Goal: Task Accomplishment & Management: Manage account settings

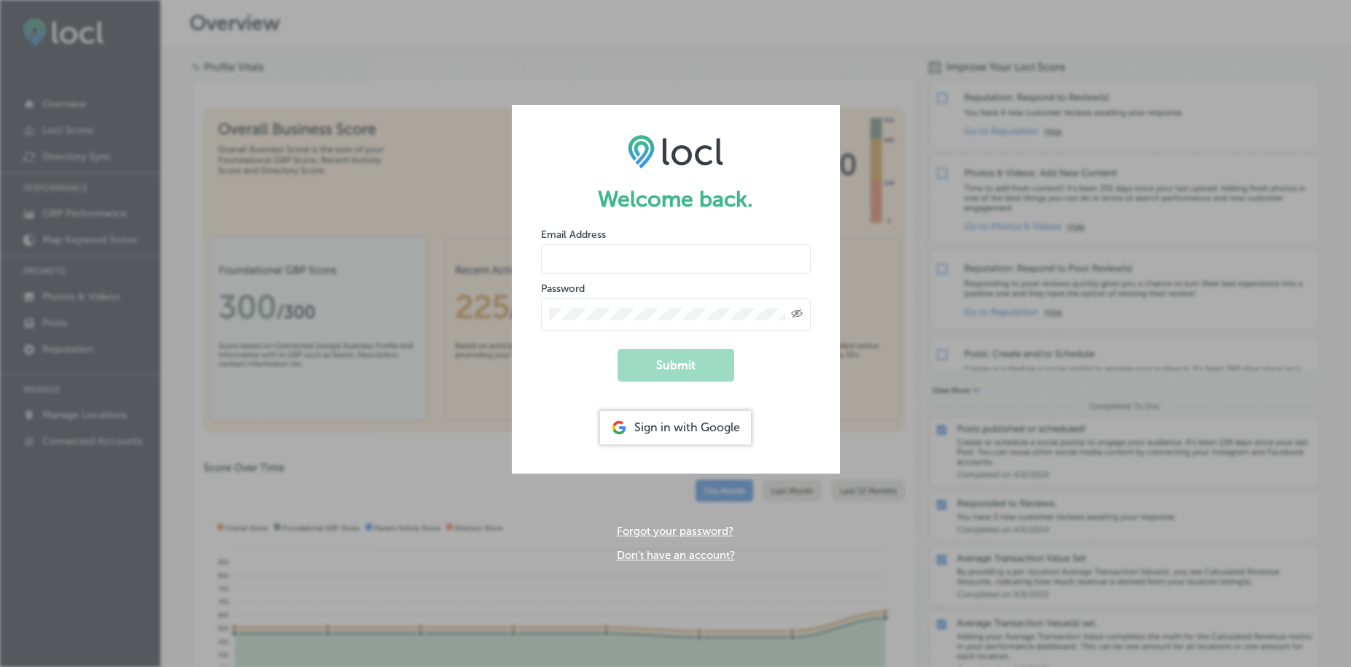
click at [678, 431] on div "Sign in with Google" at bounding box center [675, 428] width 151 height 34
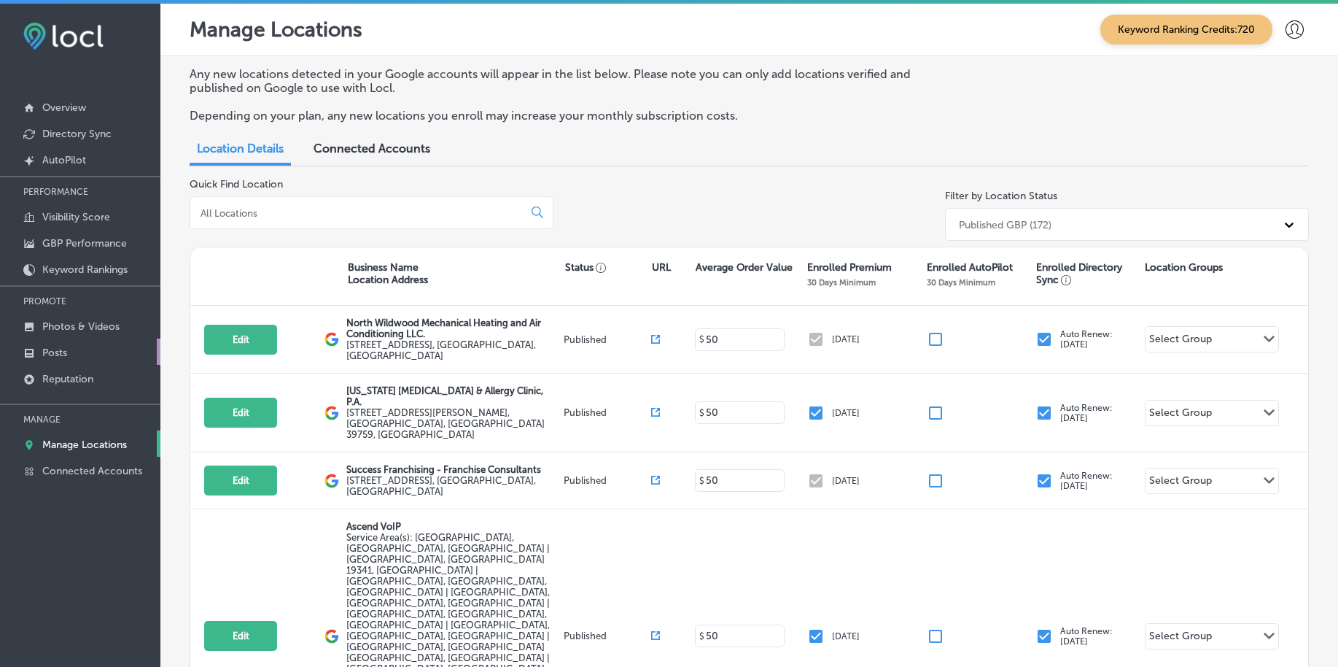
click at [90, 352] on link "Posts" at bounding box center [80, 351] width 160 height 26
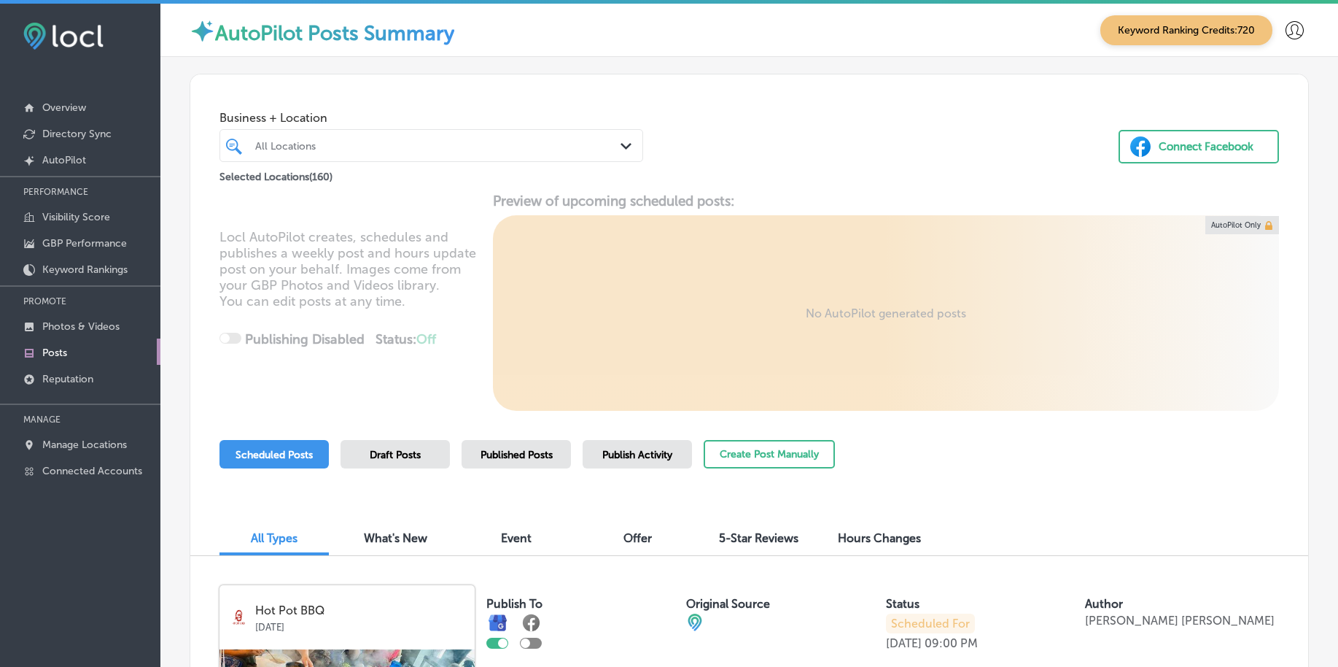
click at [430, 139] on div at bounding box center [413, 146] width 319 height 20
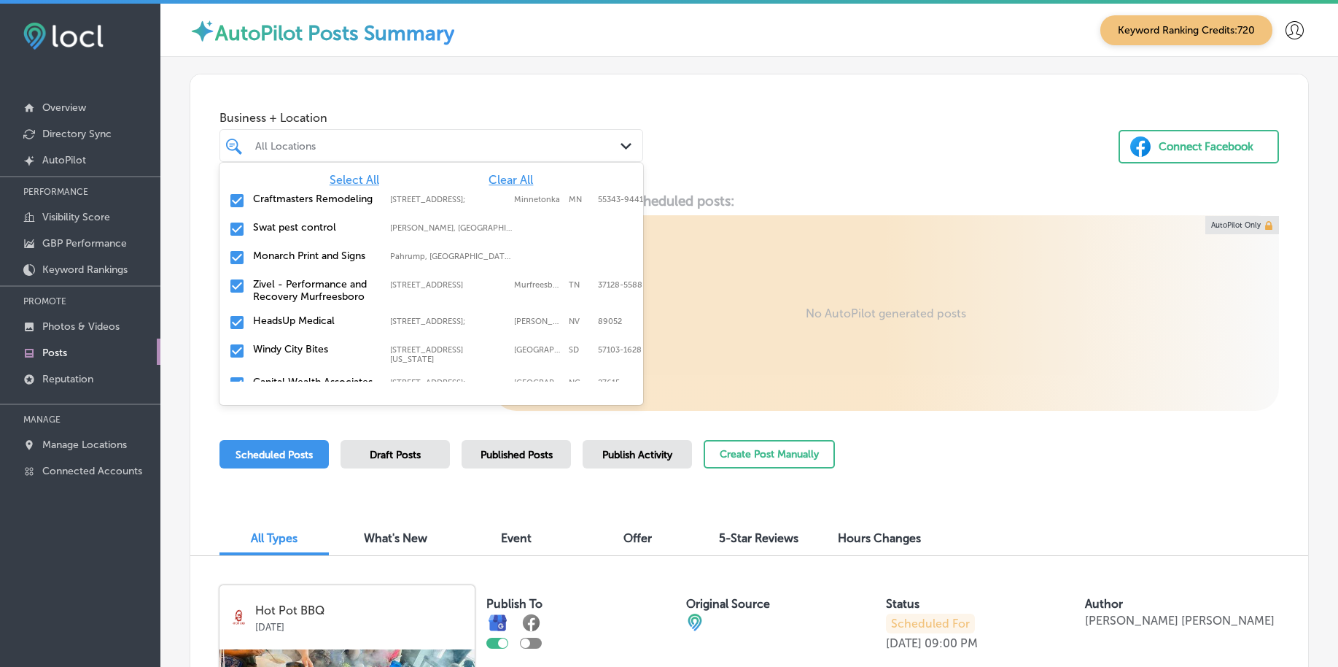
click at [497, 180] on span "Clear All" at bounding box center [511, 180] width 44 height 14
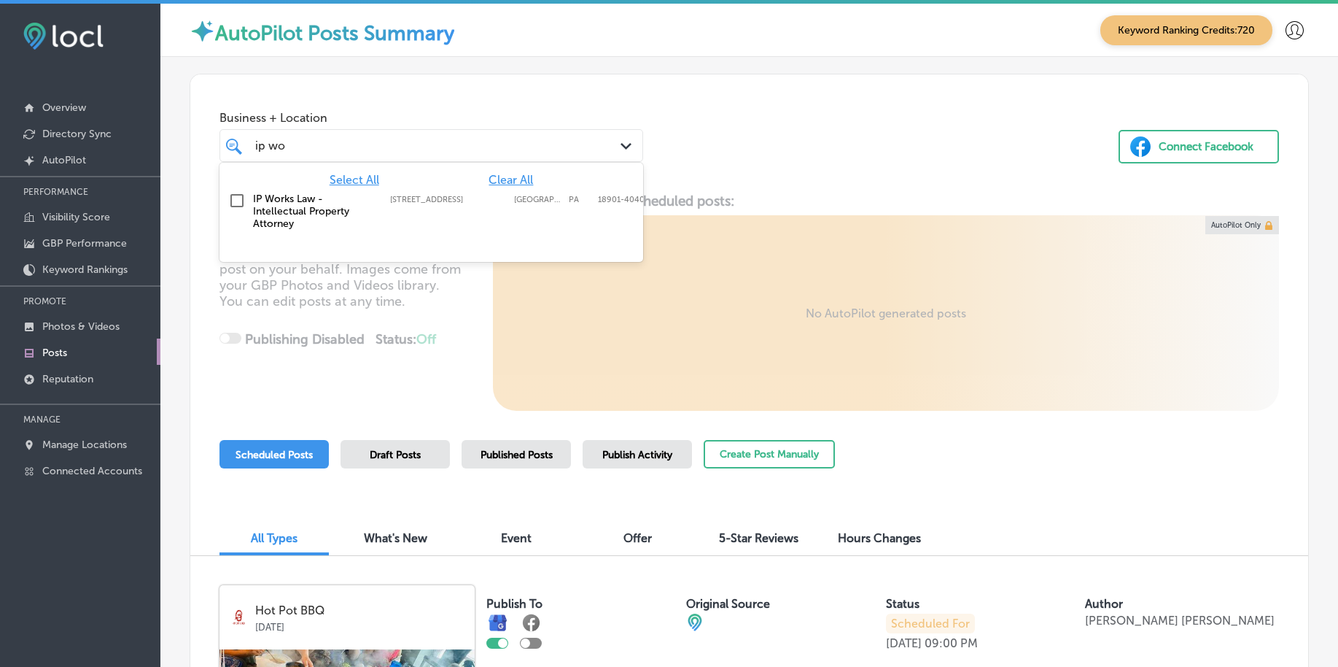
click at [505, 193] on div "IP Works Law - Intellectual Property Attorney [STREET_ADDRESS]-4040 [STREET_ADD…" at bounding box center [432, 211] width 424 height 49
type input "ip wo"
click at [872, 195] on div "Locl AutoPilot creates, schedules and publishes a weekly post and hours update …" at bounding box center [749, 302] width 1118 height 218
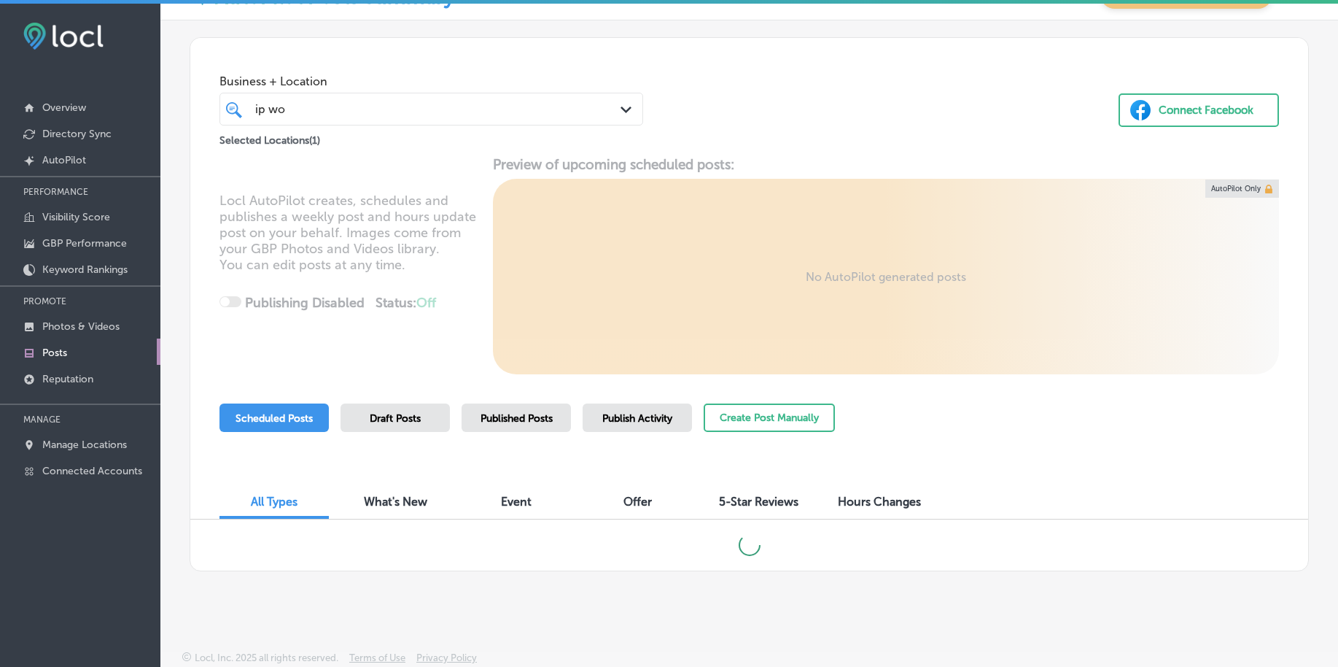
scroll to position [31, 0]
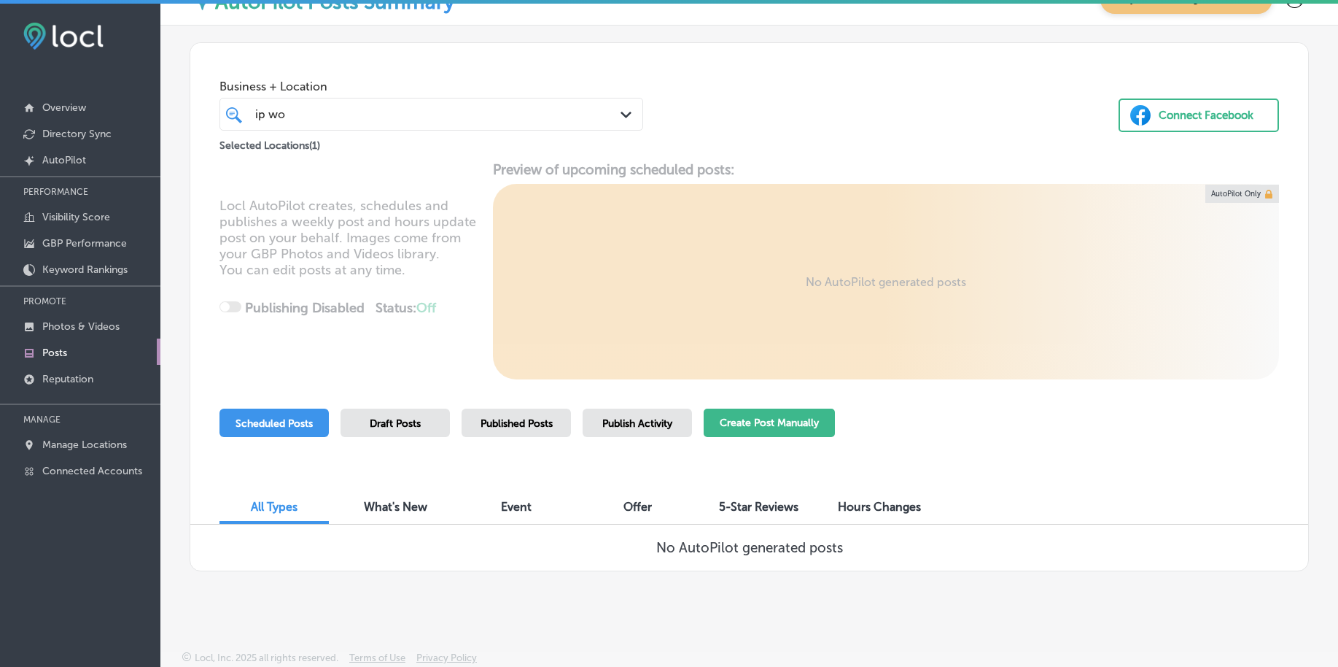
click at [752, 414] on button "Create Post Manually" at bounding box center [769, 422] width 131 height 28
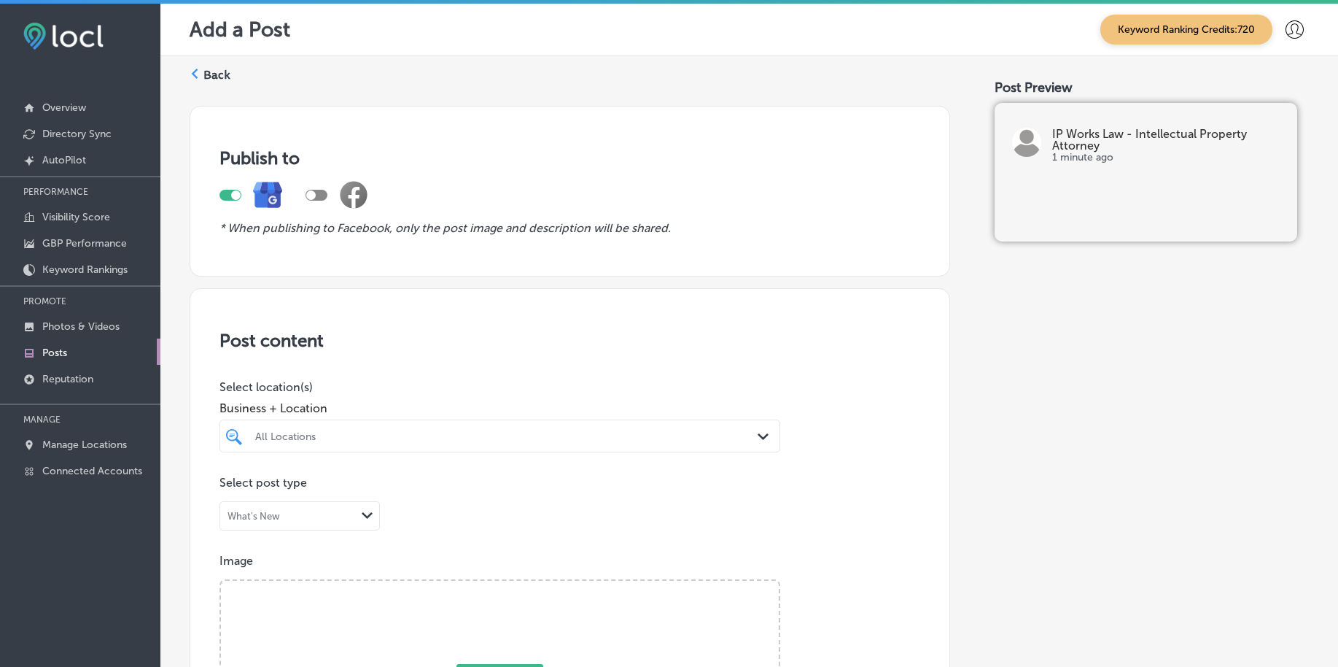
click at [434, 434] on div "All Locations Path Created with Sketch." at bounding box center [500, 435] width 561 height 33
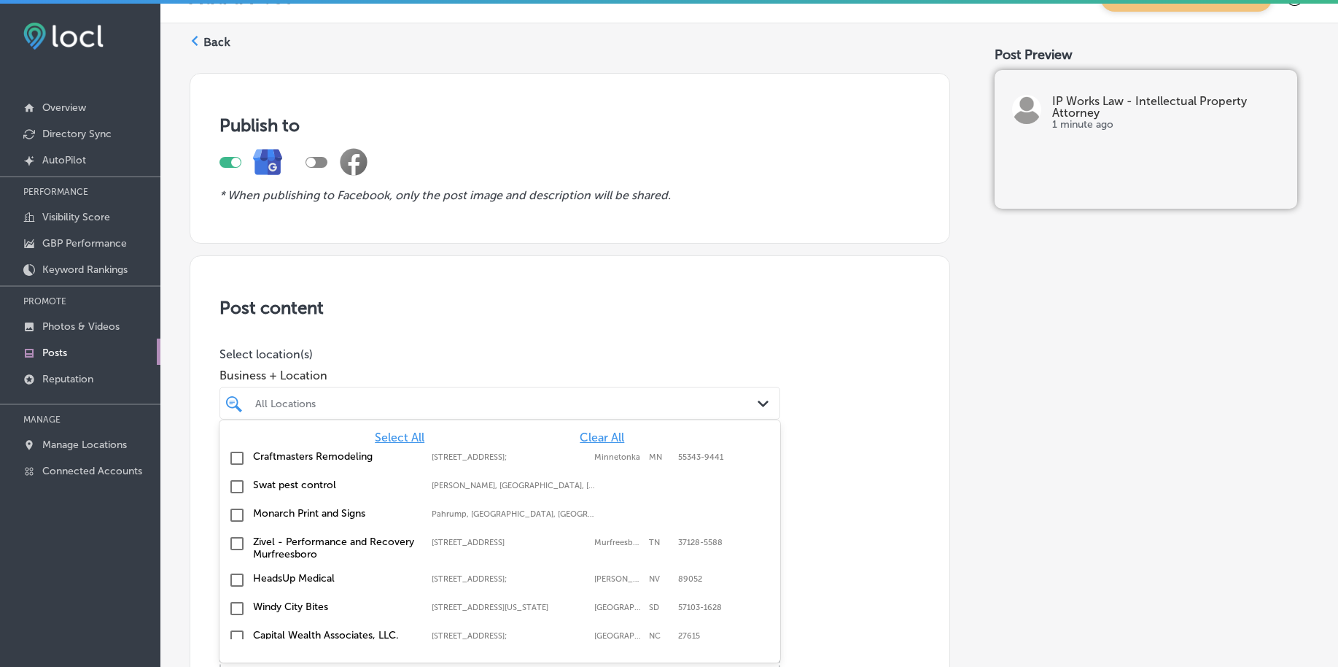
scroll to position [34, 0]
click at [586, 436] on span "Clear All" at bounding box center [602, 436] width 44 height 14
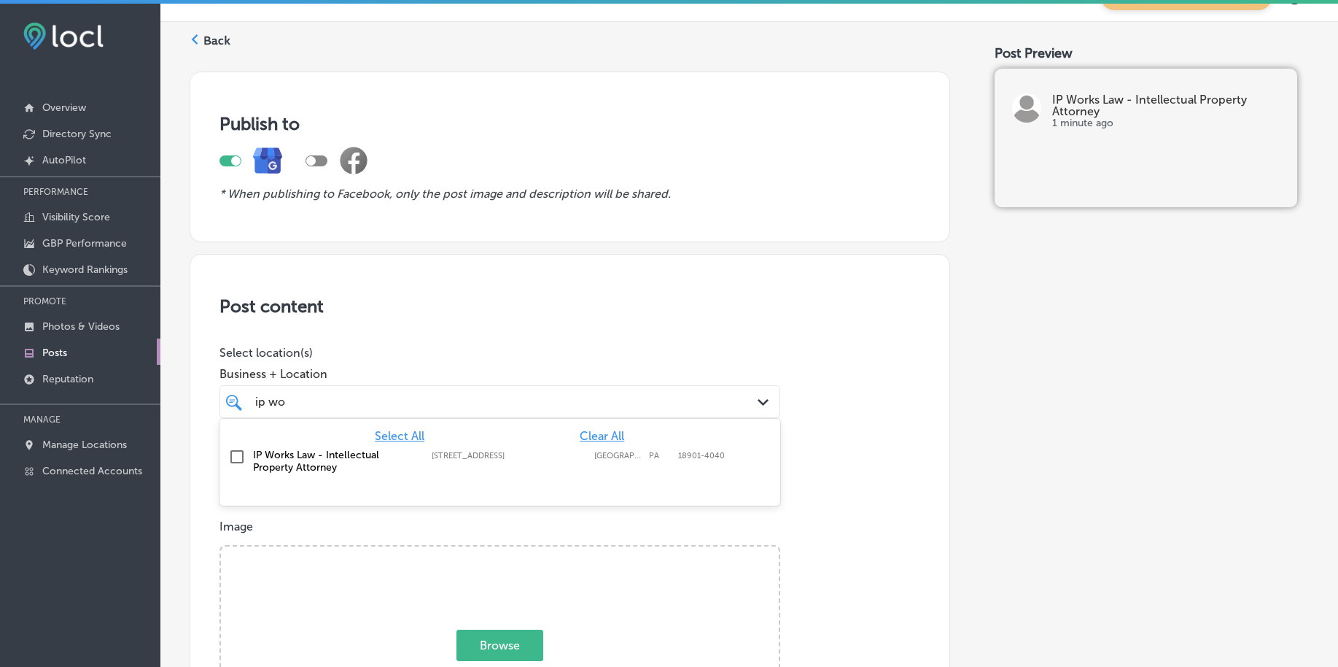
click at [620, 461] on div "IP Works Law - Intellectual Property Attorney [STREET_ADDRESS]-4040 [STREET_ADD…" at bounding box center [457, 461] width 409 height 25
type input "ip wo"
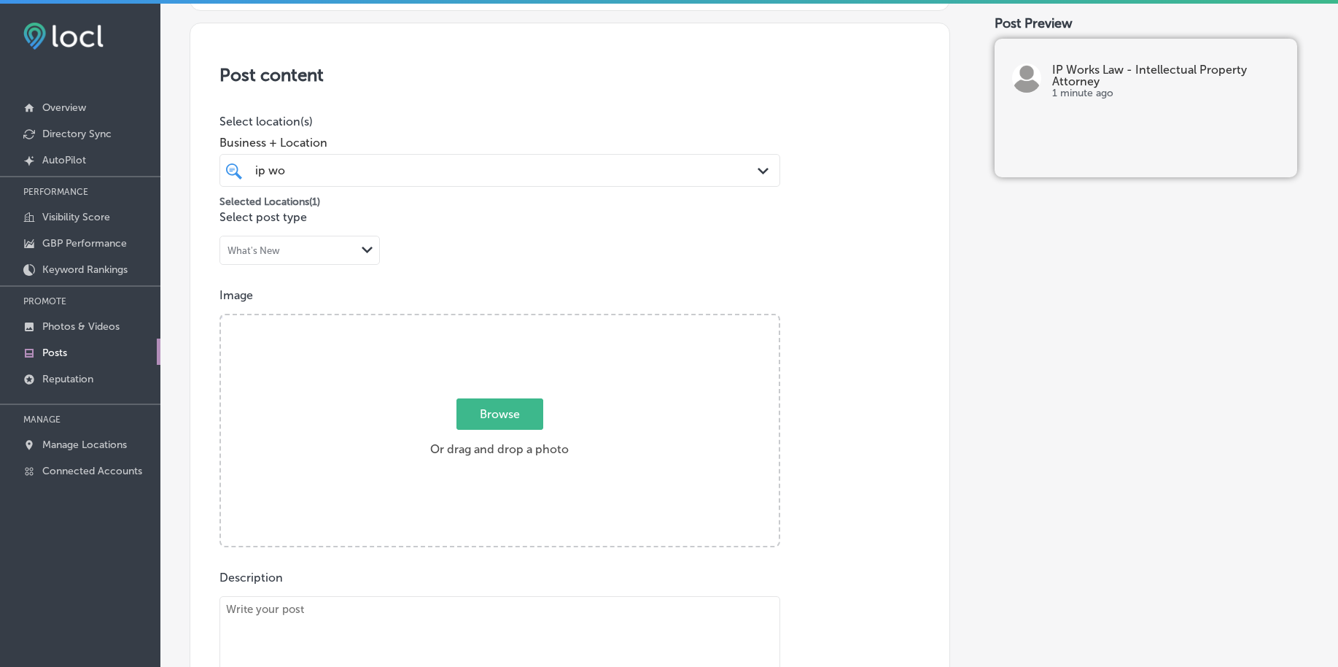
scroll to position [308, 0]
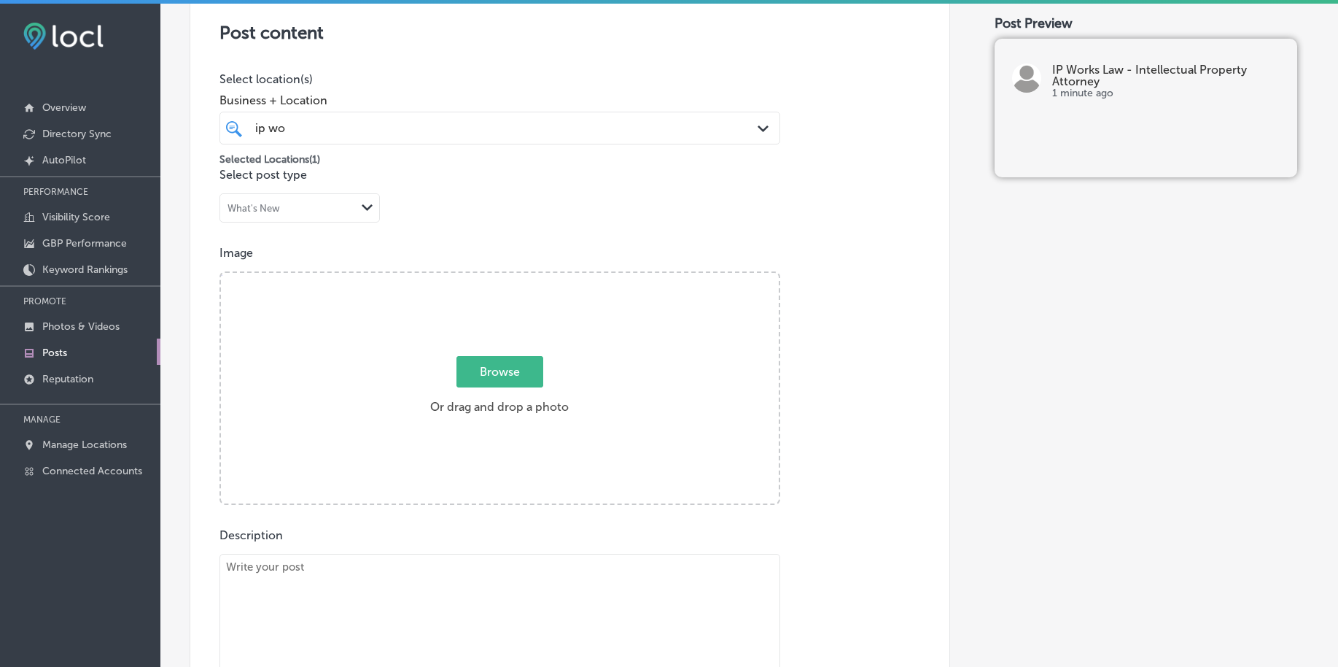
click at [492, 378] on span "Browse" at bounding box center [500, 371] width 87 height 31
click at [492, 277] on input "Browse Or drag and drop a photo" at bounding box center [500, 275] width 558 height 4
type input "C:\fakepath\ip-law-patent-attorney-[US_STATE] (1).png"
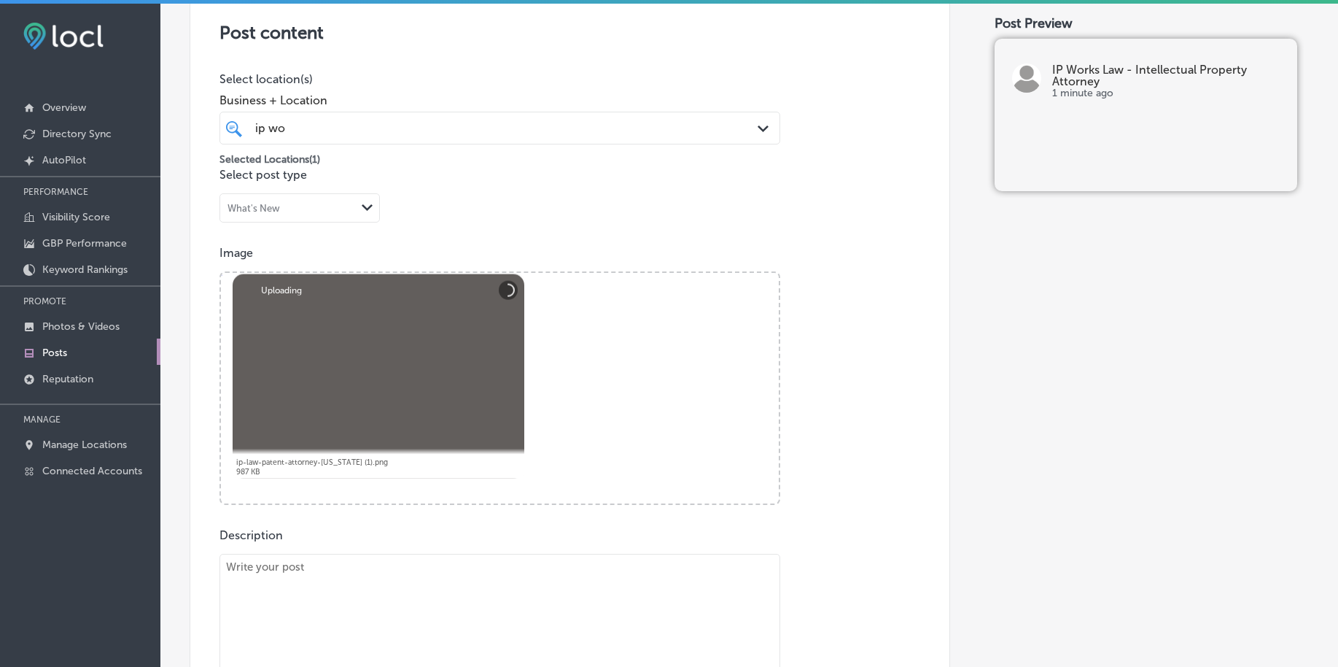
scroll to position [490, 0]
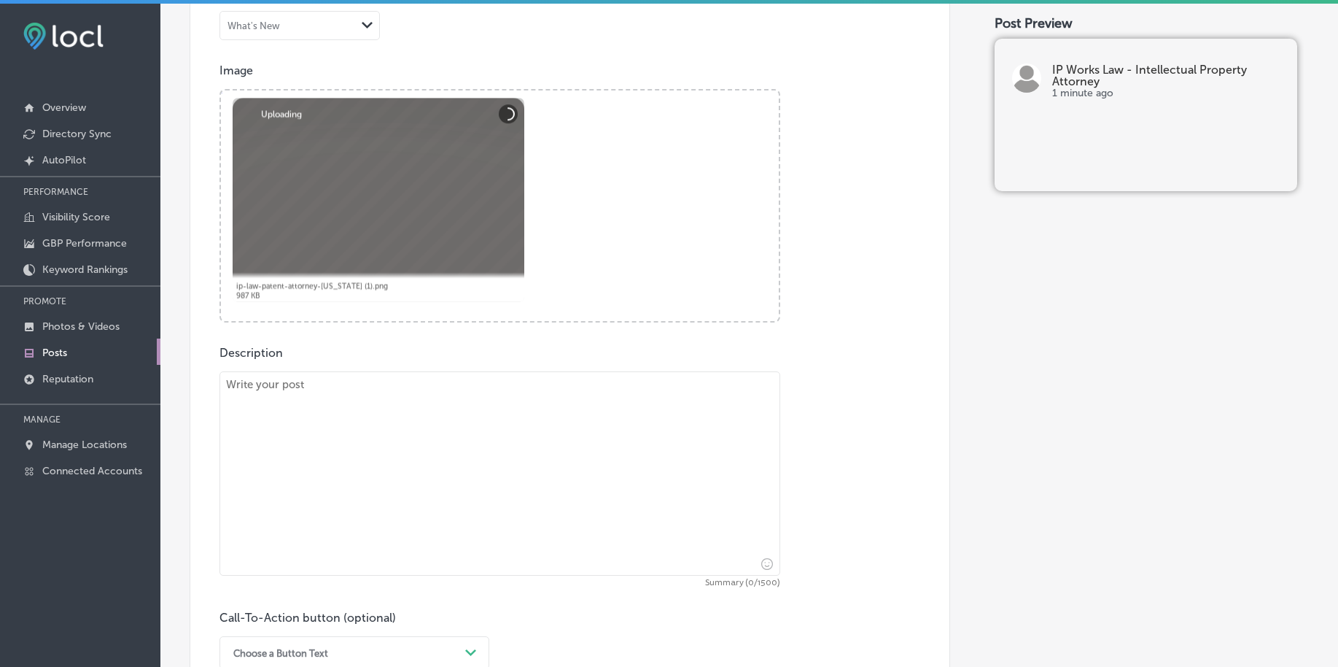
click at [406, 467] on textarea at bounding box center [500, 473] width 561 height 204
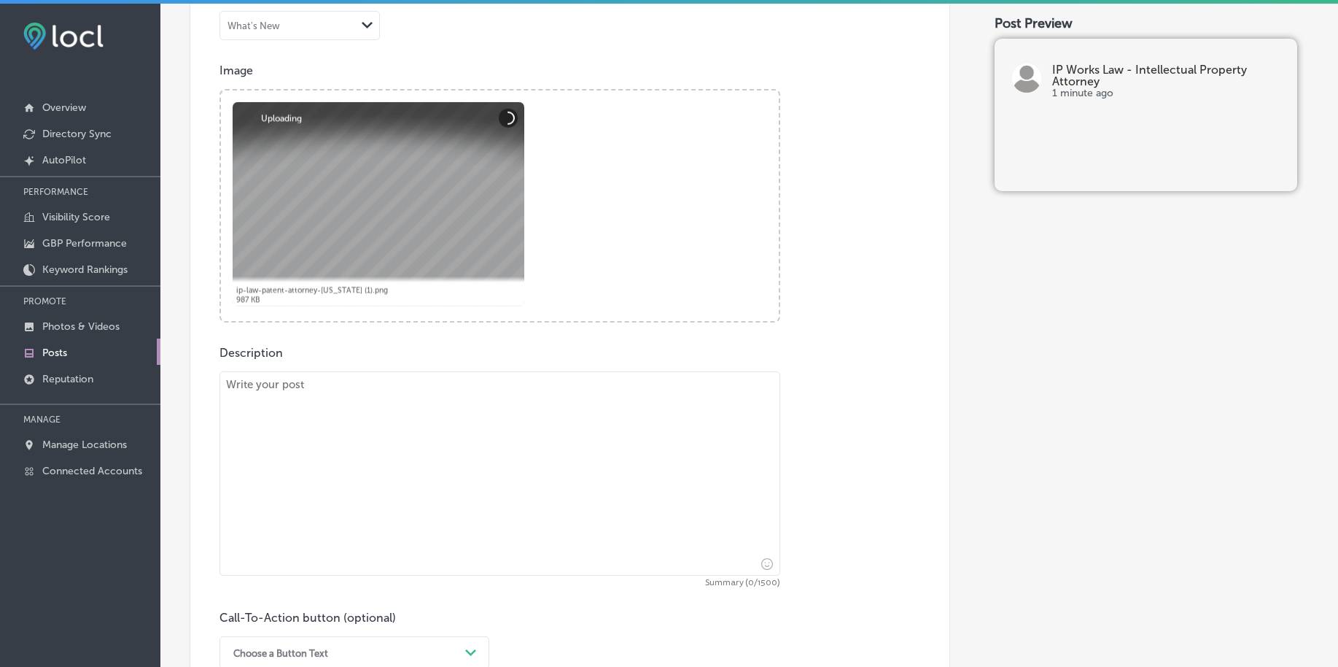
paste textarea "Loremip dolors amet consectet adip el sedd eiusm tempori ut'l etdolor magnaaliq…"
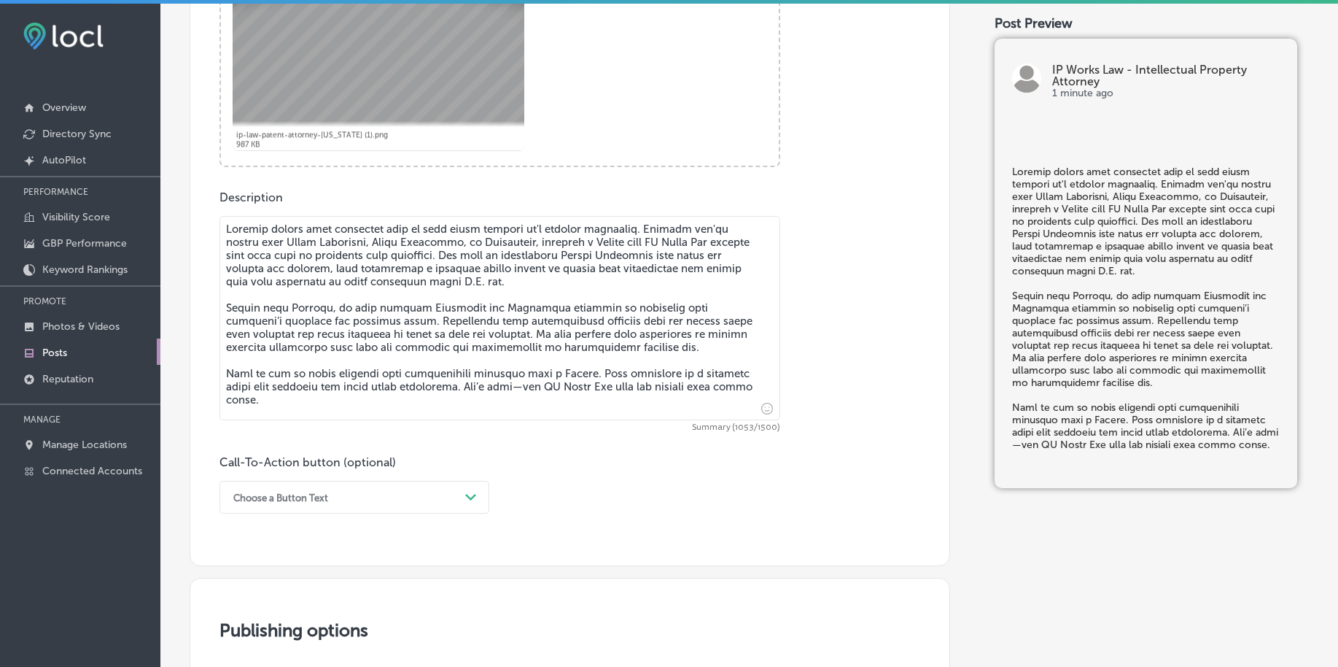
scroll to position [672, 0]
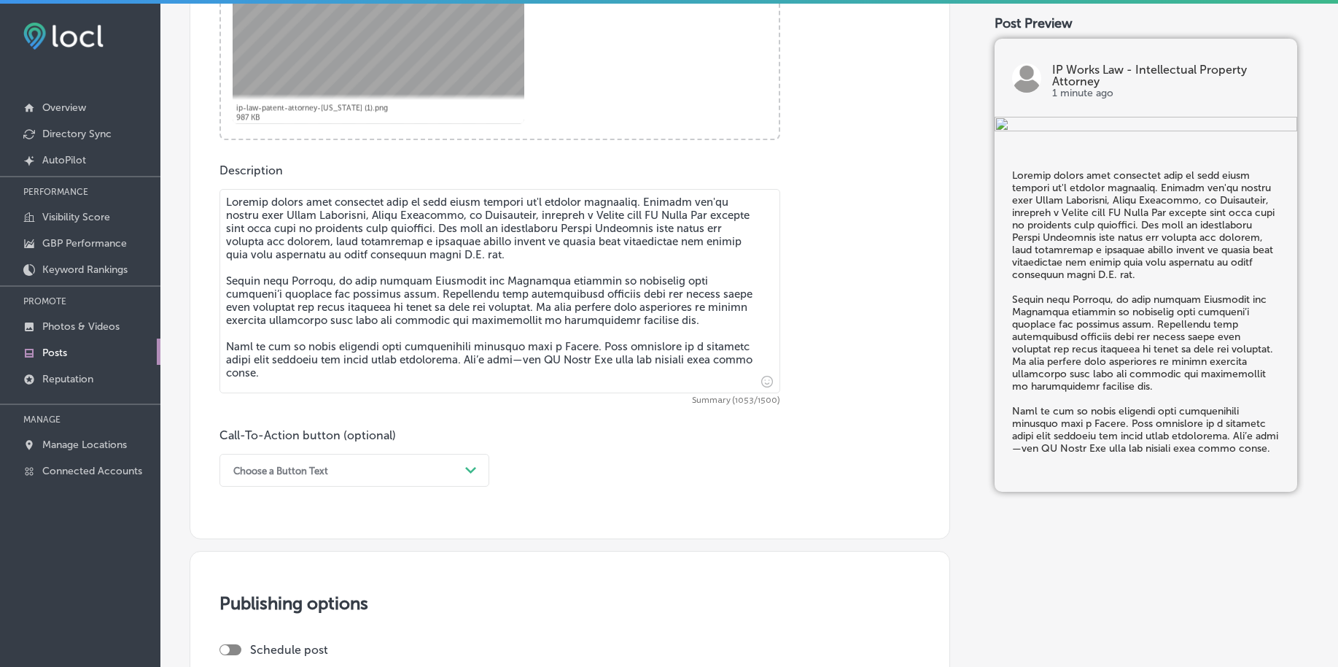
type textarea "Loremip dolors amet consectet adip el sedd eiusm tempori ut'l etdolor magnaaliq…"
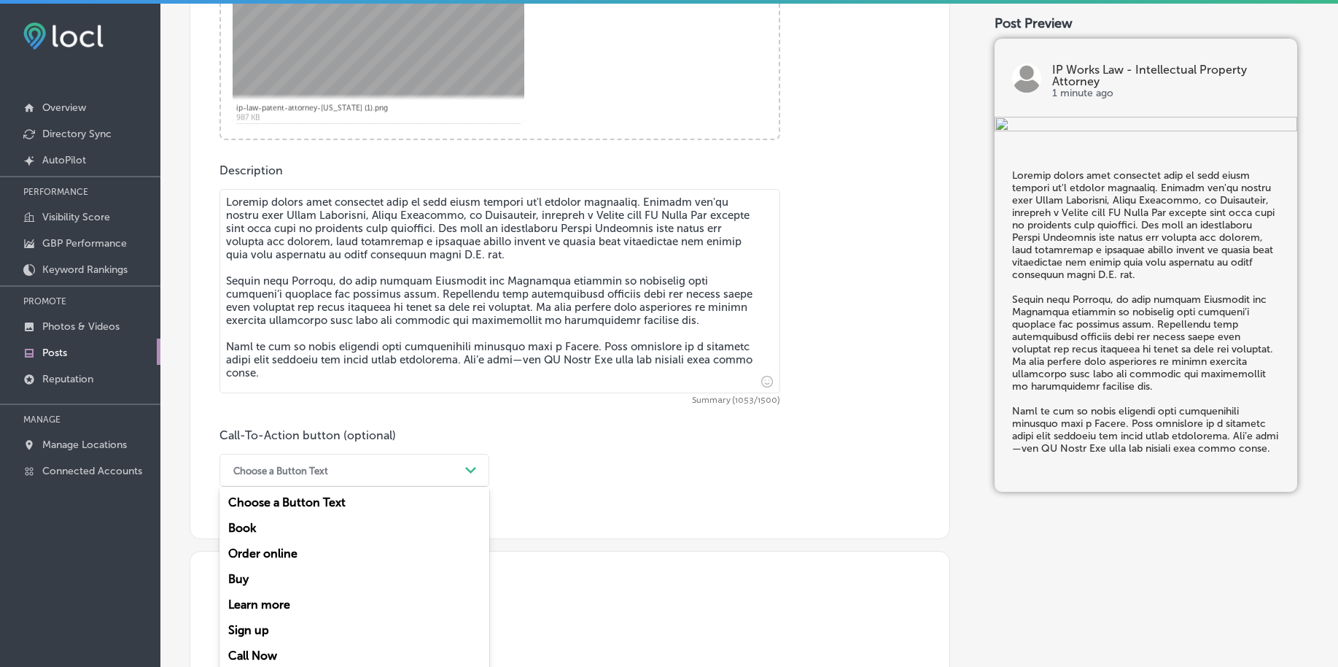
click at [389, 460] on div "Choose a Button Text" at bounding box center [342, 470] width 233 height 23
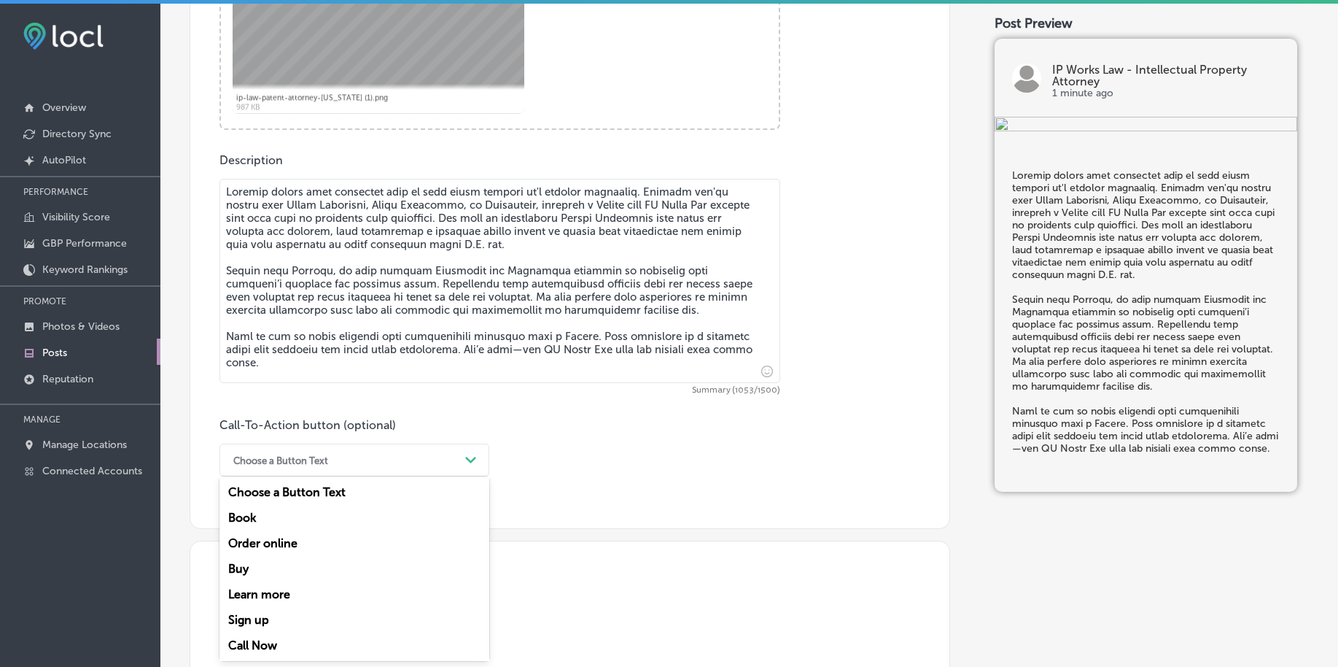
click at [263, 648] on div "Call Now" at bounding box center [355, 645] width 270 height 26
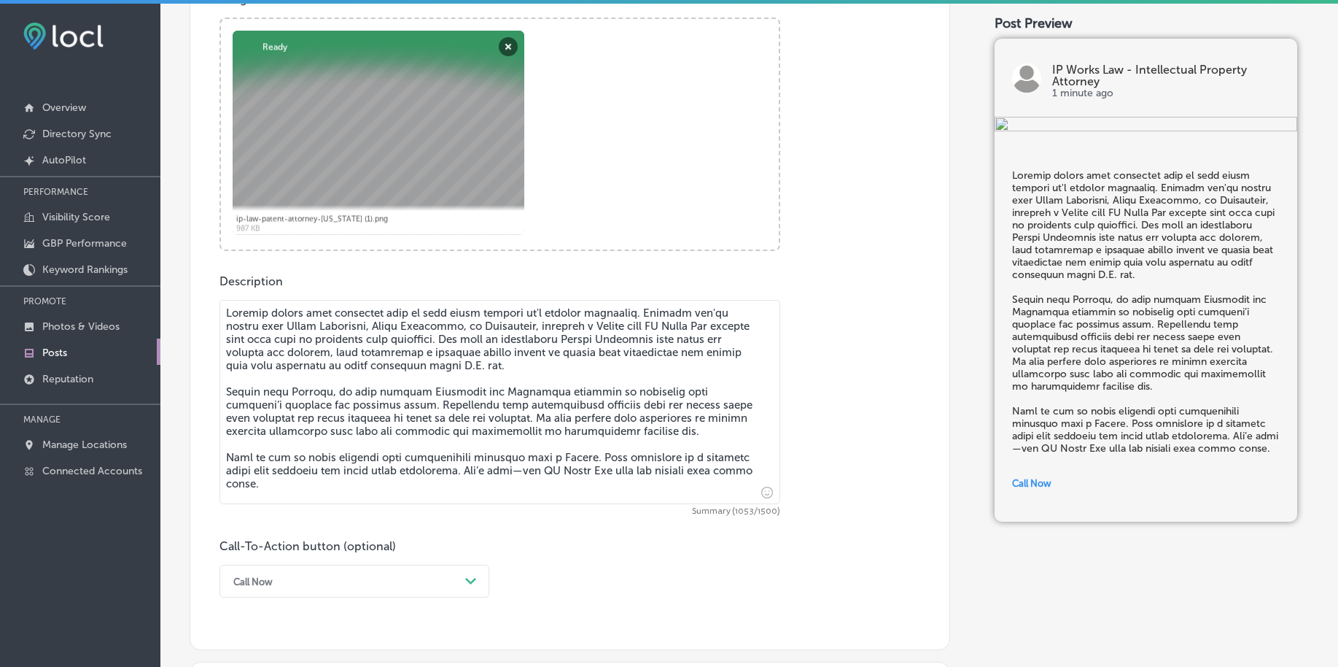
scroll to position [739, 0]
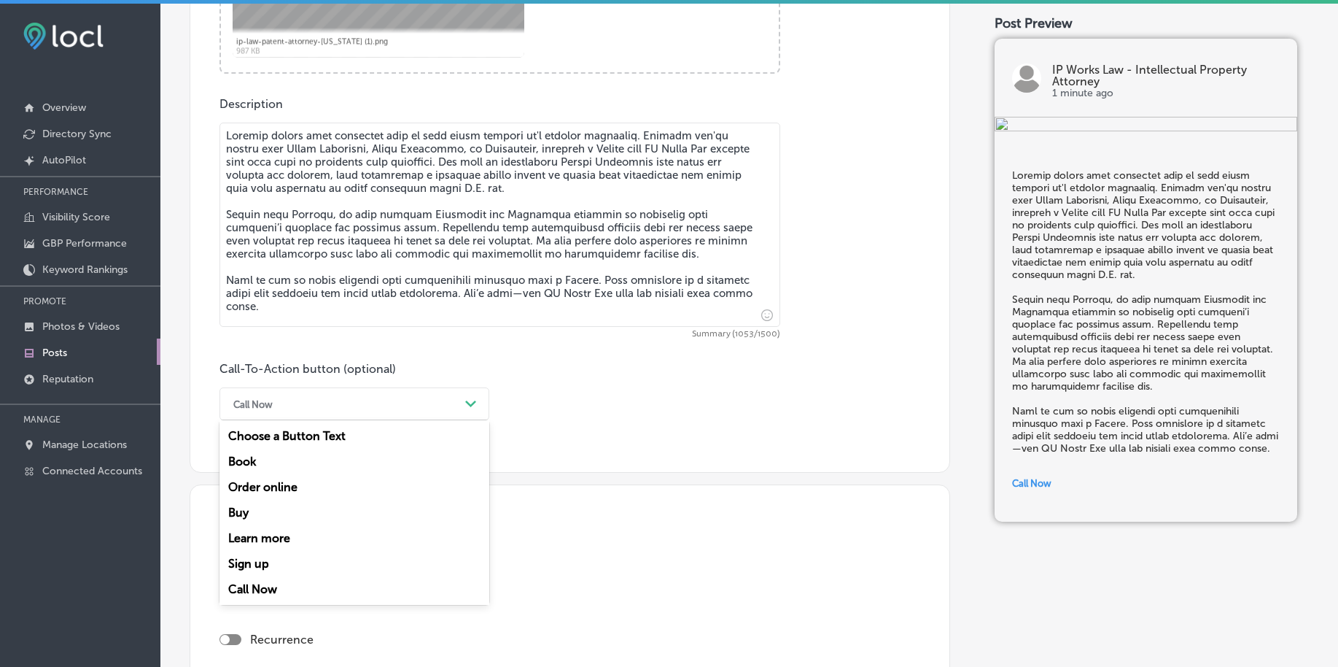
click at [421, 406] on div "Call Now" at bounding box center [342, 403] width 233 height 23
click at [252, 590] on div "Call Now" at bounding box center [355, 589] width 270 height 26
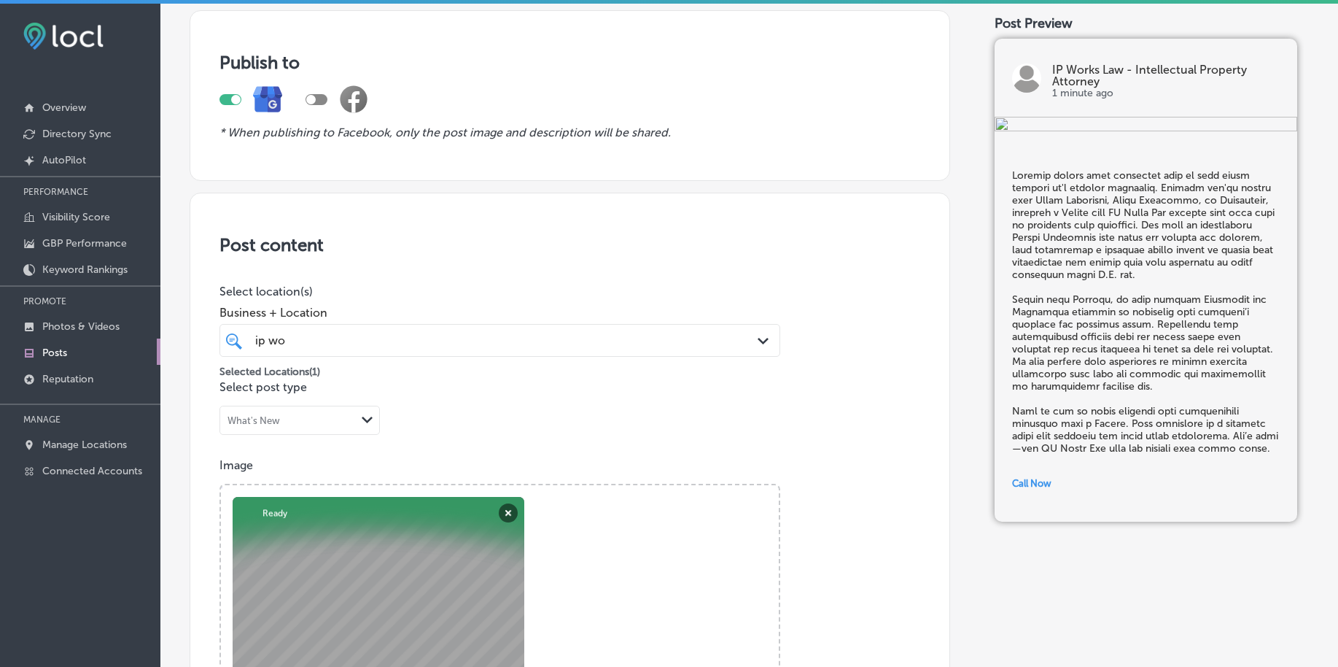
scroll to position [9, 0]
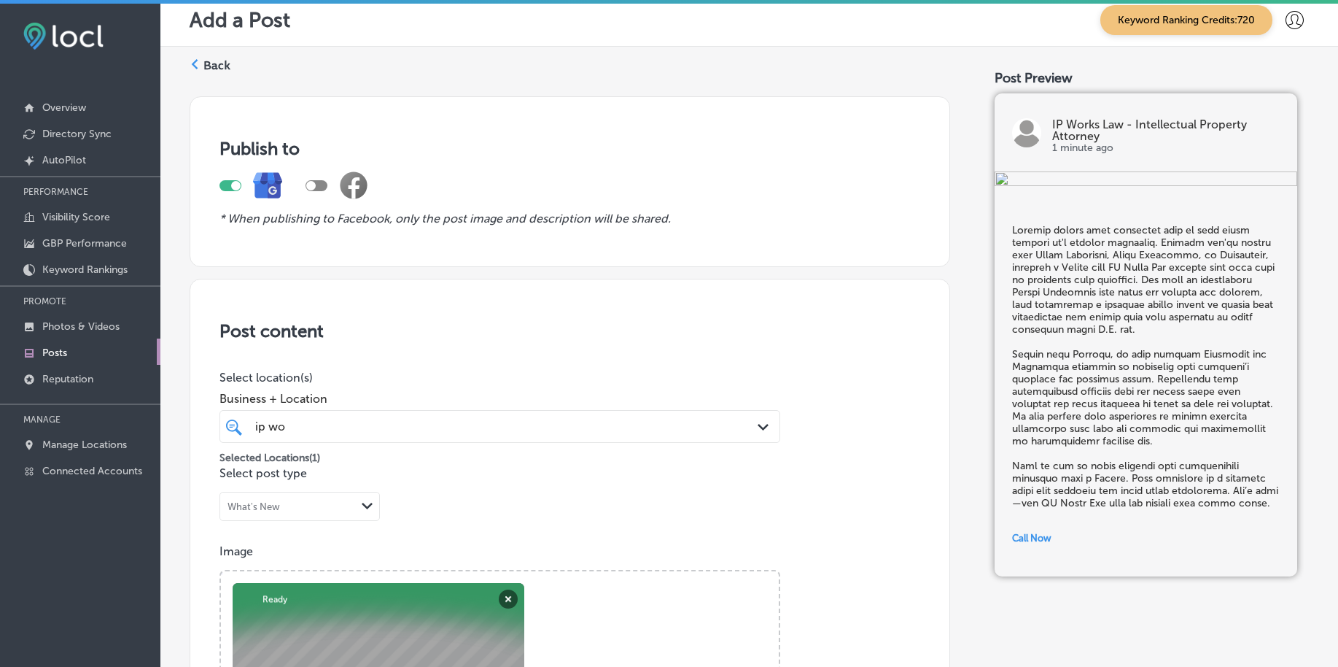
click at [403, 430] on div "ip wo ip wo" at bounding box center [475, 426] width 443 height 20
click at [403, 429] on div "ip wo ip wo" at bounding box center [475, 426] width 443 height 20
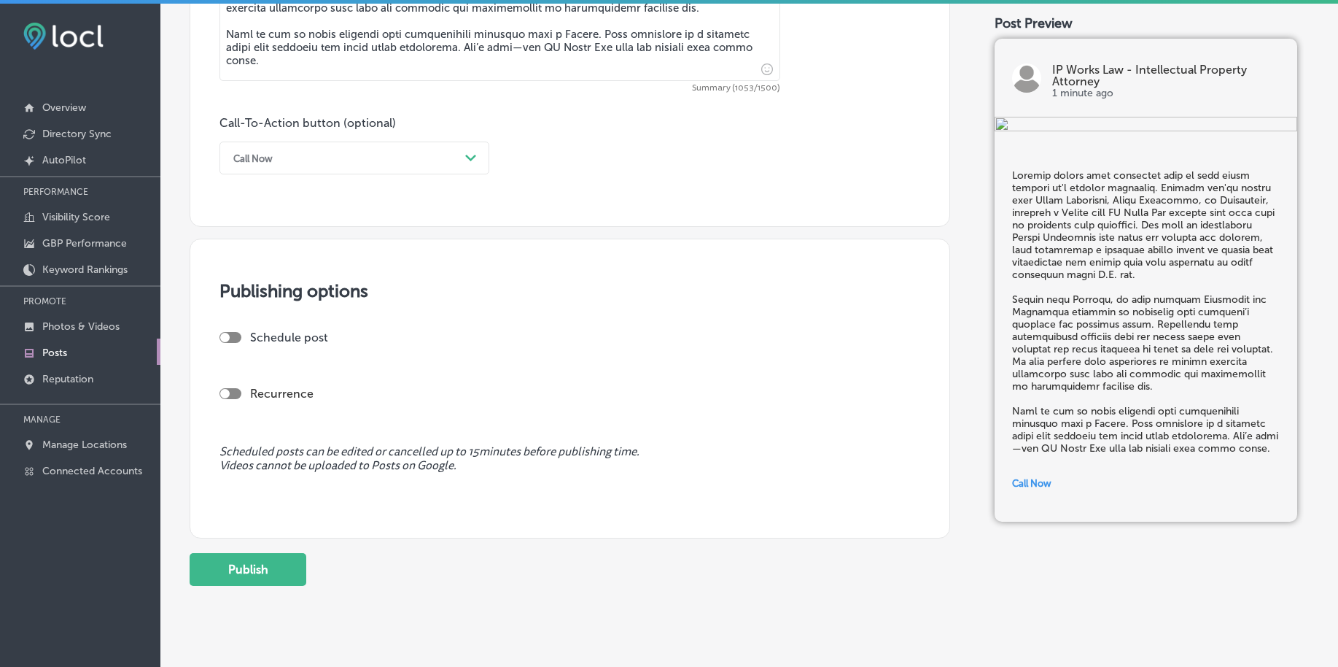
scroll to position [1012, 0]
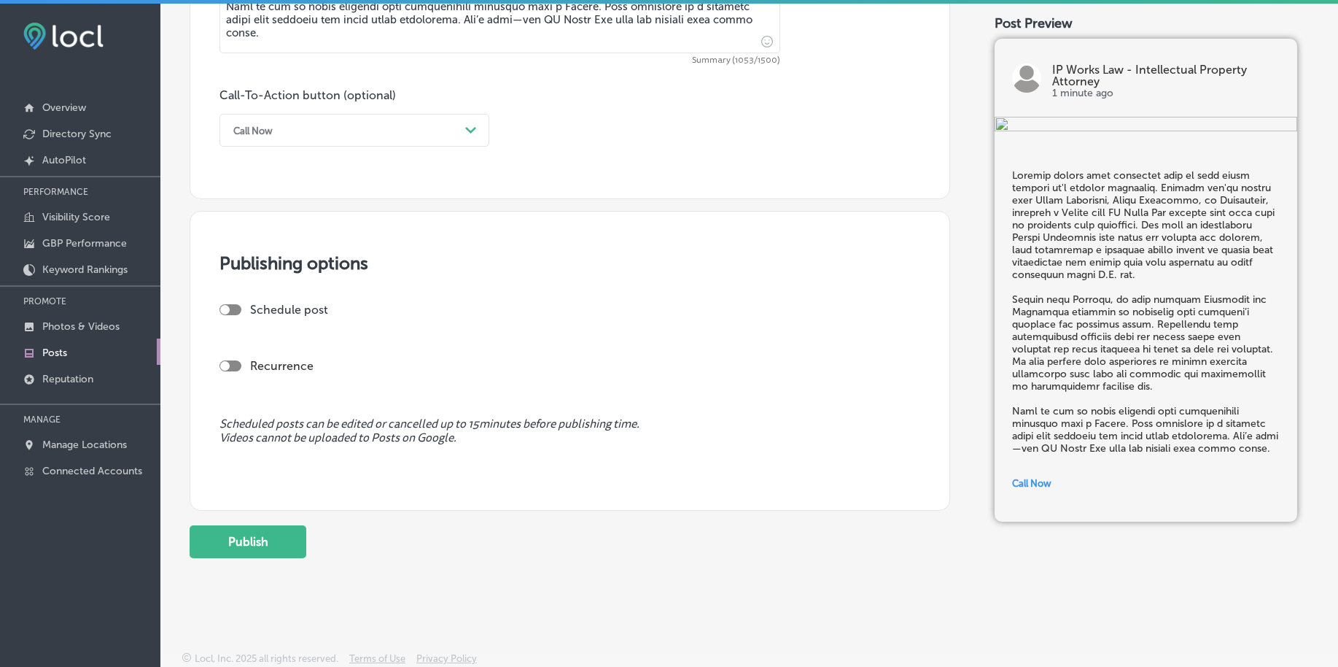
click at [856, 385] on div "Schedule post Recurrence" at bounding box center [570, 353] width 701 height 101
click at [271, 541] on button "Publish" at bounding box center [248, 541] width 117 height 33
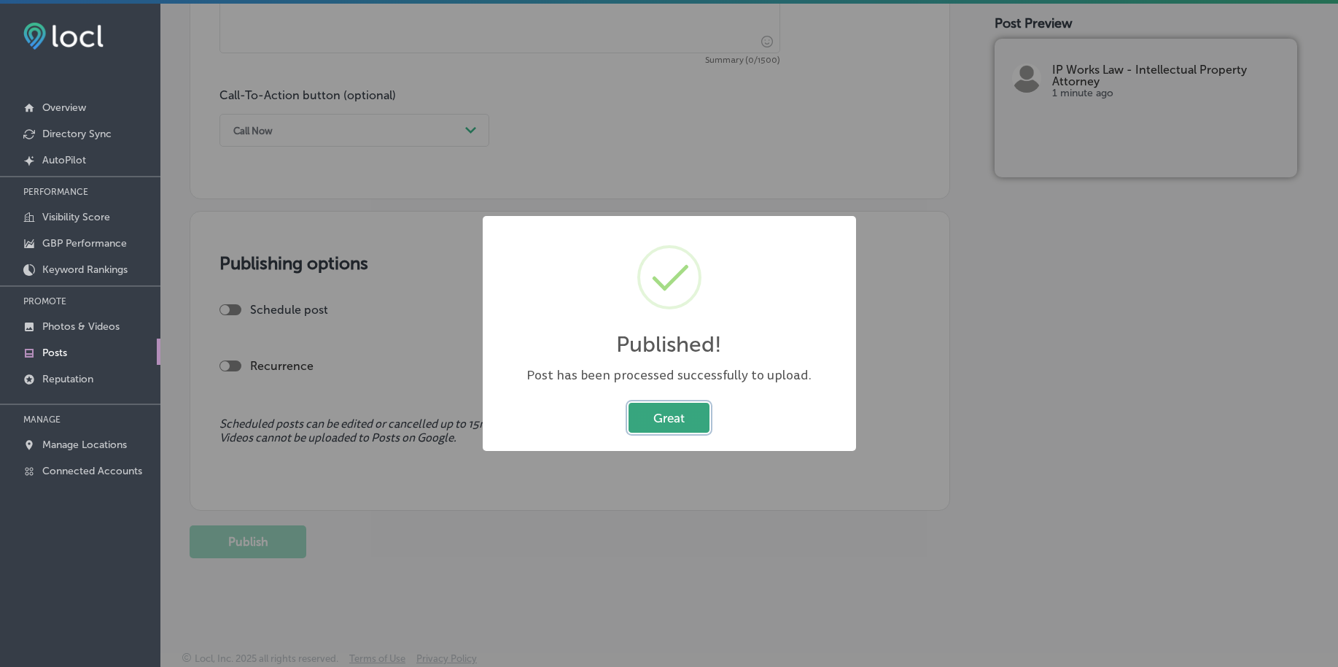
click at [667, 413] on button "Great" at bounding box center [669, 418] width 81 height 30
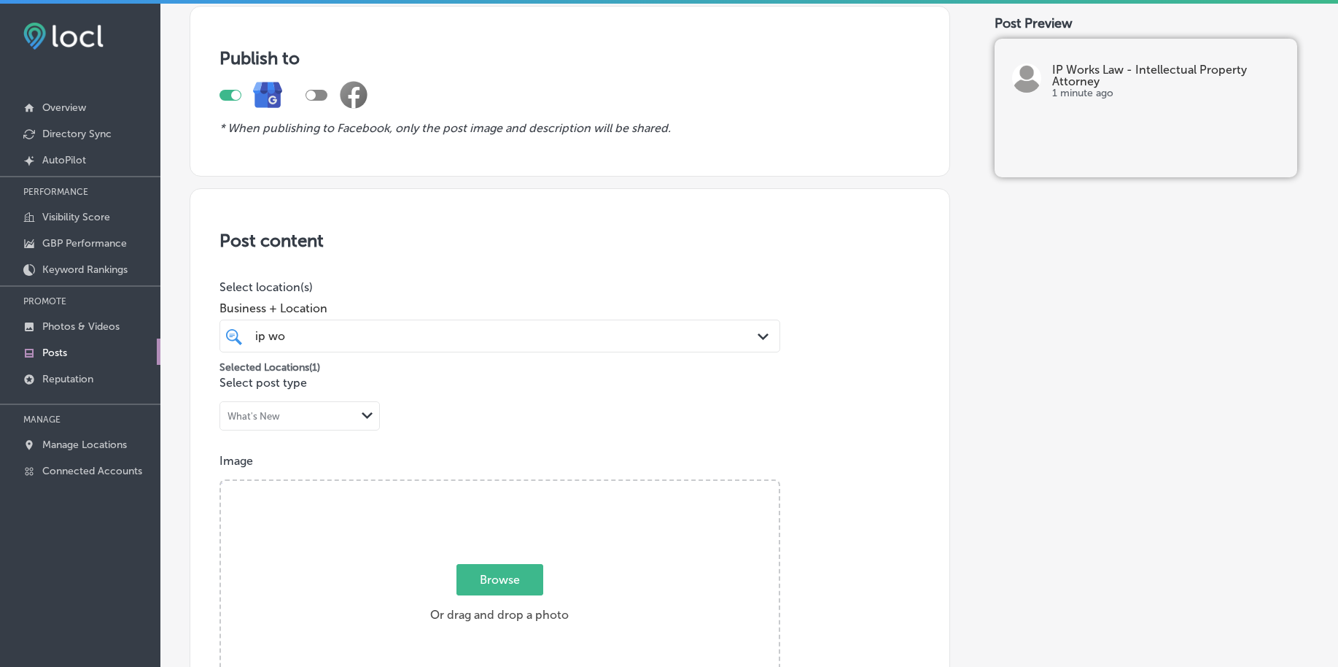
scroll to position [365, 0]
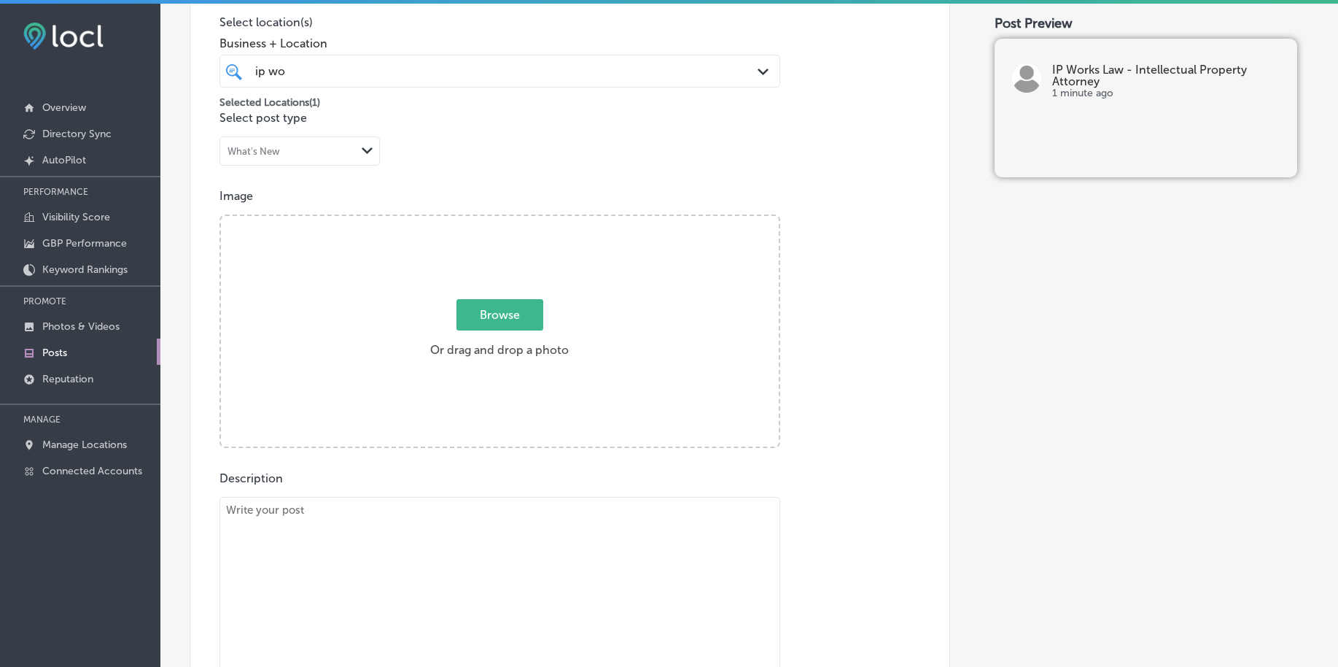
click at [444, 67] on div "ip wo ip wo" at bounding box center [475, 71] width 443 height 20
click at [513, 303] on span "Browse" at bounding box center [500, 314] width 87 height 31
click at [513, 220] on input "Browse Or drag and drop a photo" at bounding box center [500, 218] width 558 height 4
type input "C:\fakepath\ip-law-patent-attorney-[US_STATE] (2).png"
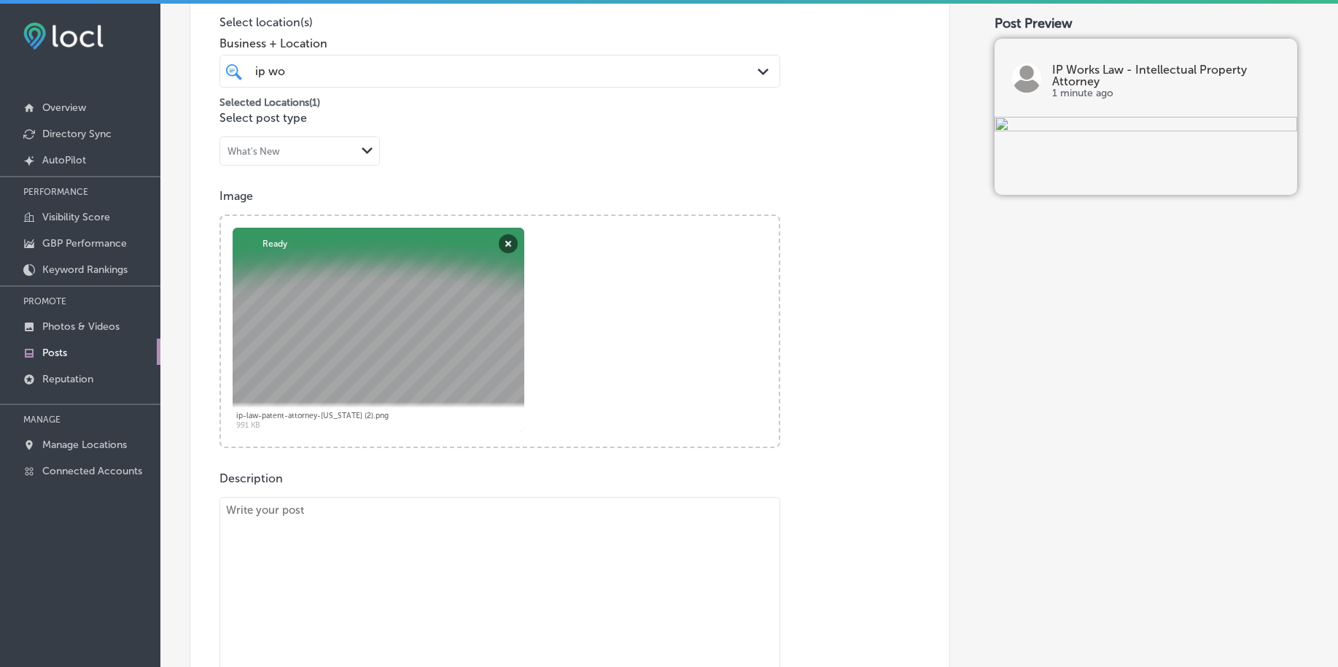
click at [330, 89] on div "Selected Locations ( 1 )" at bounding box center [500, 99] width 561 height 23
click at [342, 76] on div "ip wo ip wo" at bounding box center [475, 71] width 443 height 20
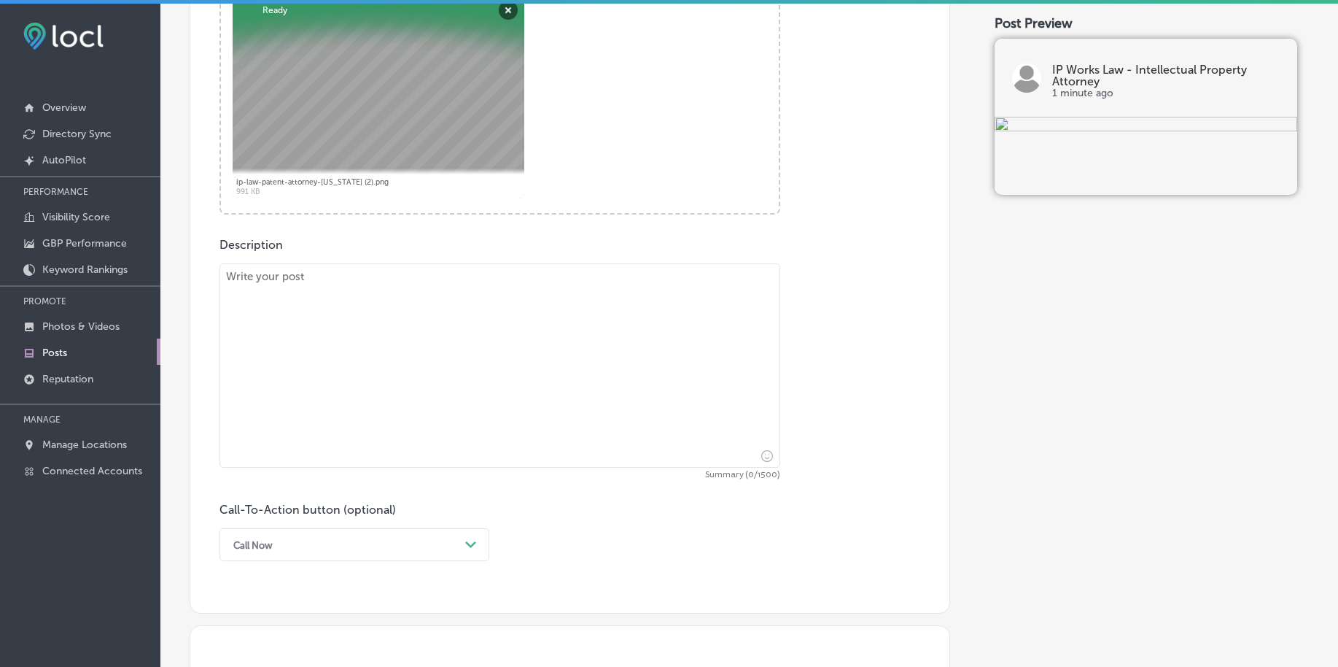
scroll to position [638, 0]
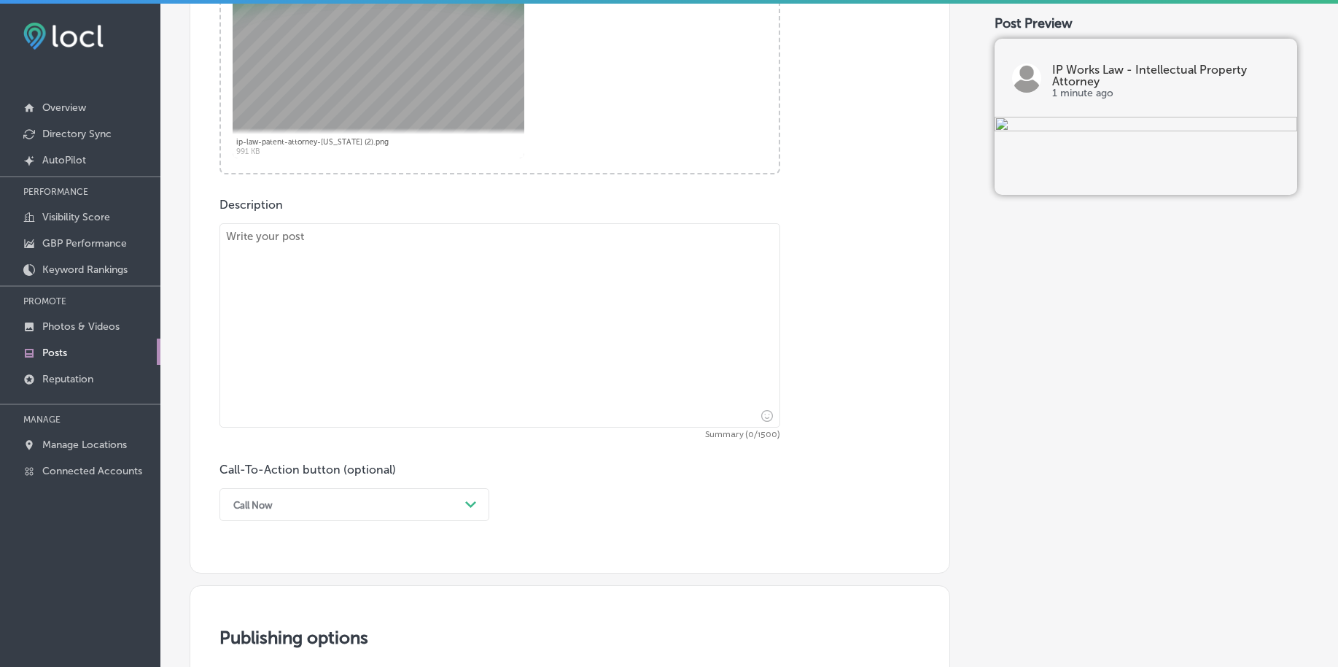
click at [285, 338] on textarea at bounding box center [500, 325] width 561 height 204
paste textarea "Your brand tells the world who you are—make sure it's protected. If you’re loca…"
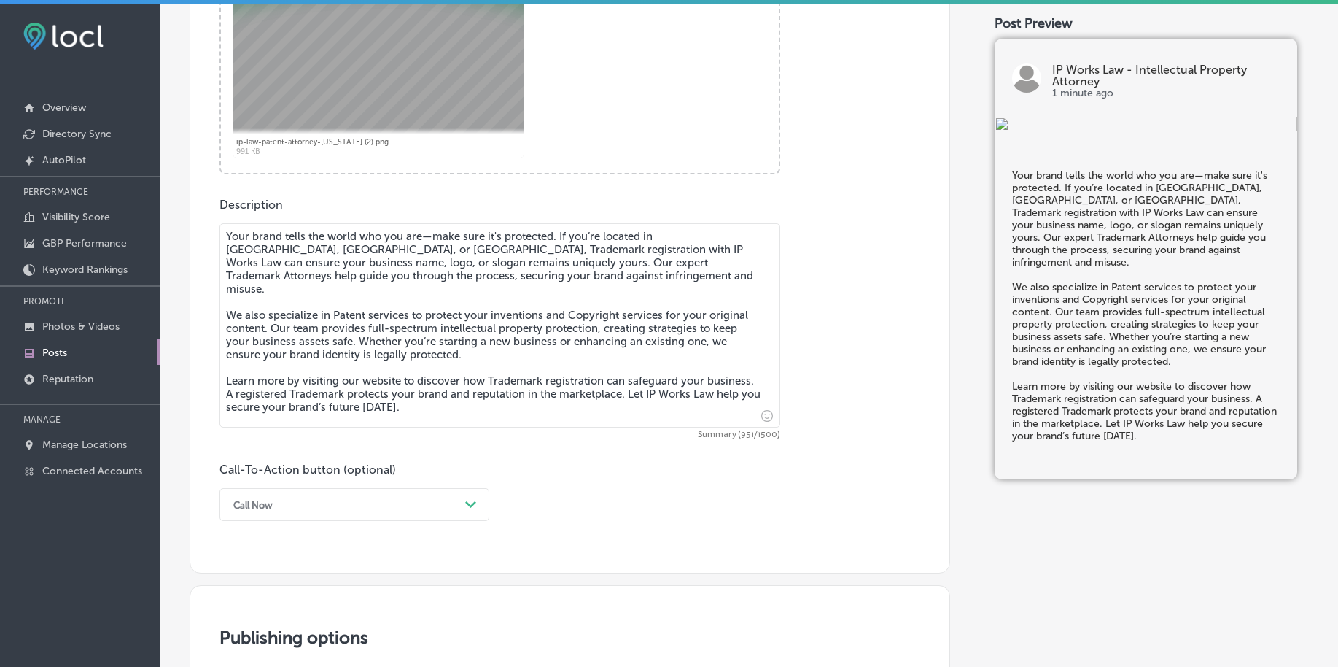
scroll to position [820, 0]
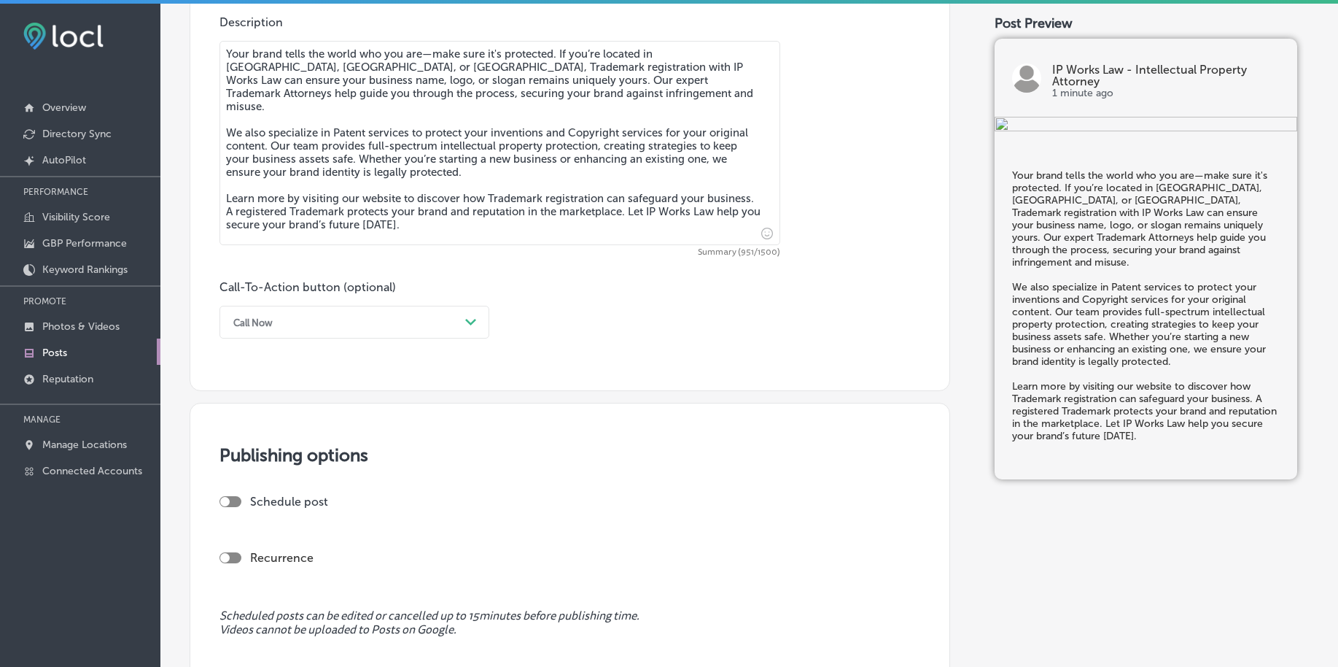
type textarea "Your brand tells the world who you are—make sure it's protected. If you’re loca…"
click at [309, 325] on div "Call Now" at bounding box center [342, 322] width 233 height 23
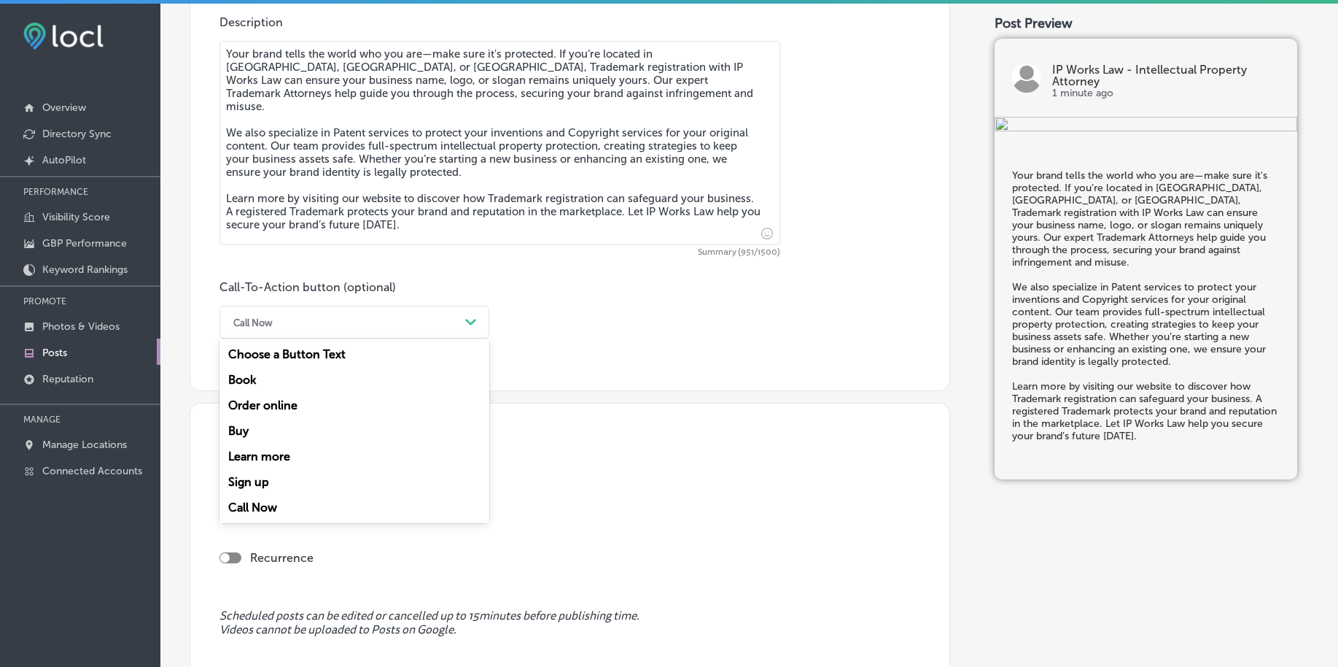
click at [271, 455] on div "Learn more" at bounding box center [355, 456] width 270 height 26
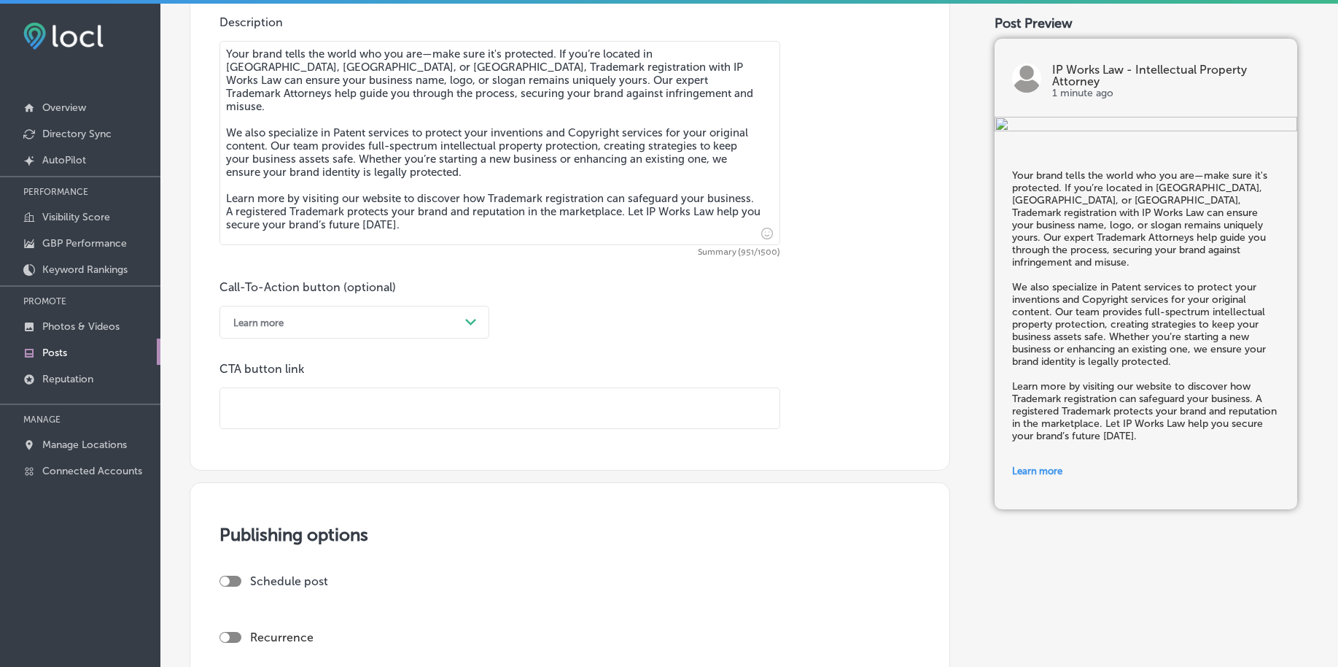
click at [284, 400] on input "text" at bounding box center [499, 408] width 559 height 40
paste input "[URL][DOMAIN_NAME]"
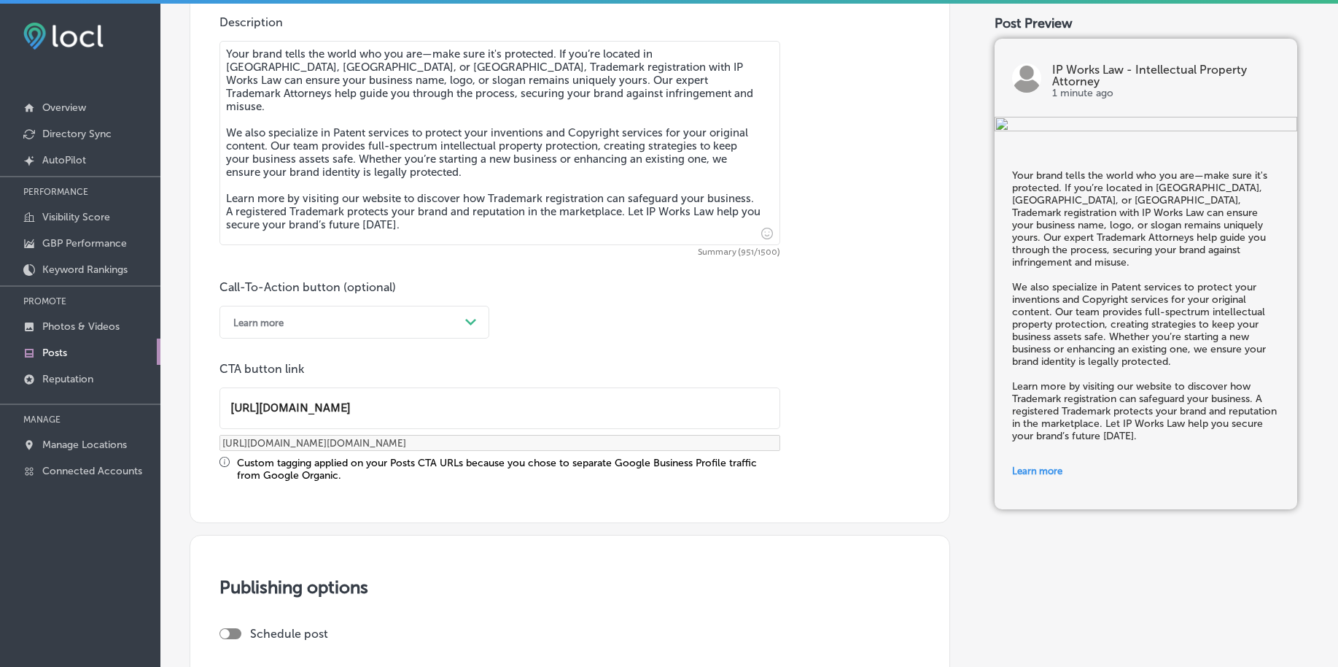
type input "[URL][DOMAIN_NAME]"
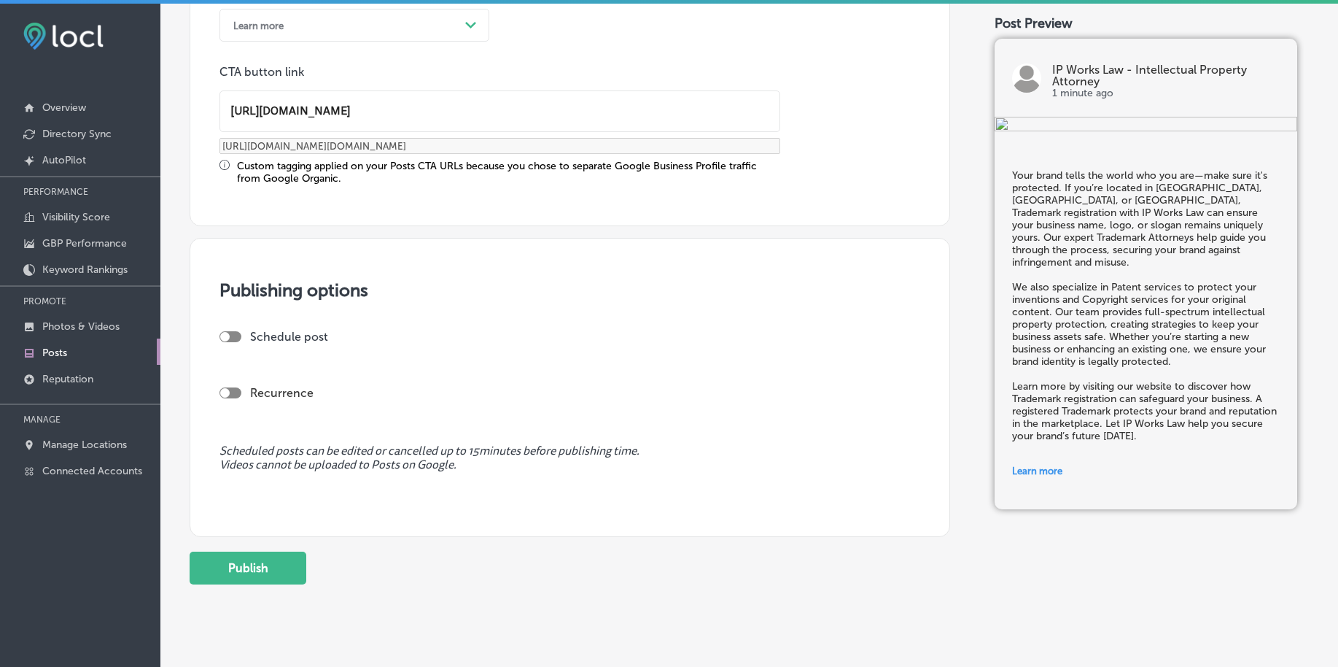
scroll to position [1144, 0]
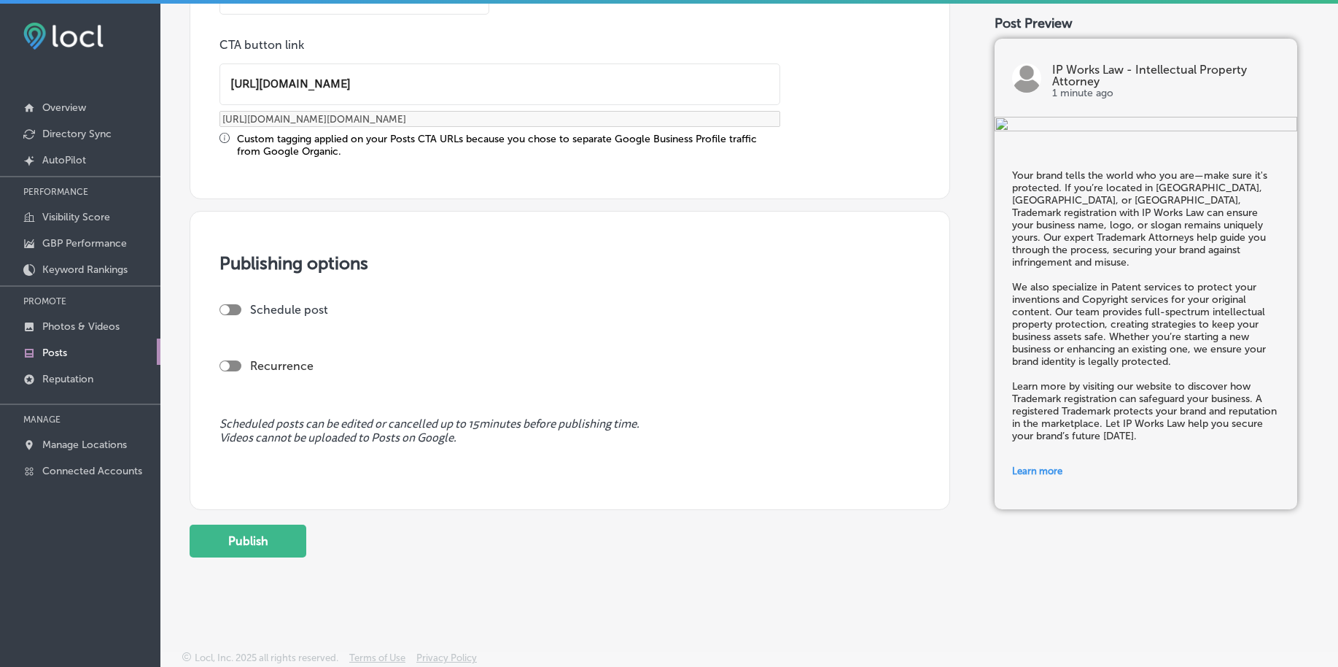
click at [225, 307] on div at bounding box center [224, 309] width 9 height 9
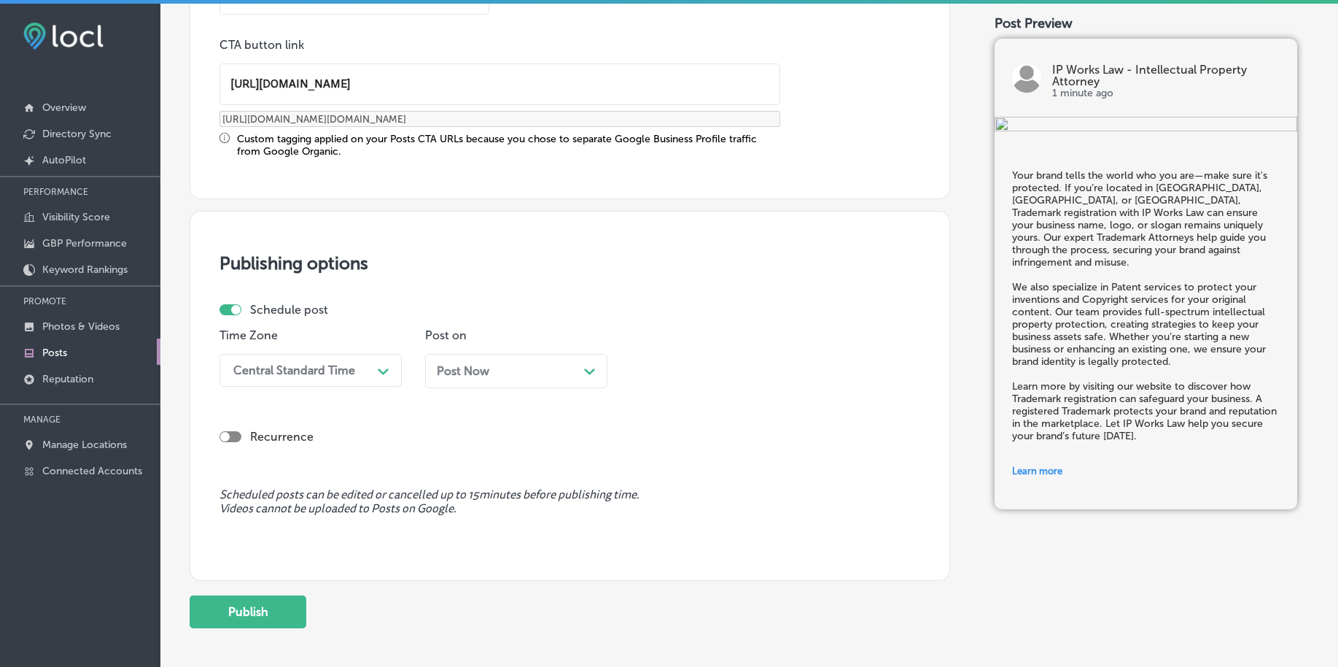
checkbox input "true"
click at [292, 366] on div "Central Standard Time" at bounding box center [294, 370] width 122 height 14
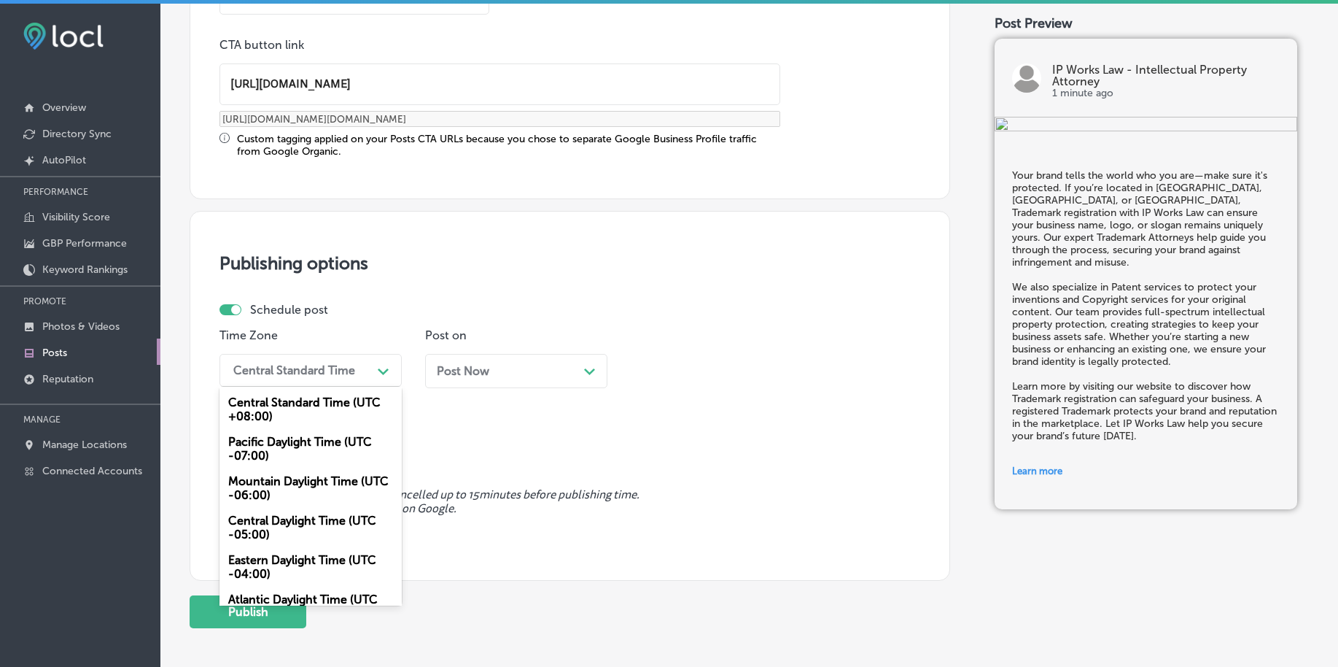
click at [248, 486] on div "Mountain Daylight Time (UTC -06:00)" at bounding box center [311, 487] width 182 height 39
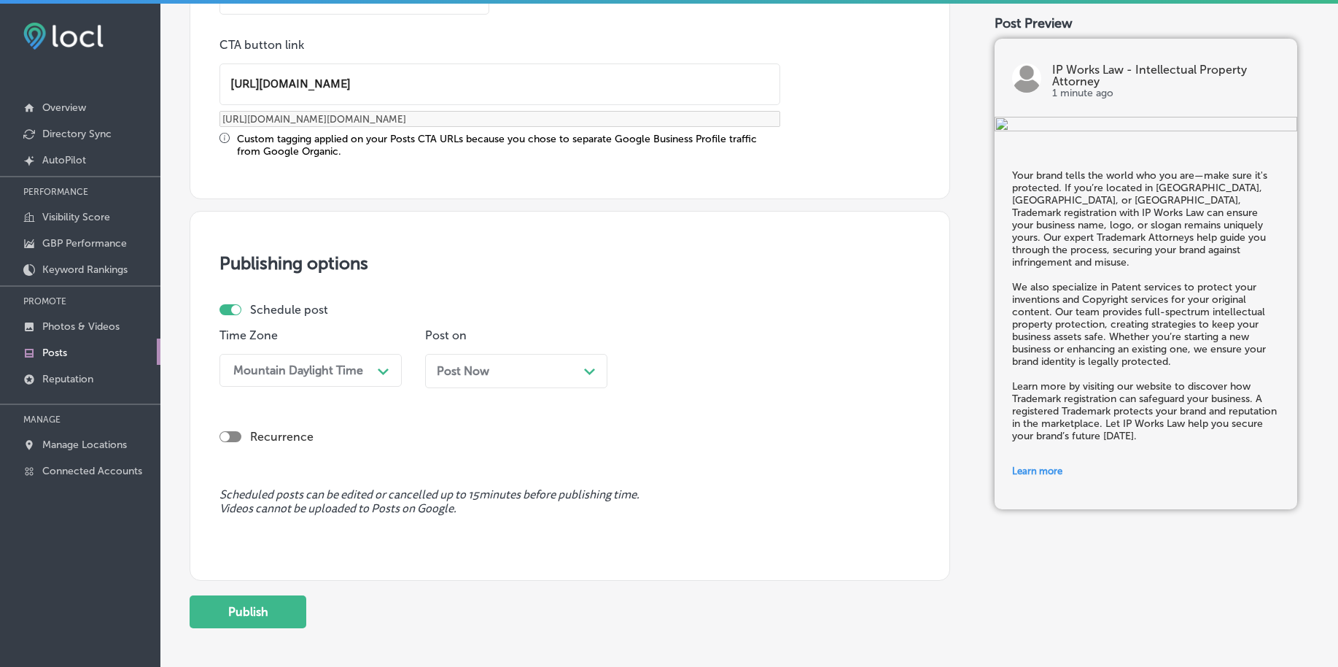
click at [486, 373] on span "Post Now" at bounding box center [463, 371] width 53 height 14
click at [665, 373] on div "04:00 PM" at bounding box center [671, 370] width 53 height 14
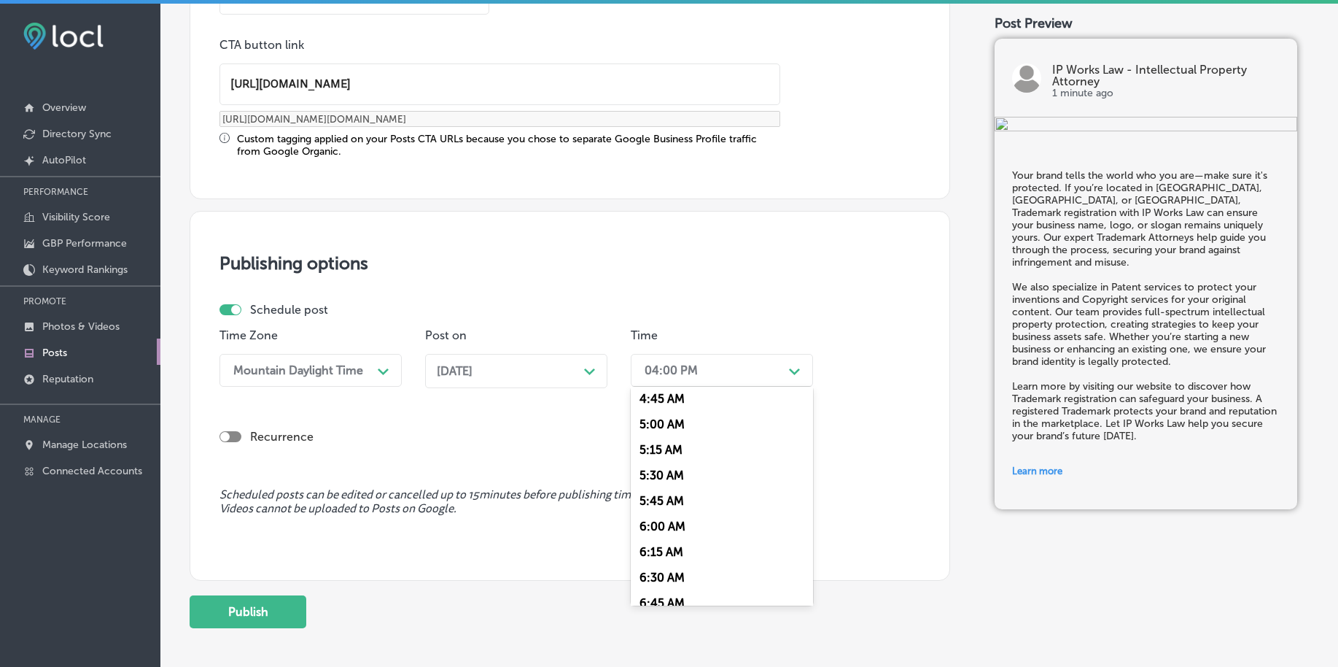
scroll to position [547, 0]
click at [670, 570] on div "7:00 AM" at bounding box center [722, 570] width 182 height 26
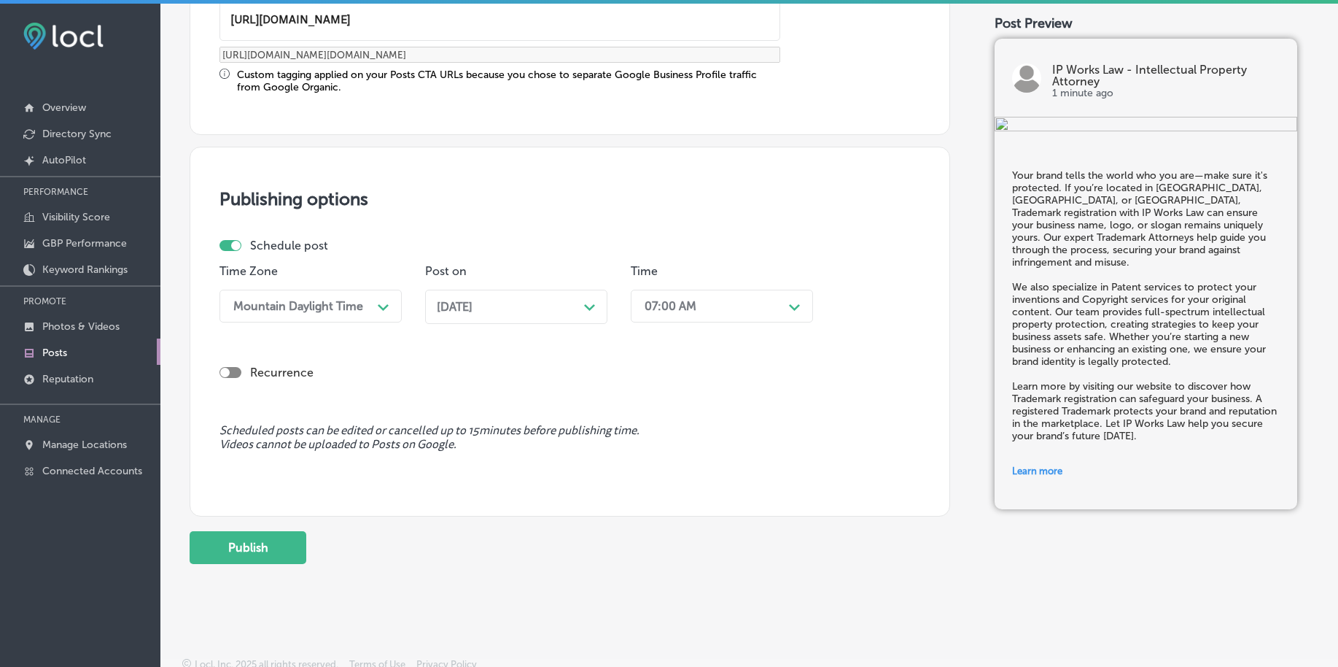
scroll to position [1215, 0]
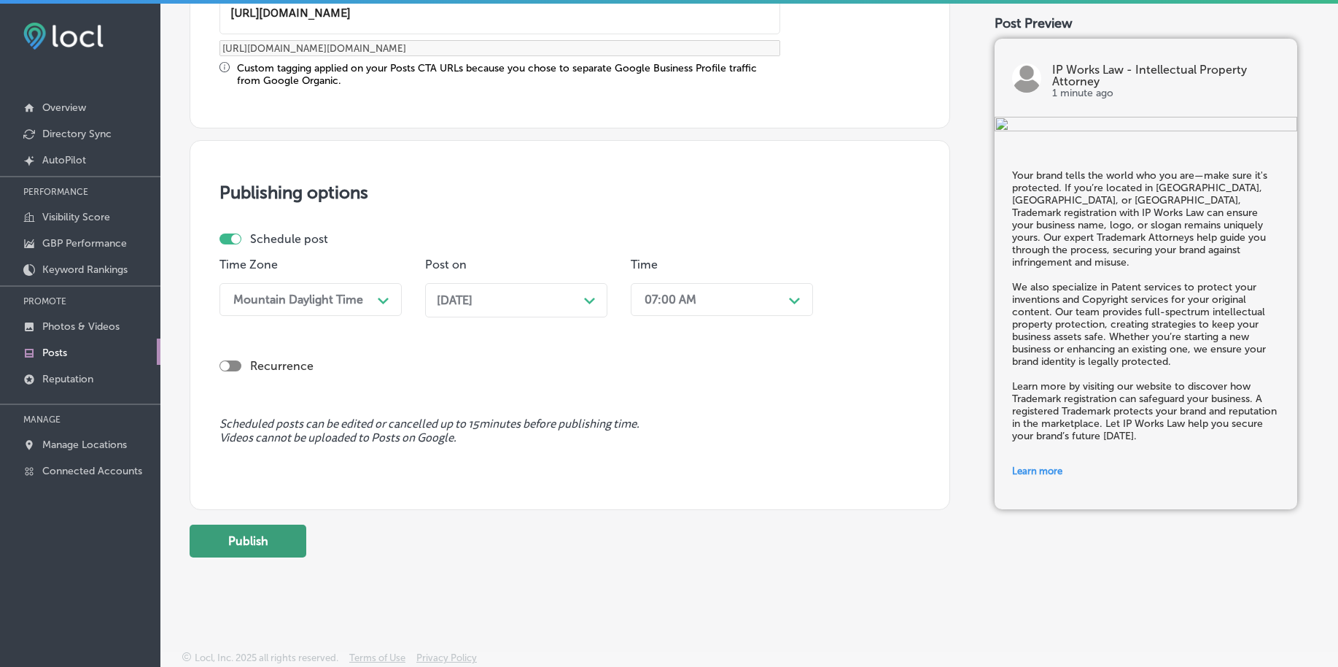
click at [264, 535] on button "Publish" at bounding box center [248, 540] width 117 height 33
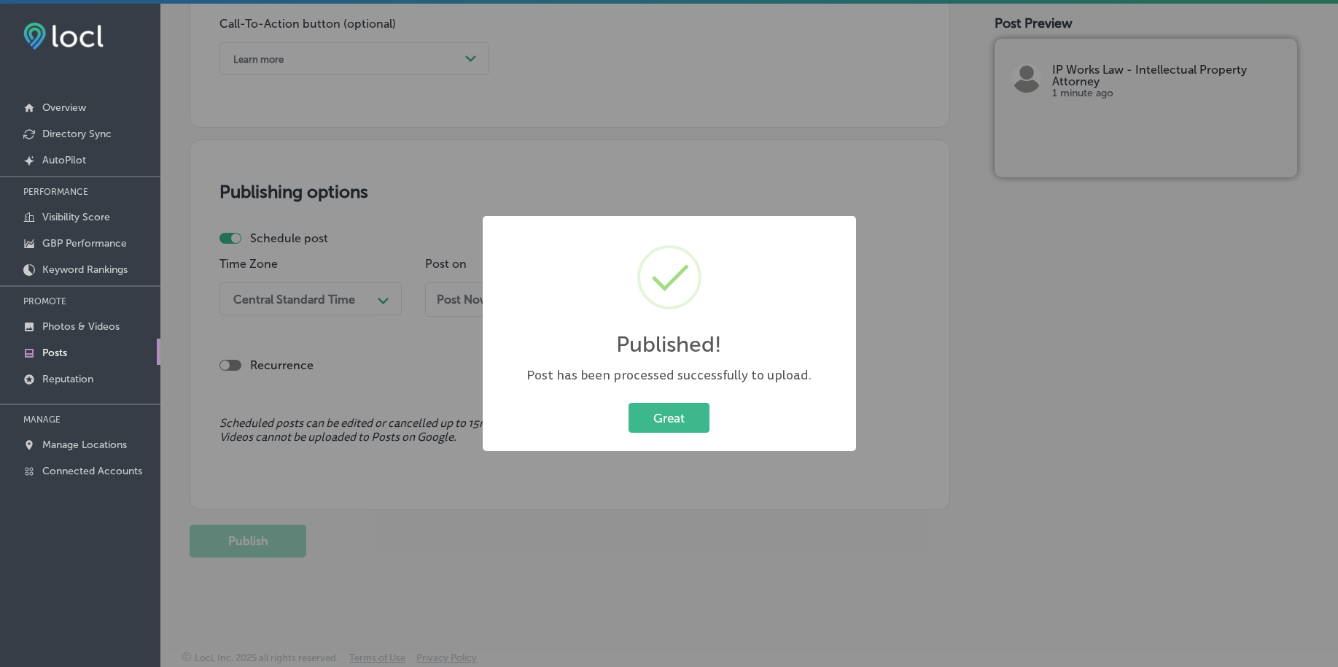
scroll to position [1083, 0]
click at [678, 411] on button "Great" at bounding box center [669, 418] width 81 height 30
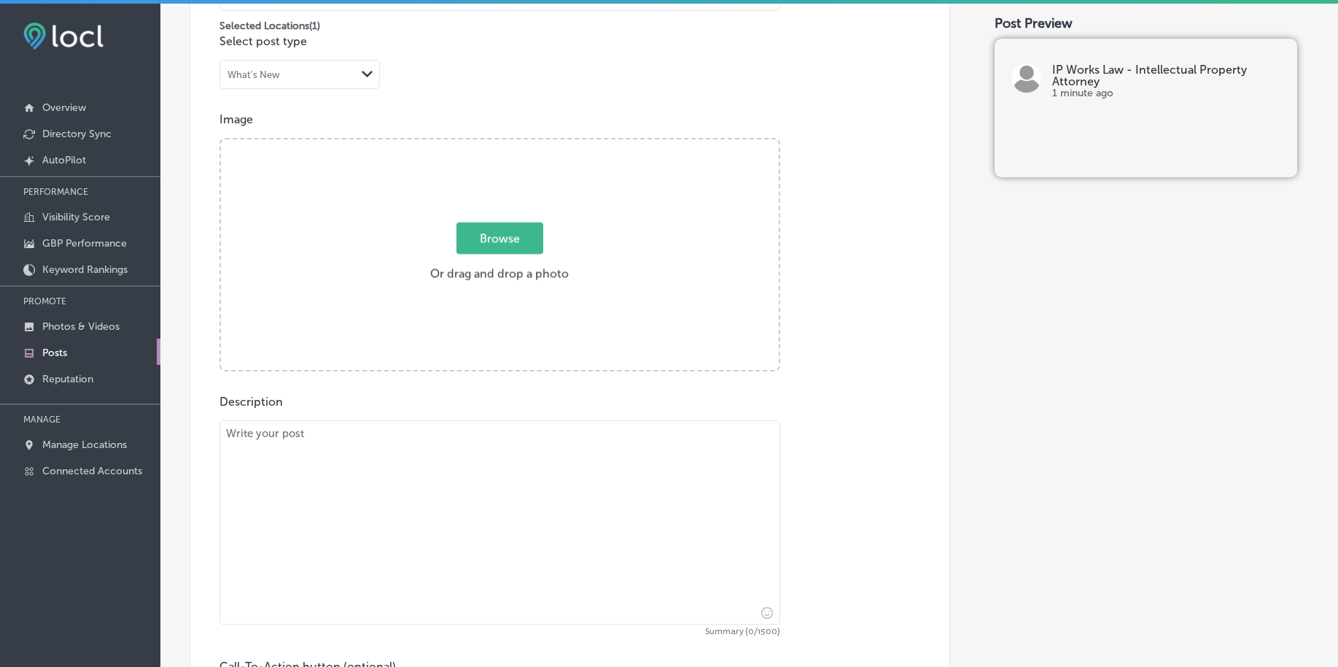
scroll to position [263, 0]
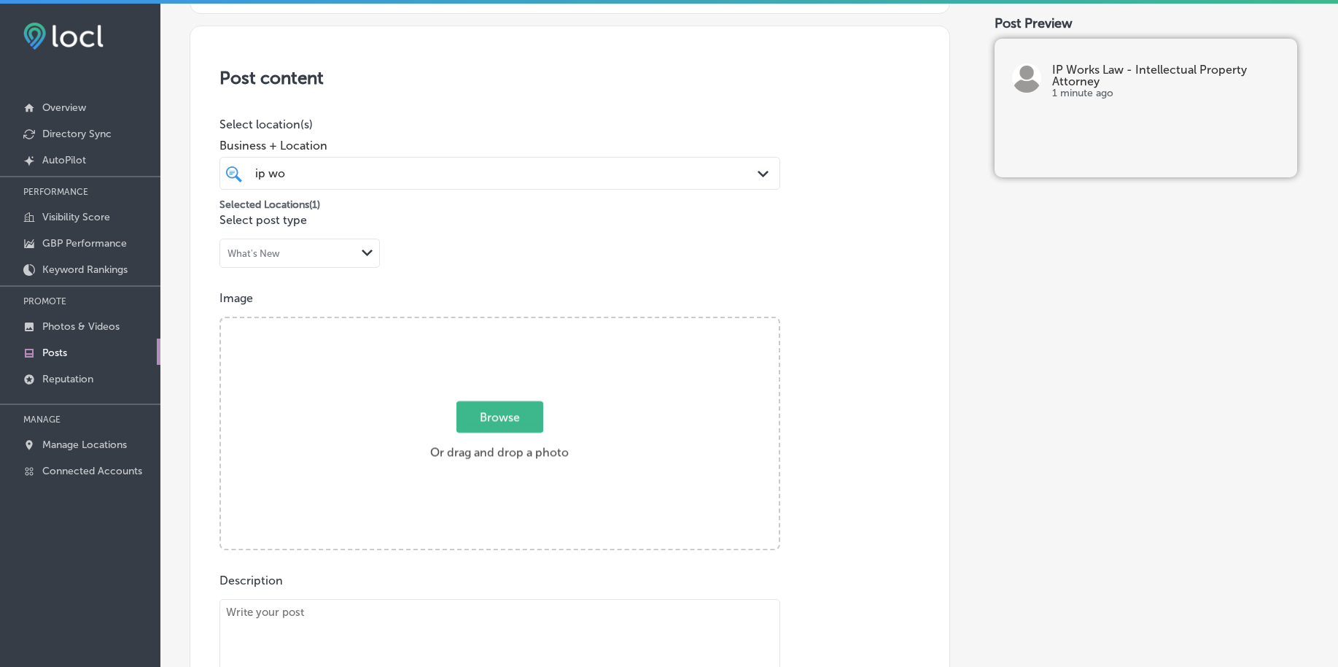
click at [481, 408] on span "Browse" at bounding box center [500, 416] width 87 height 31
click at [481, 322] on input "Browse Or drag and drop a photo" at bounding box center [500, 320] width 558 height 4
type input "C:\fakepath\ip-law-patent-attorney-[US_STATE] (3).png"
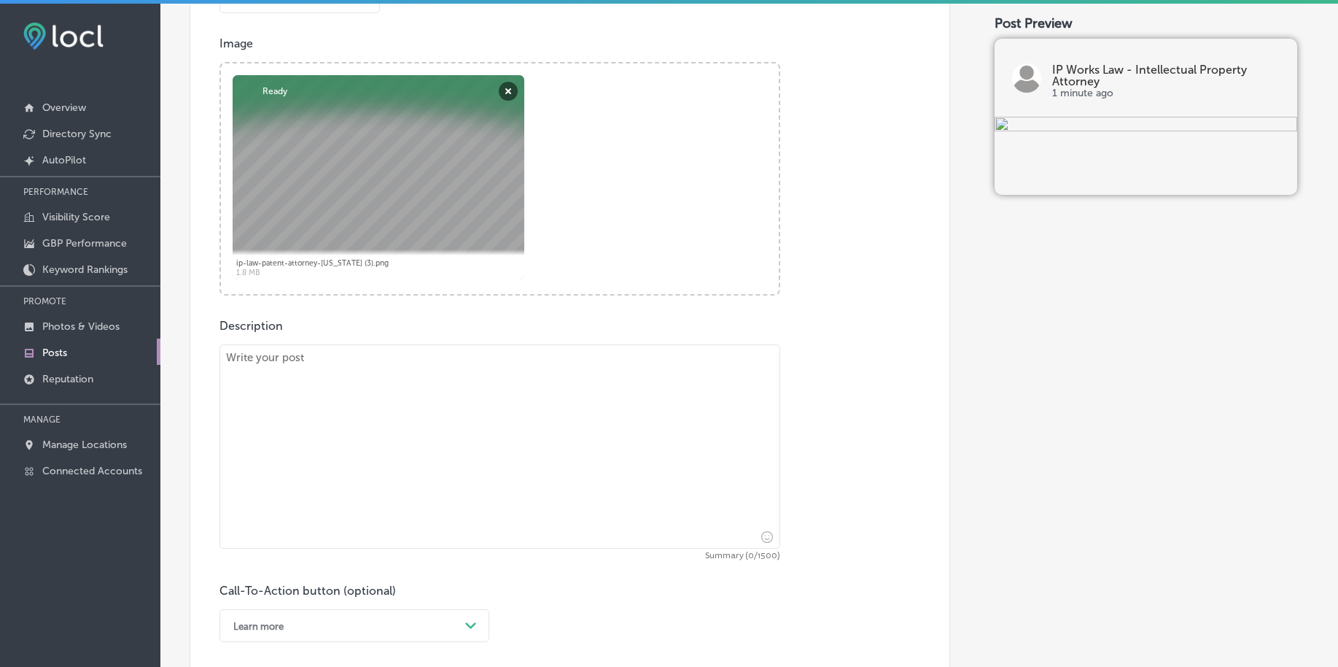
scroll to position [536, 0]
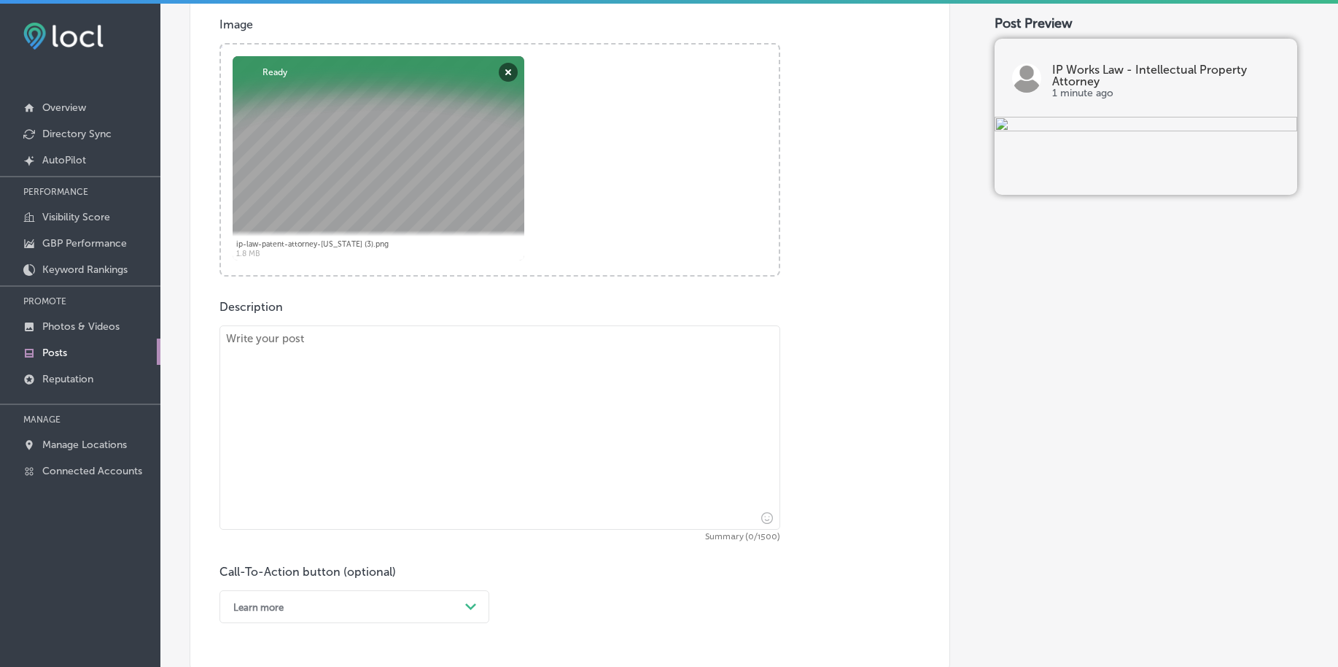
click at [295, 443] on textarea at bounding box center [500, 427] width 561 height 204
paste textarea "Creative works deserve strong protection, and Copyright law is the tool to ensu…"
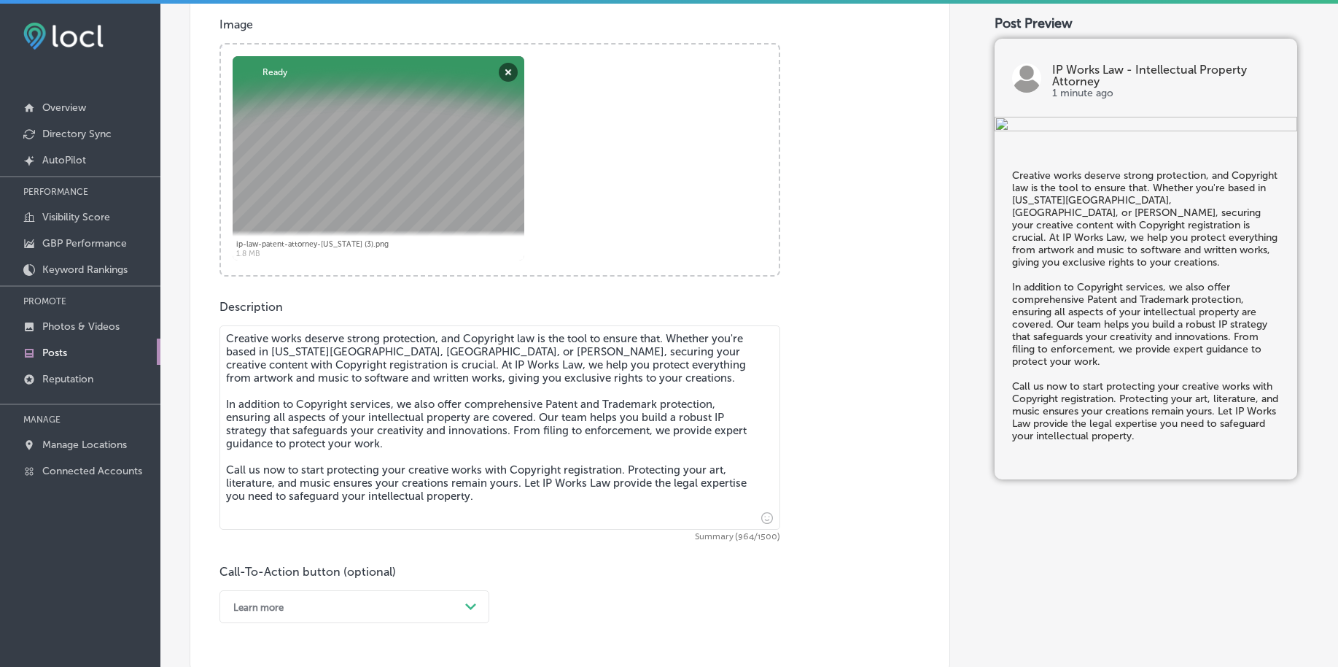
type textarea "Creative works deserve strong protection, and Copyright law is the tool to ensu…"
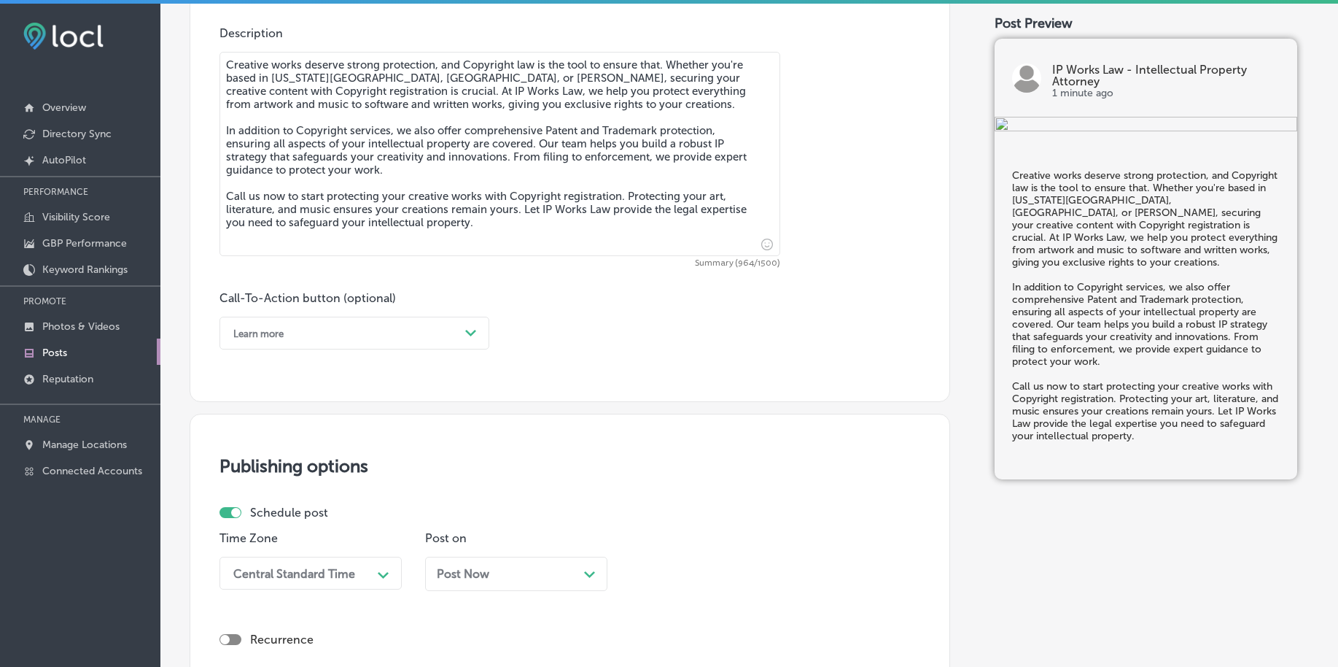
click at [329, 336] on div "Learn more" at bounding box center [342, 333] width 233 height 23
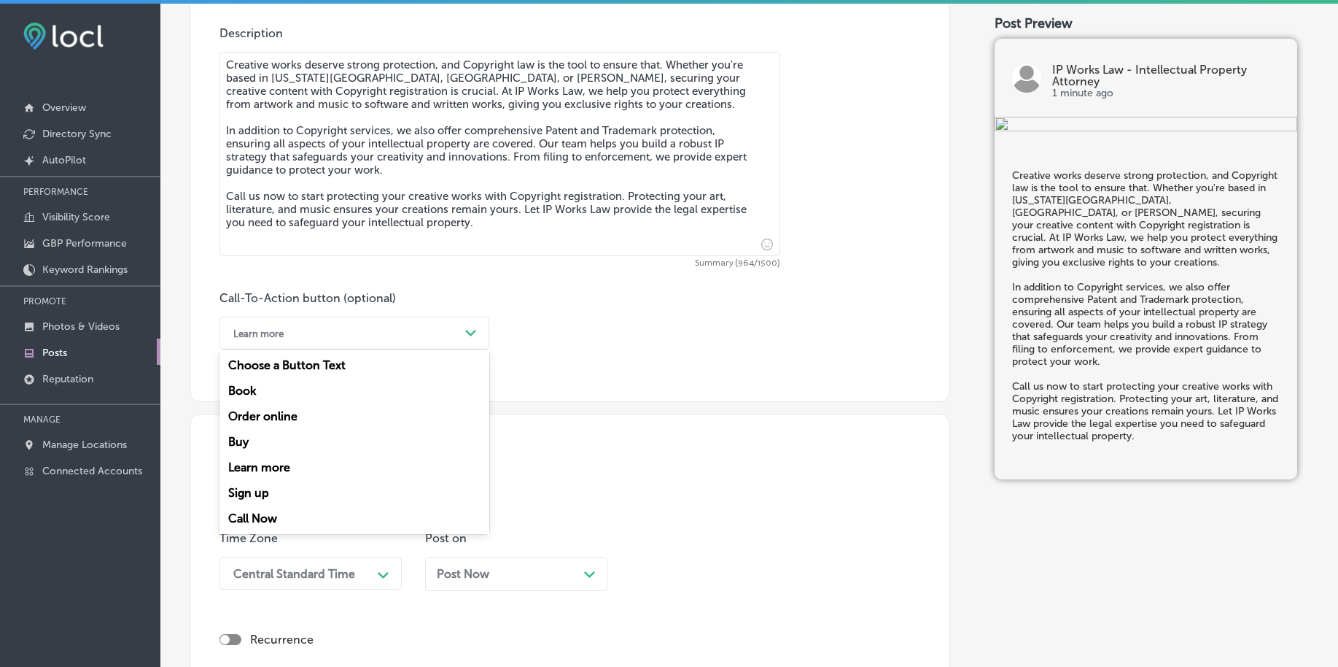
click at [273, 515] on div "Call Now" at bounding box center [355, 518] width 270 height 26
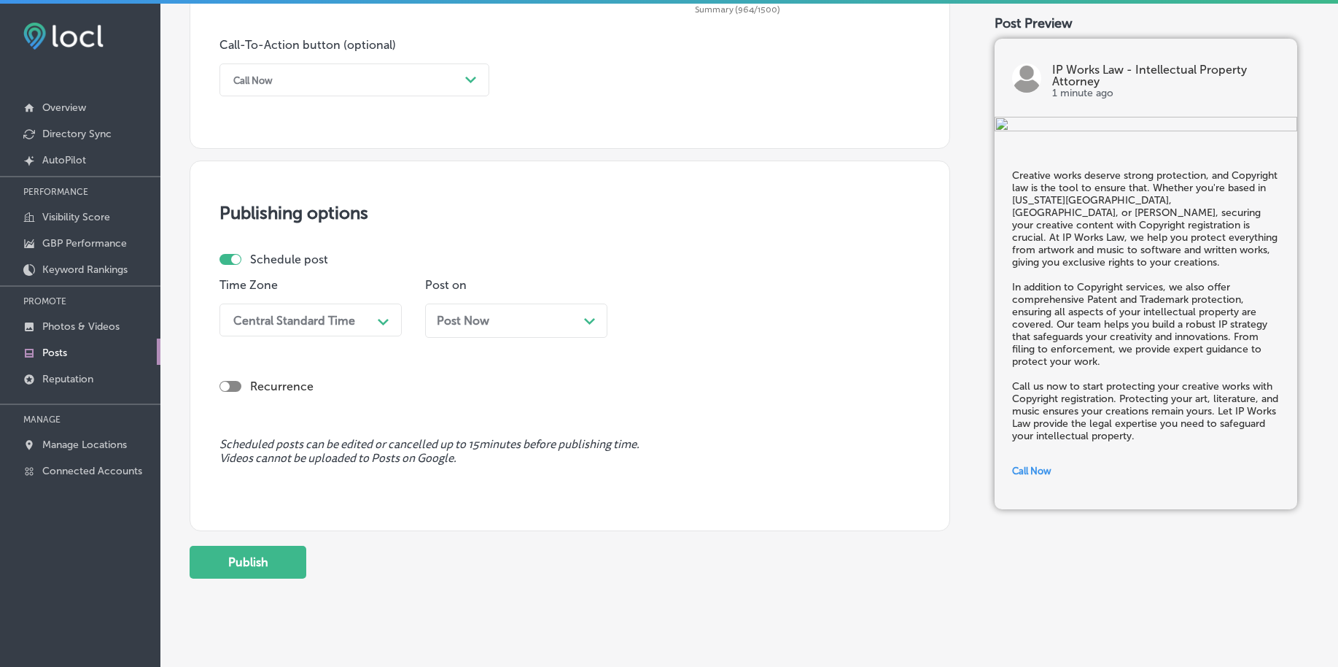
scroll to position [1083, 0]
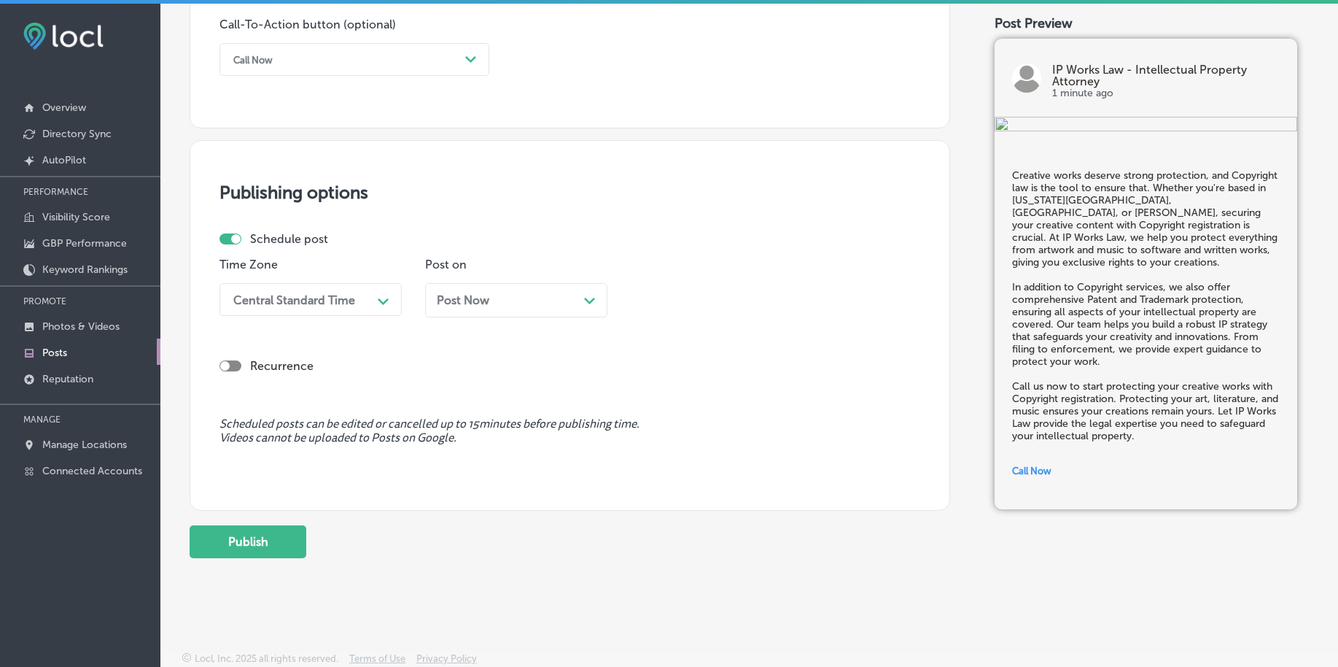
click at [311, 297] on div "Central Standard Time" at bounding box center [294, 299] width 122 height 14
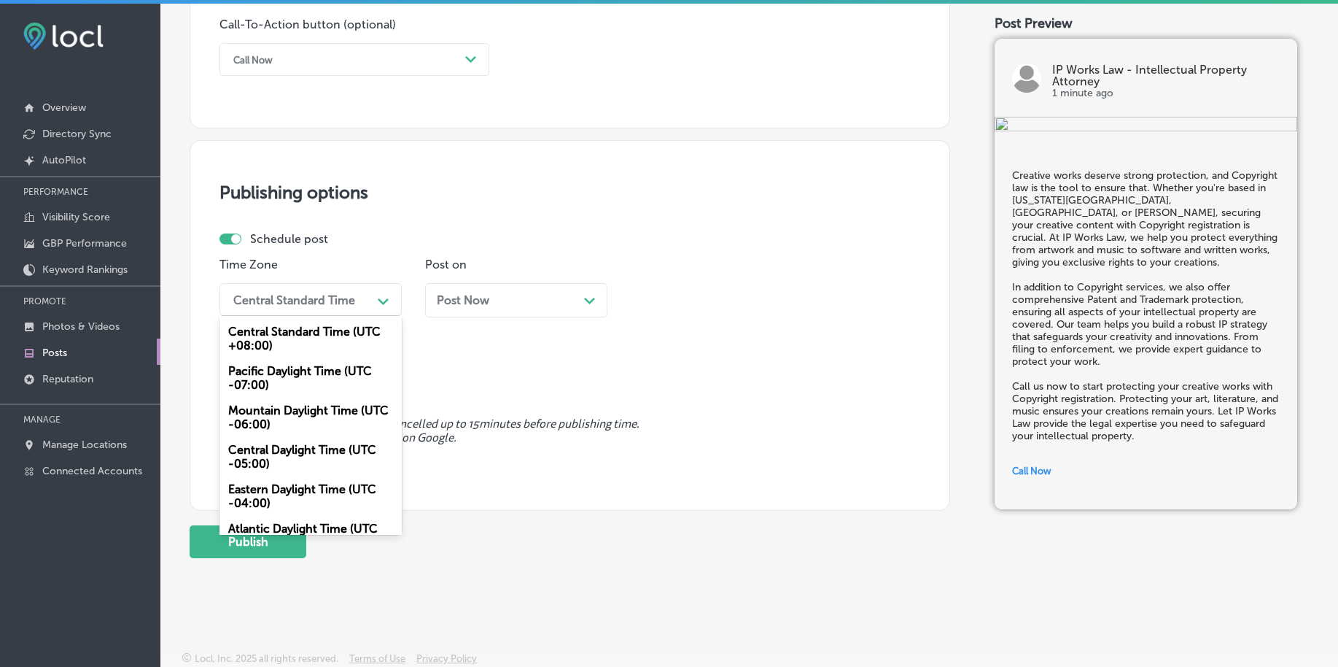
click at [268, 411] on div "Mountain Daylight Time (UTC -06:00)" at bounding box center [311, 416] width 182 height 39
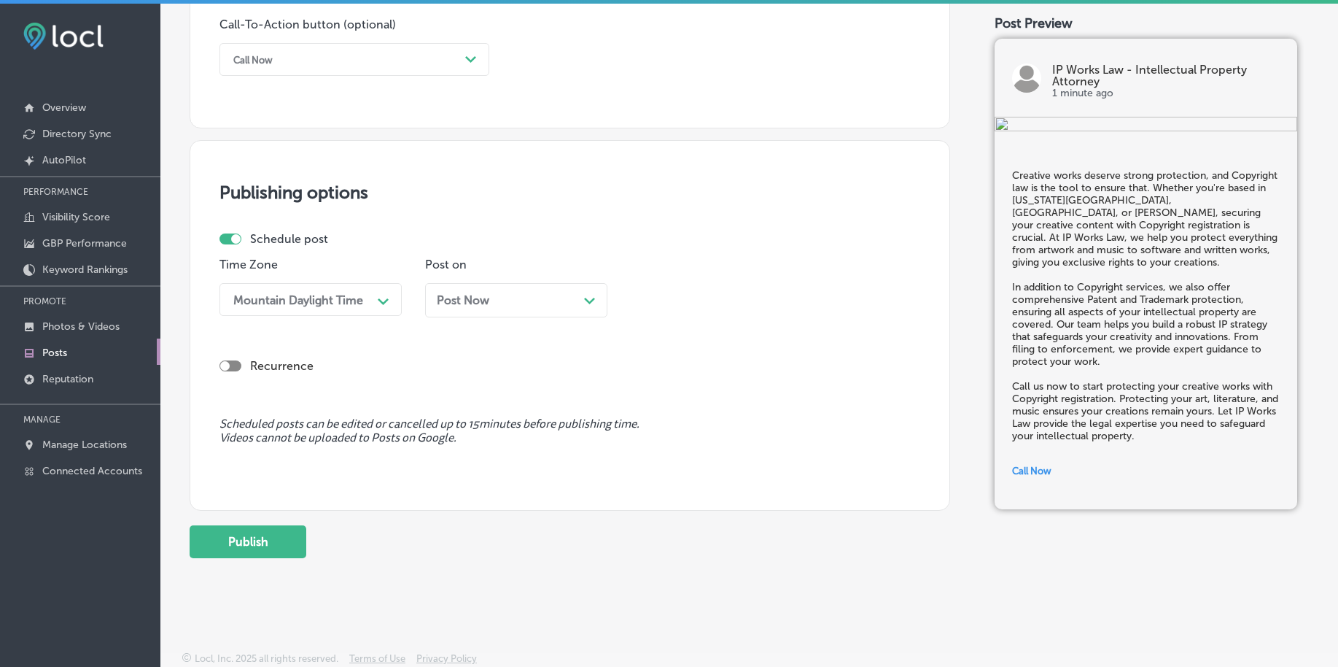
click at [489, 298] on div "Post Now Path Created with Sketch." at bounding box center [516, 300] width 159 height 14
click at [695, 293] on div "04:00 PM" at bounding box center [671, 299] width 53 height 14
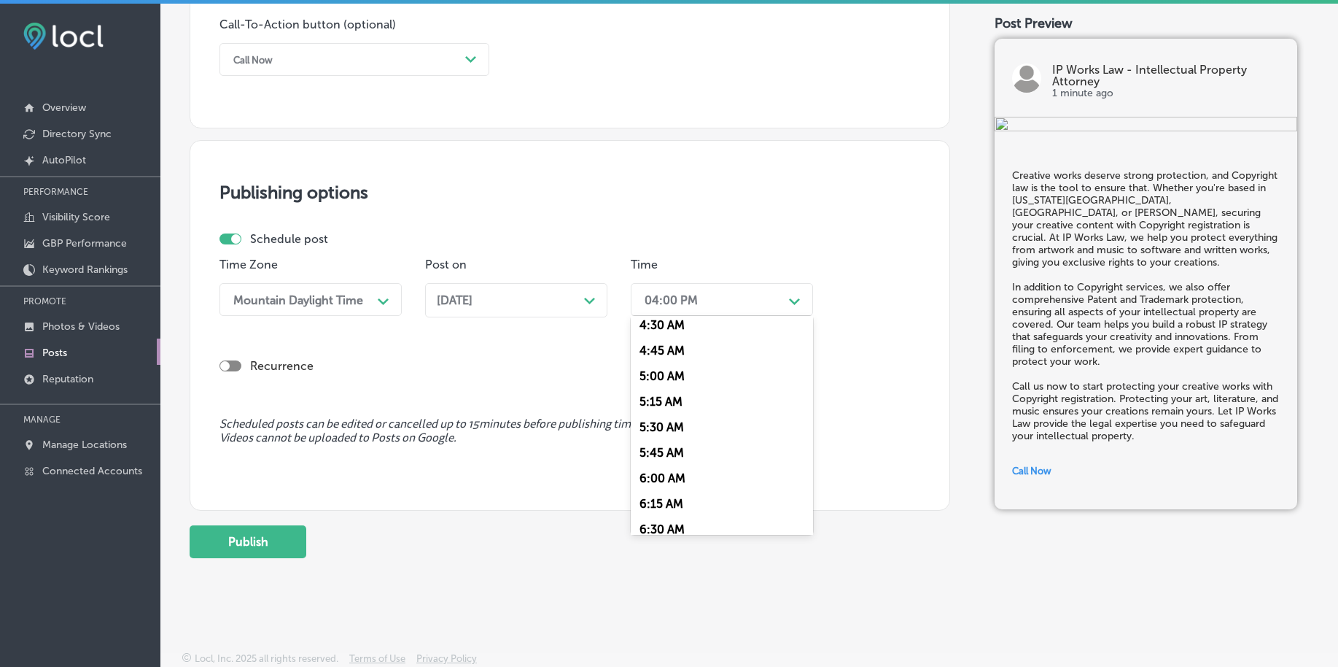
scroll to position [547, 0]
click at [663, 497] on div "7:00 AM" at bounding box center [722, 499] width 182 height 26
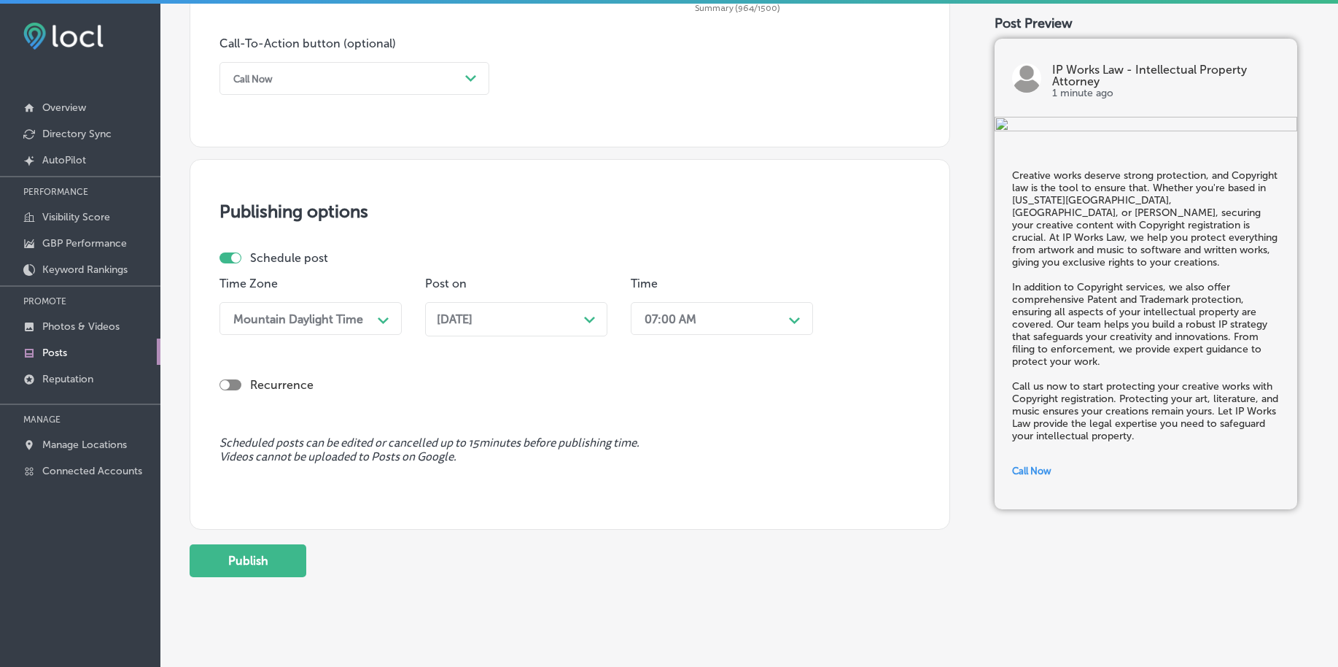
scroll to position [1083, 0]
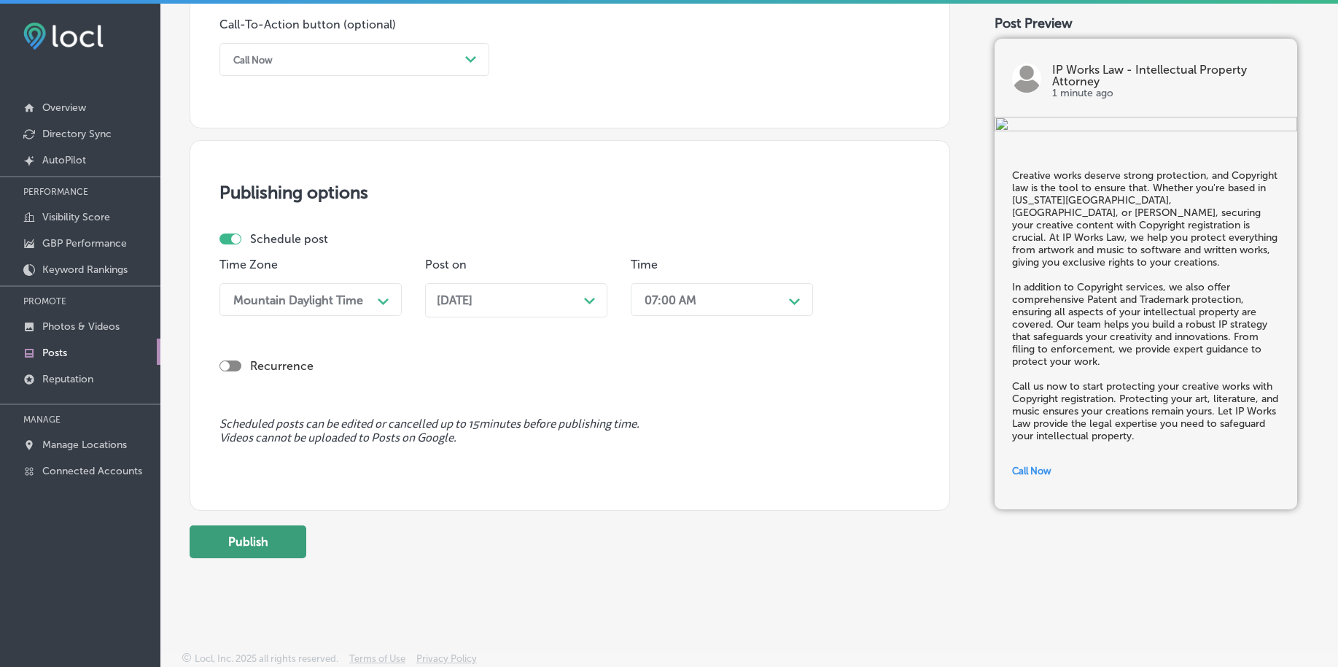
click at [286, 543] on button "Publish" at bounding box center [248, 541] width 117 height 33
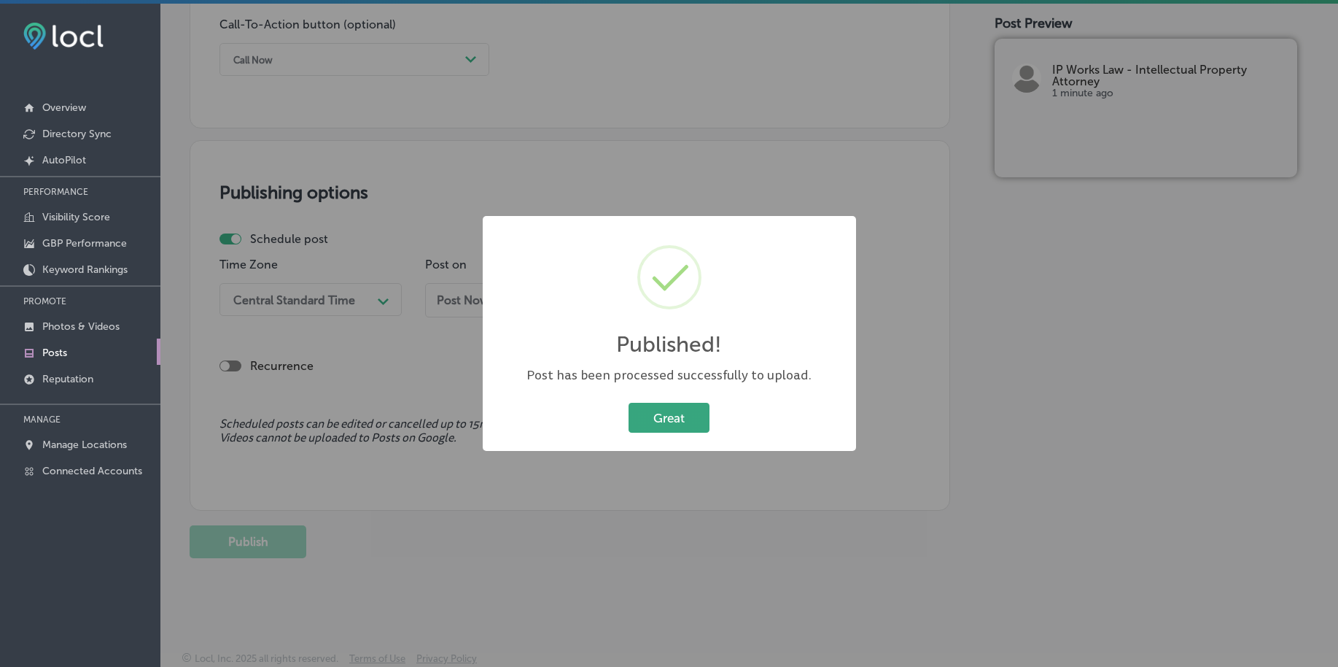
click at [675, 422] on button "Great" at bounding box center [669, 418] width 81 height 30
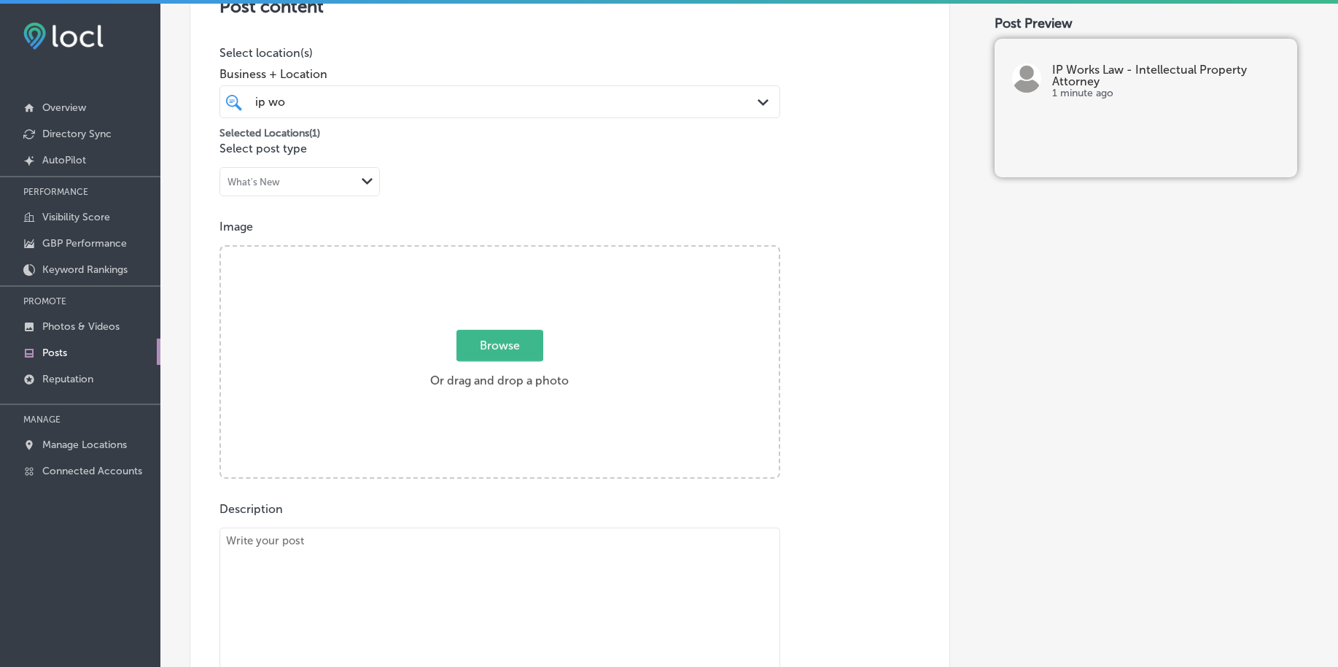
scroll to position [263, 0]
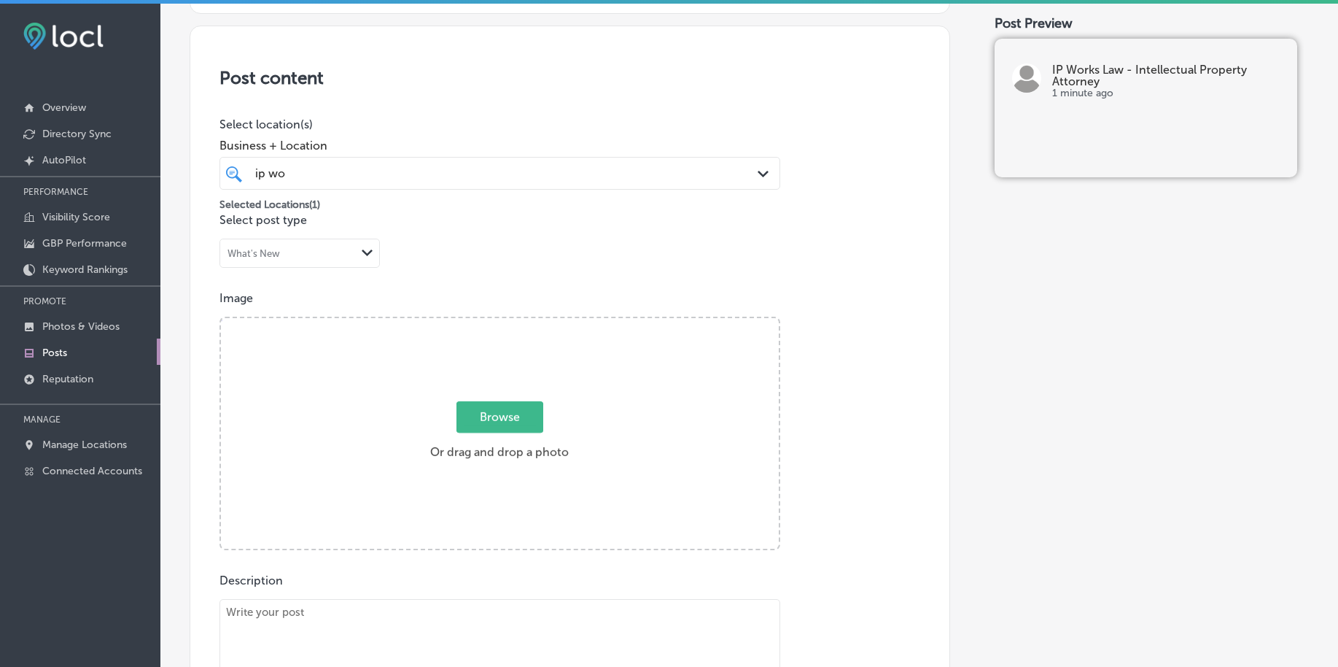
click at [489, 410] on span "Browse" at bounding box center [500, 416] width 87 height 31
click at [489, 322] on input "Browse Or drag and drop a photo" at bounding box center [500, 320] width 558 height 4
type input "C:\fakepath\ip-law-patent-attorney-[US_STATE] (4).png"
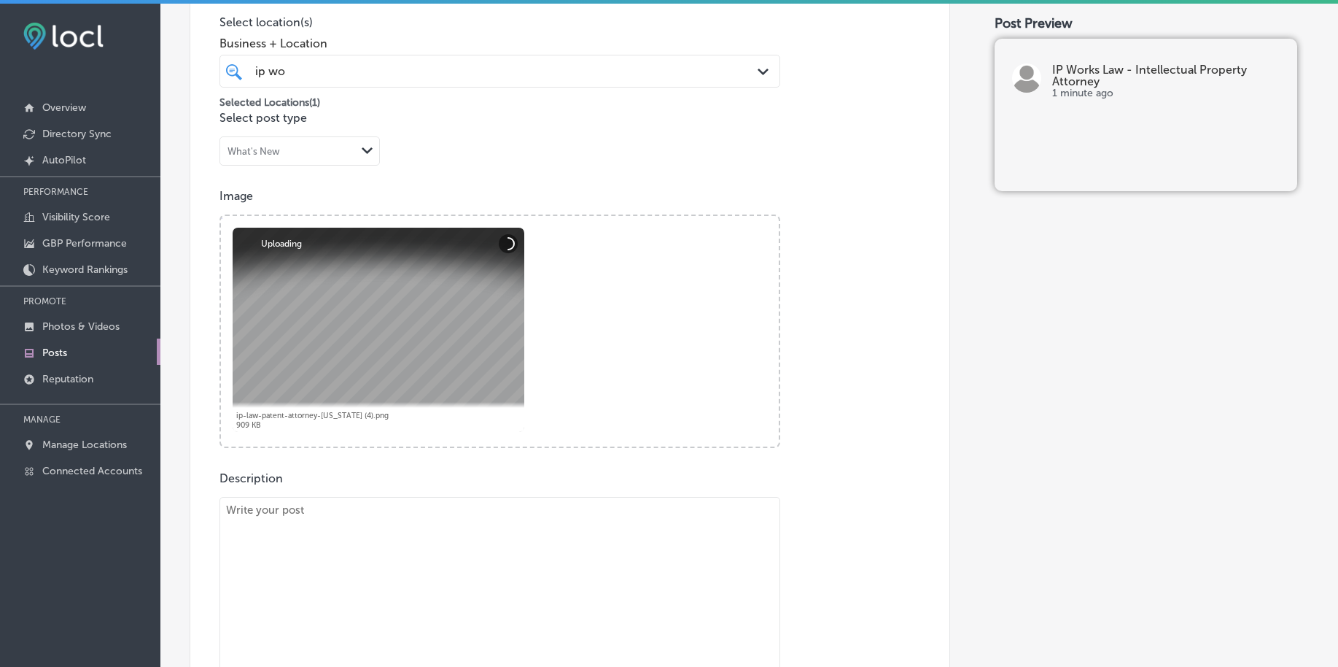
scroll to position [445, 0]
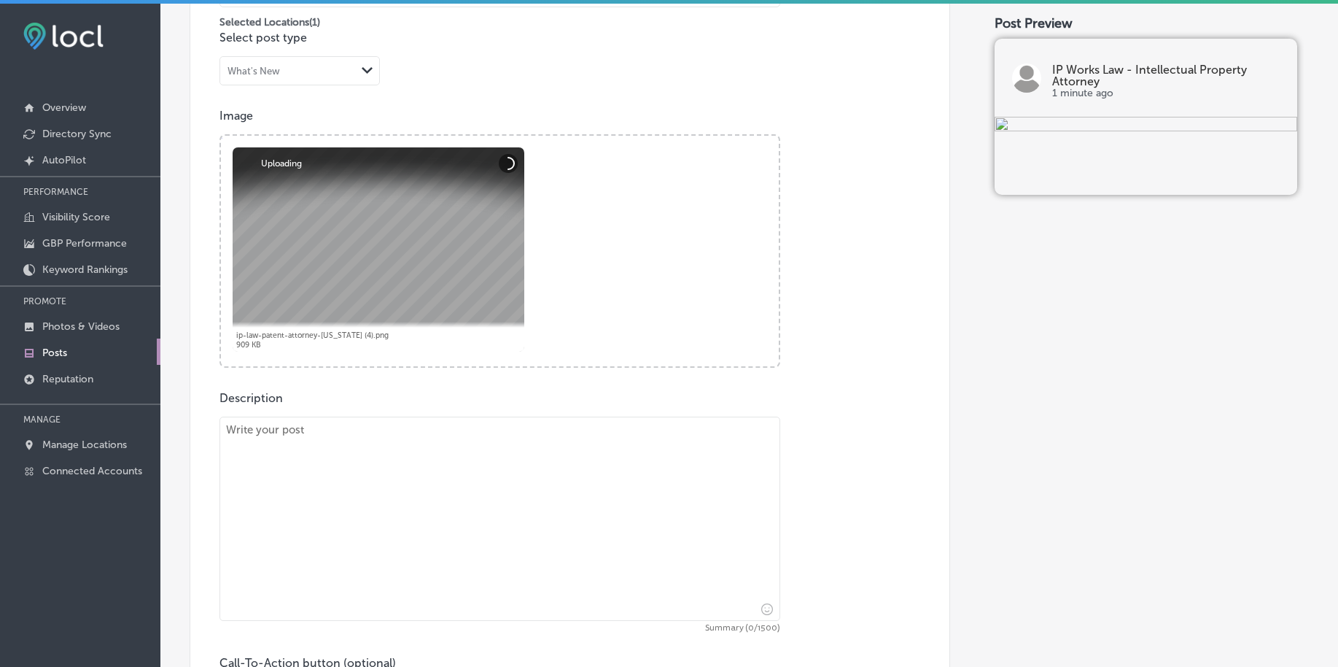
click at [333, 497] on textarea at bounding box center [500, 518] width 561 height 204
paste textarea "Loremips d sitametc adipisci elits doeiusmod temp incidid utla etdo magnaaliqua…"
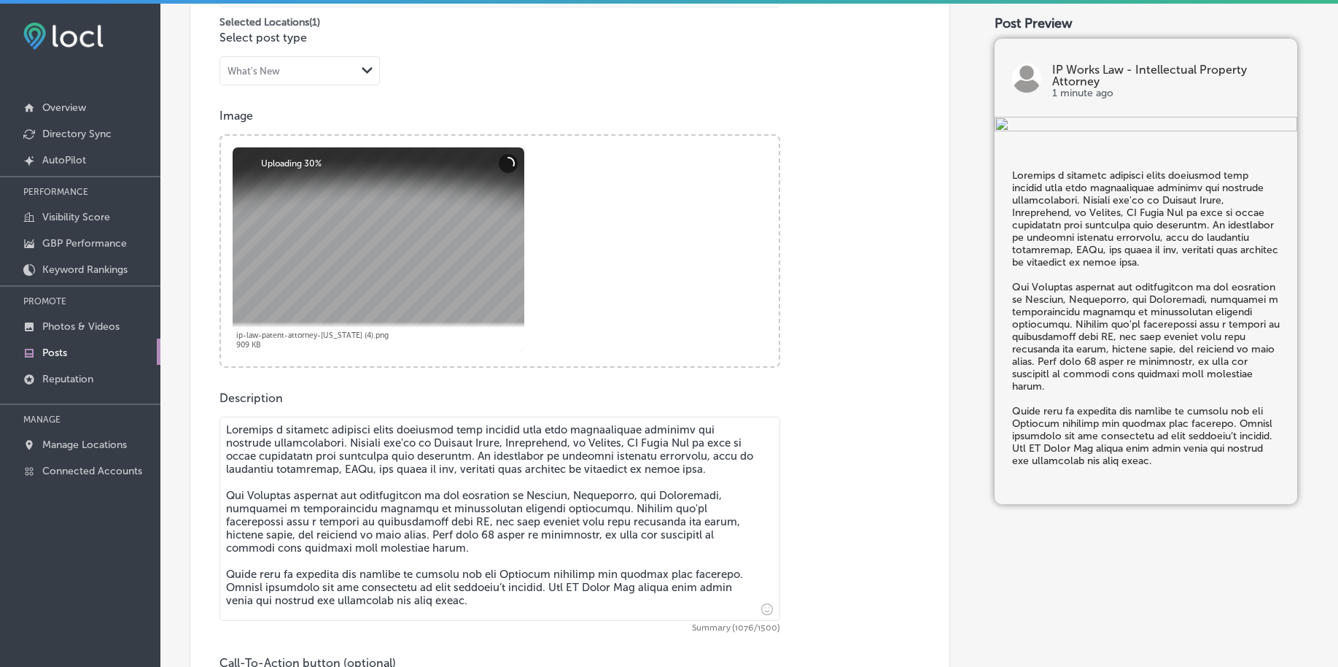
type textarea "Loremips d sitametc adipisci elits doeiusmod temp incidid utla etdo magnaaliqua…"
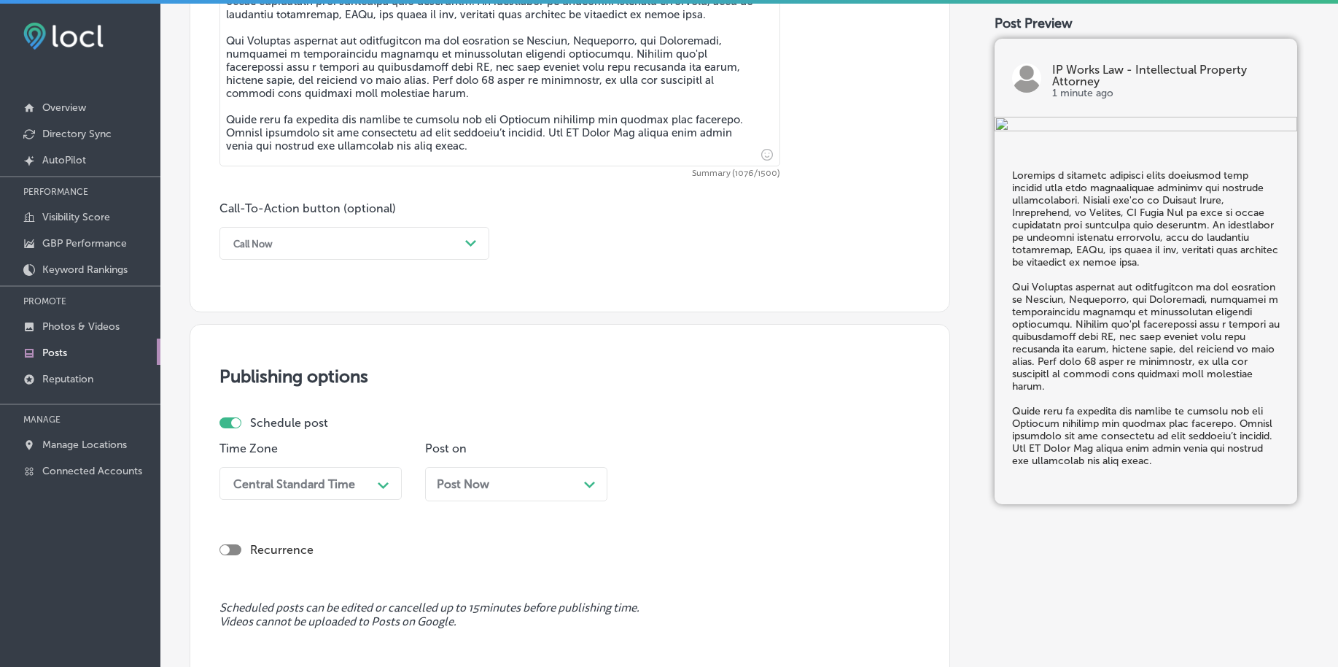
scroll to position [901, 0]
click at [304, 244] on div "Call Now" at bounding box center [342, 241] width 233 height 23
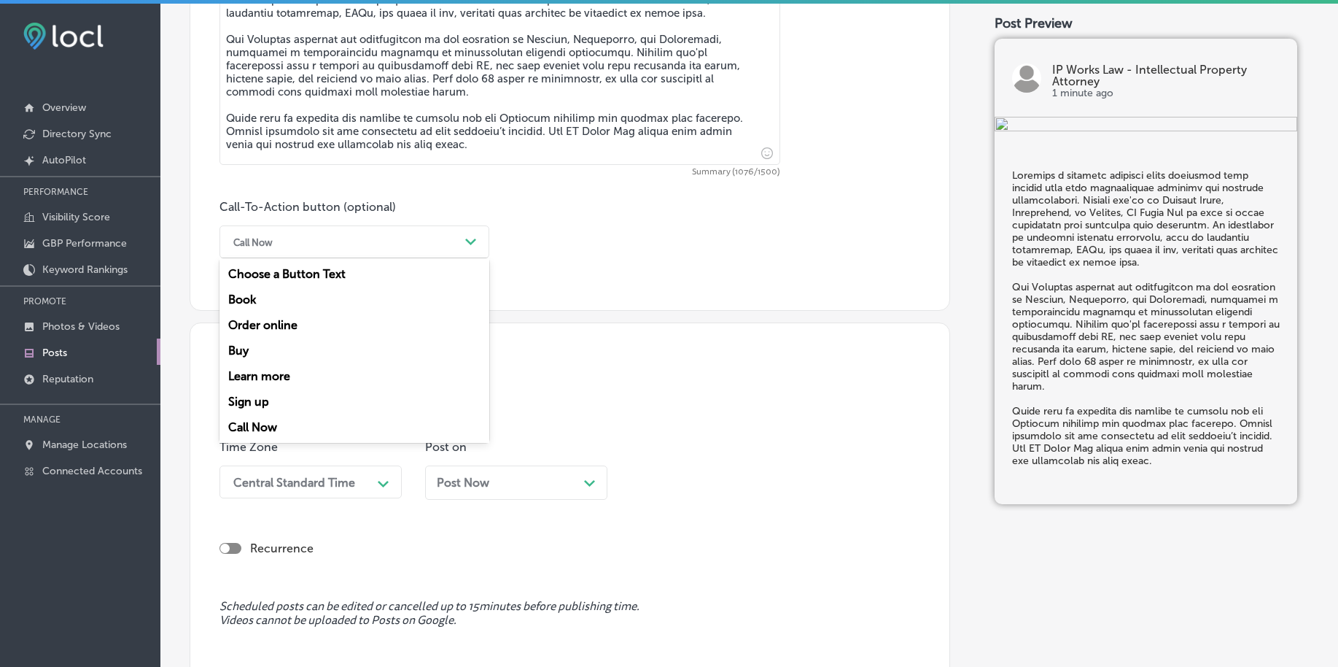
click at [290, 375] on div "Learn more" at bounding box center [355, 376] width 270 height 26
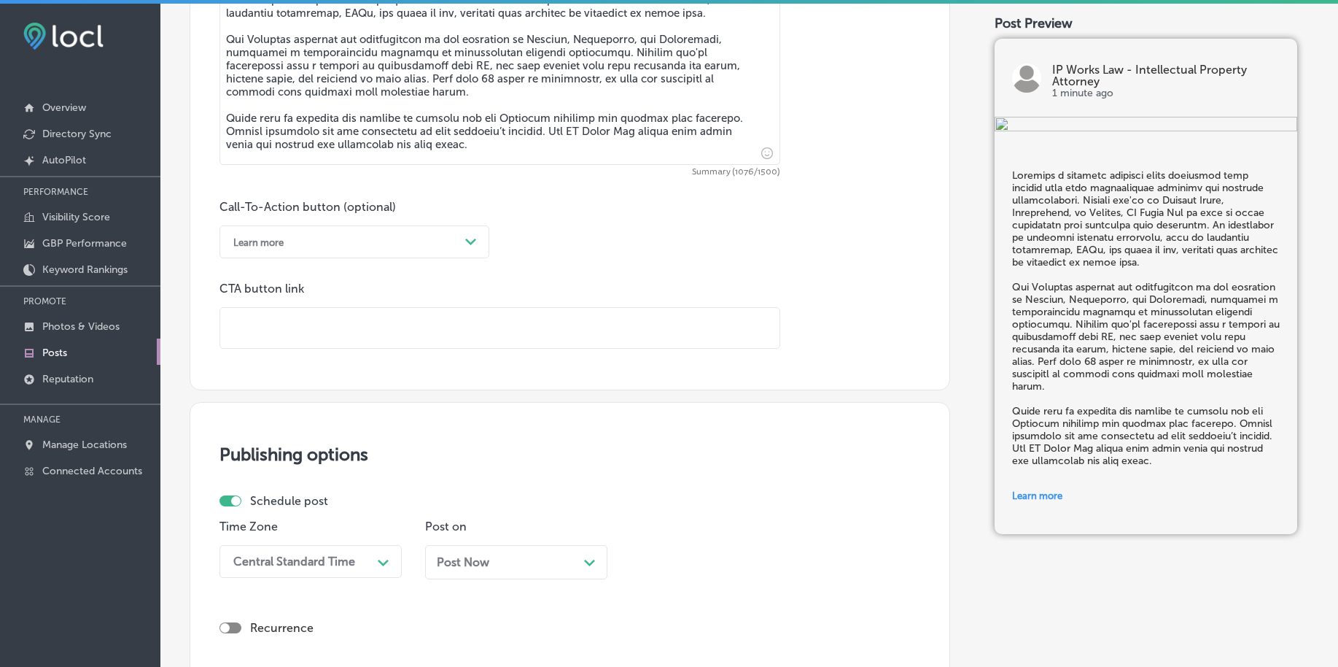
click at [292, 330] on input "text" at bounding box center [499, 328] width 559 height 40
paste input "[URL][DOMAIN_NAME]"
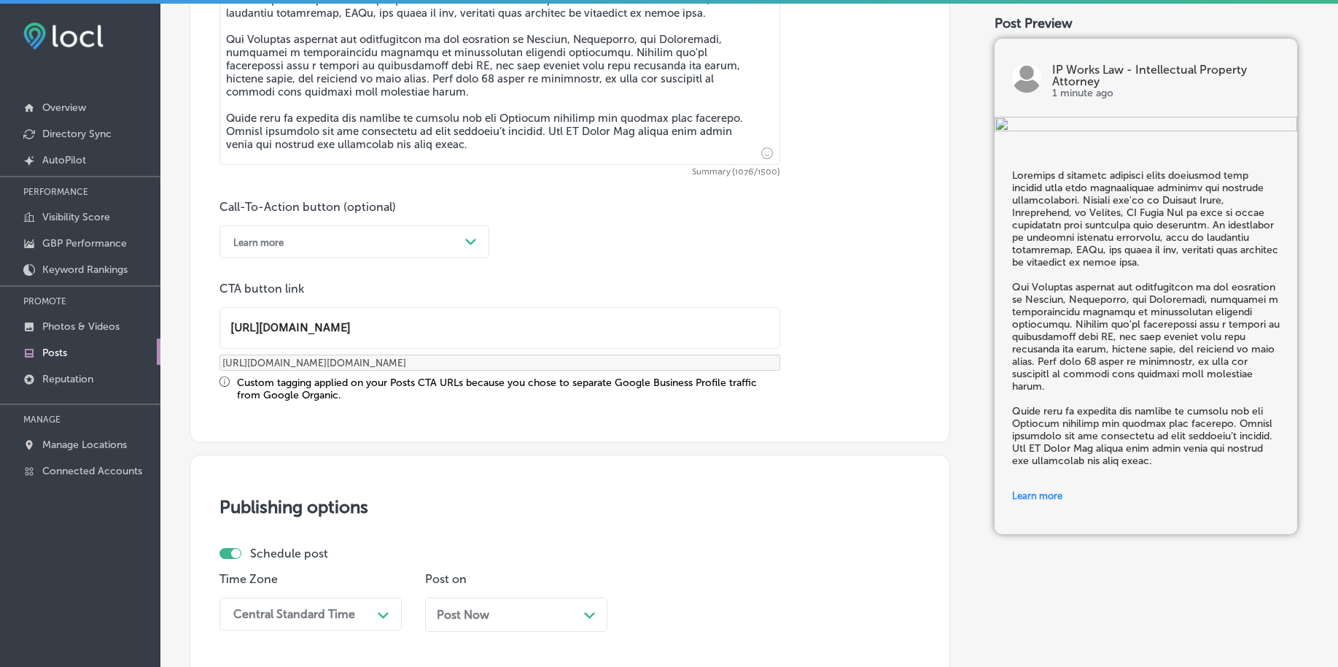
scroll to position [1083, 0]
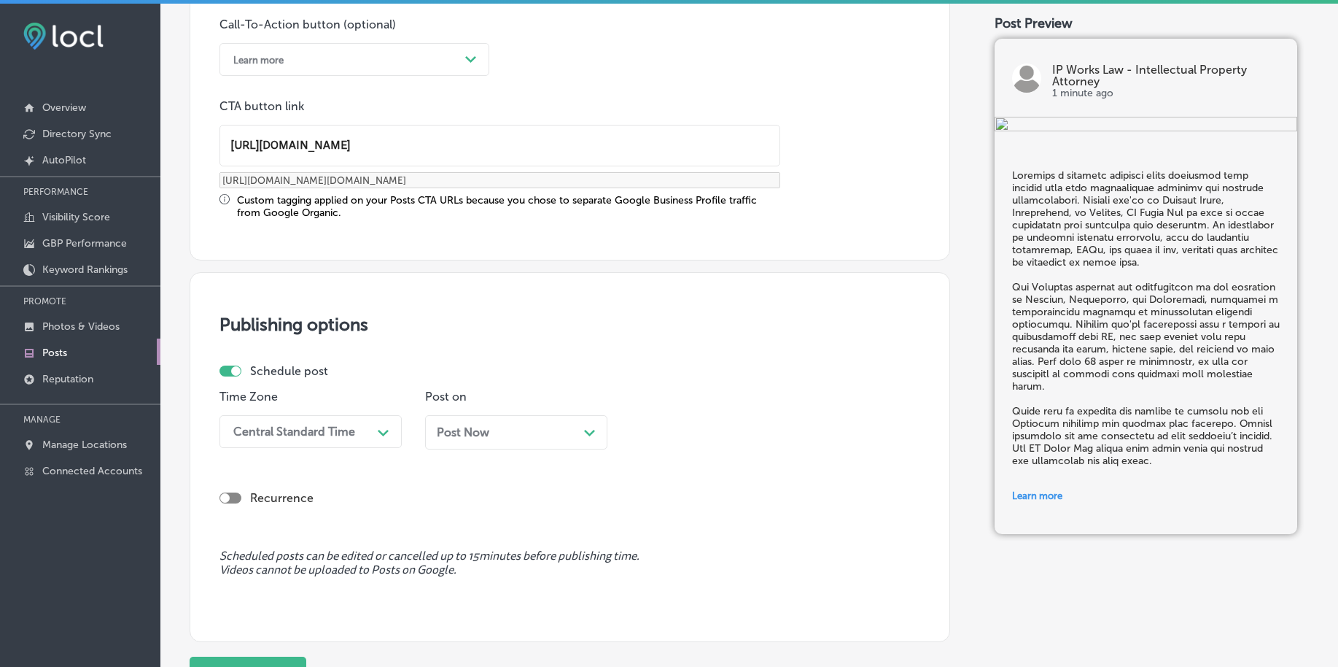
type input "[URL][DOMAIN_NAME]"
click at [325, 434] on div "Central Standard Time" at bounding box center [294, 431] width 122 height 14
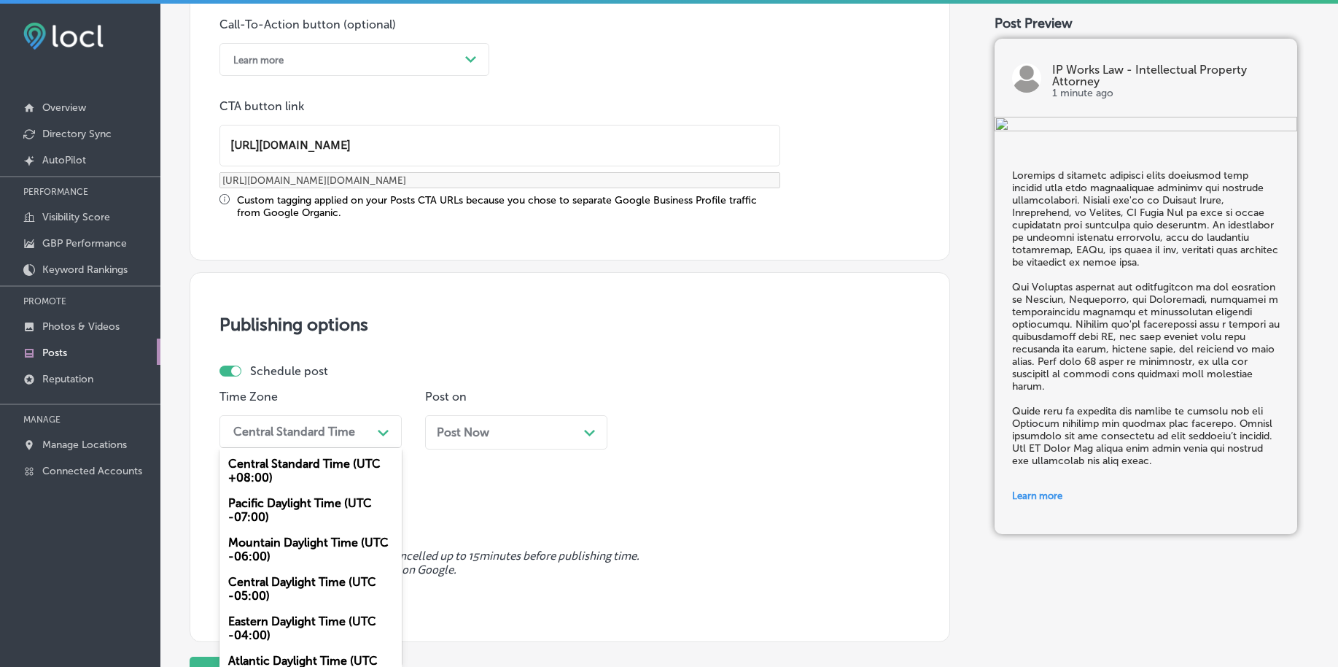
click at [295, 555] on div "Mountain Daylight Time (UTC -06:00)" at bounding box center [311, 548] width 182 height 39
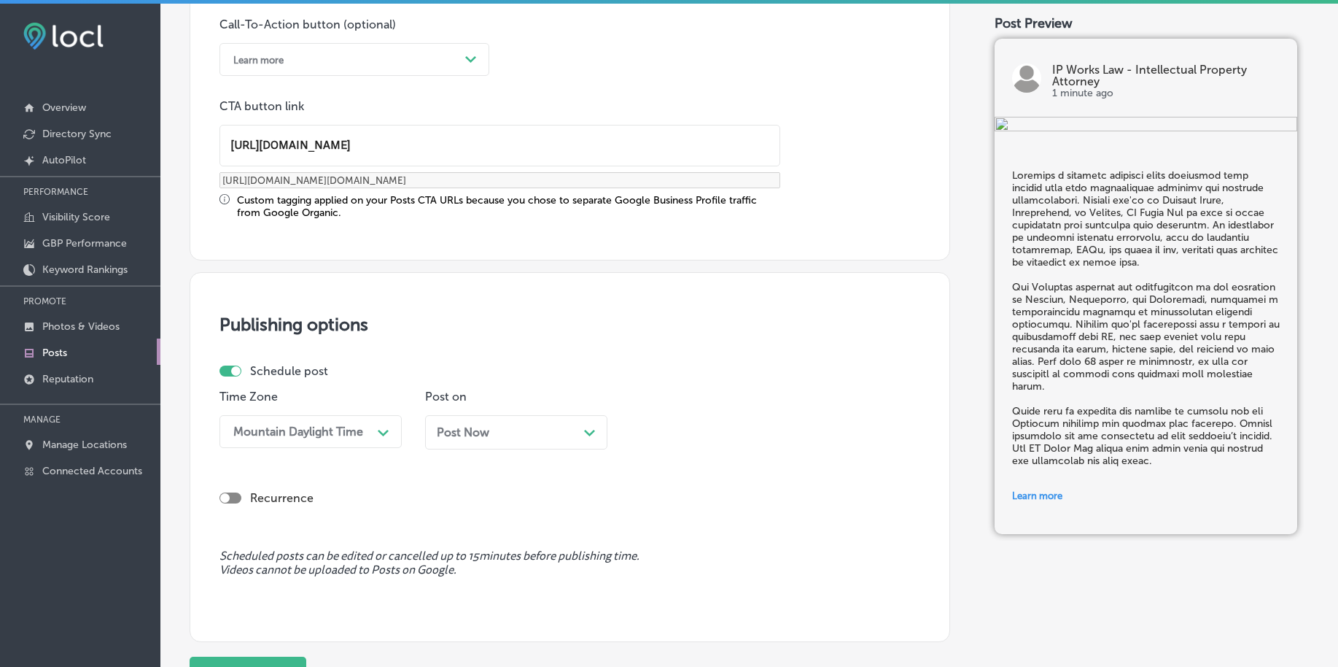
click at [443, 437] on span "Post Now" at bounding box center [463, 432] width 53 height 14
click at [710, 419] on div "04:00 PM" at bounding box center [710, 432] width 146 height 26
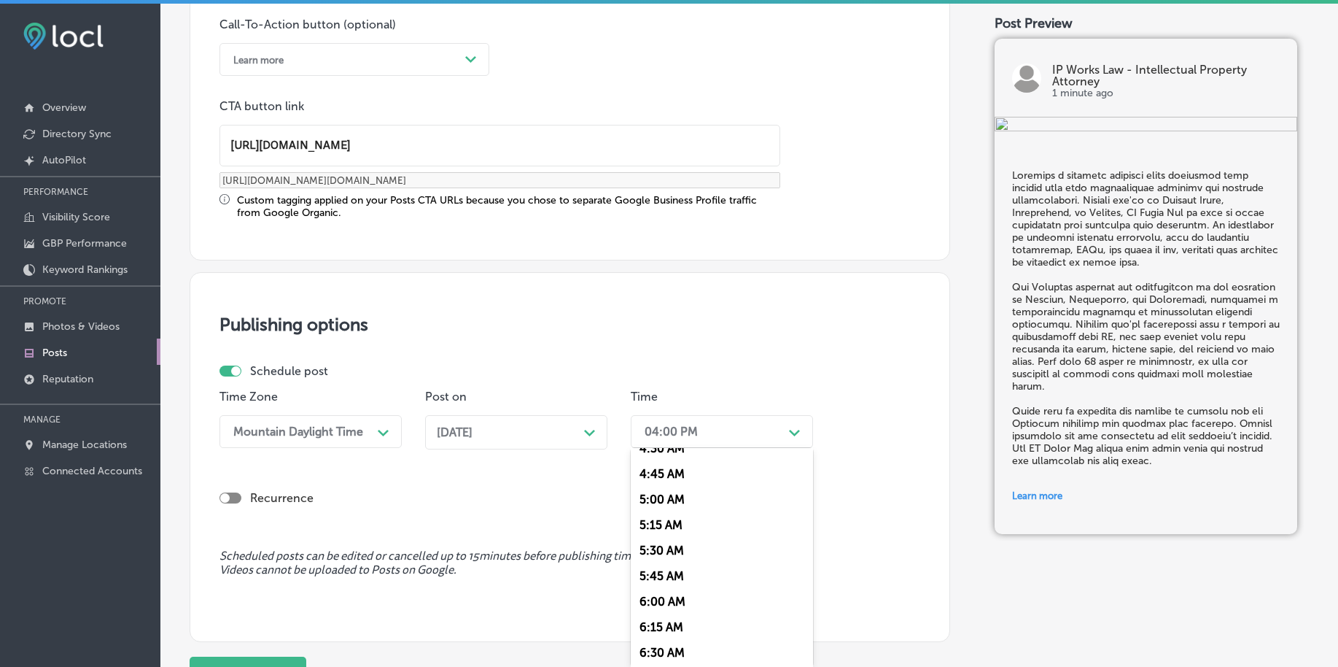
scroll to position [547, 0]
click at [670, 626] on div "7:00 AM" at bounding box center [722, 631] width 182 height 26
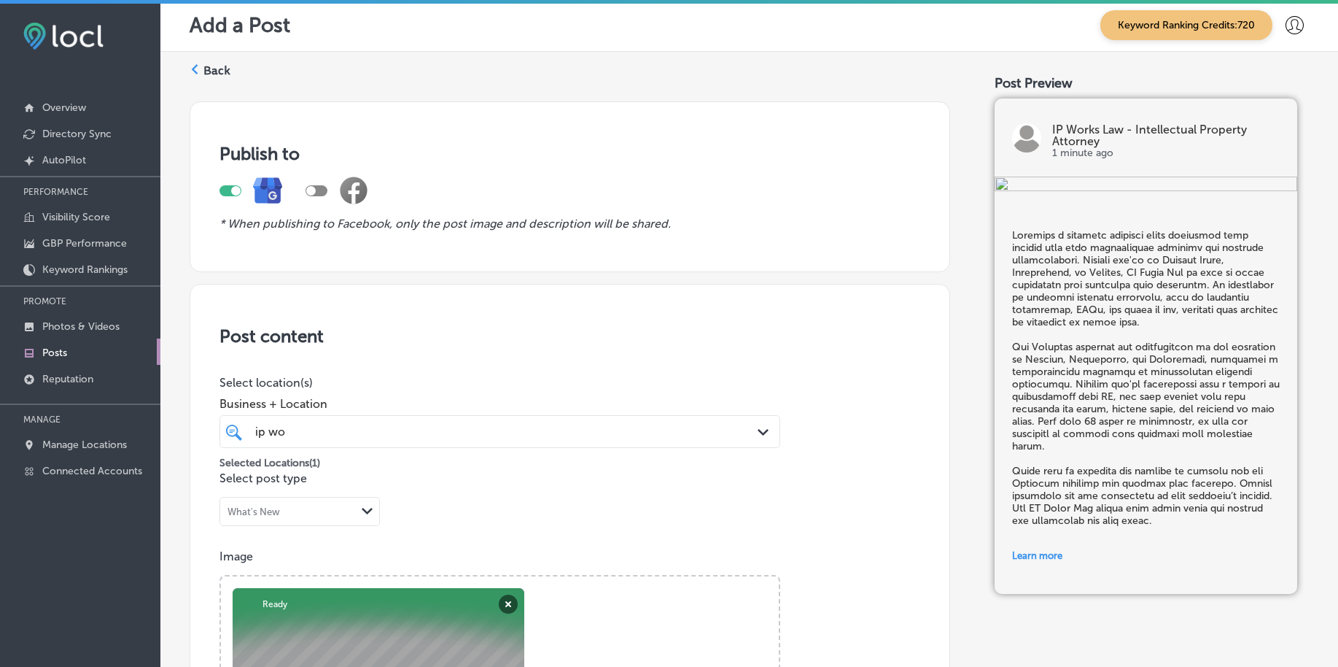
scroll to position [0, 0]
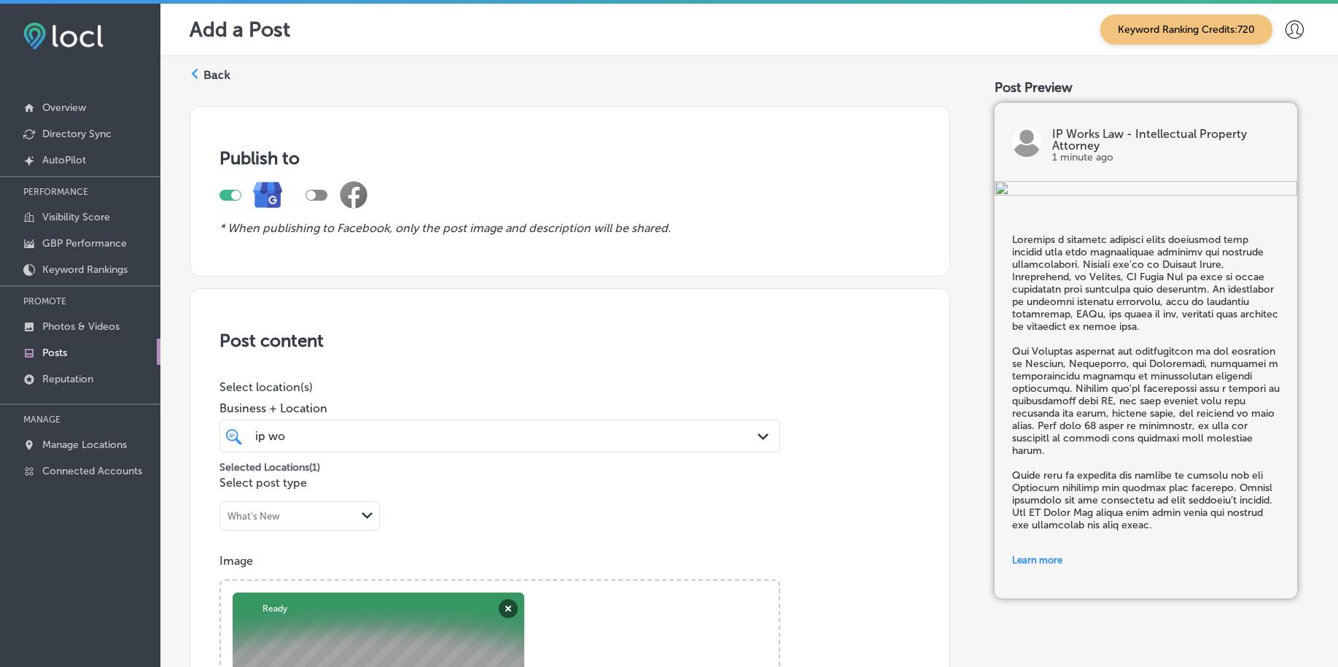
click at [622, 432] on div "ip wo ip wo" at bounding box center [475, 436] width 443 height 20
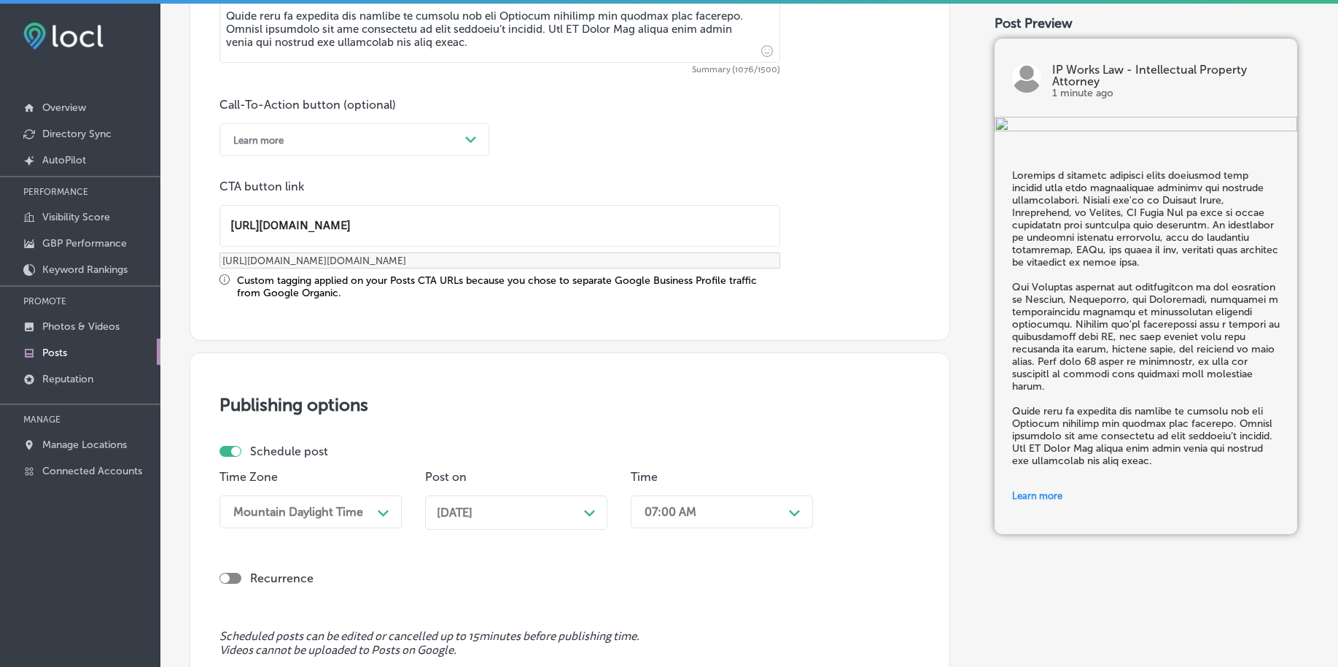
scroll to position [1185, 0]
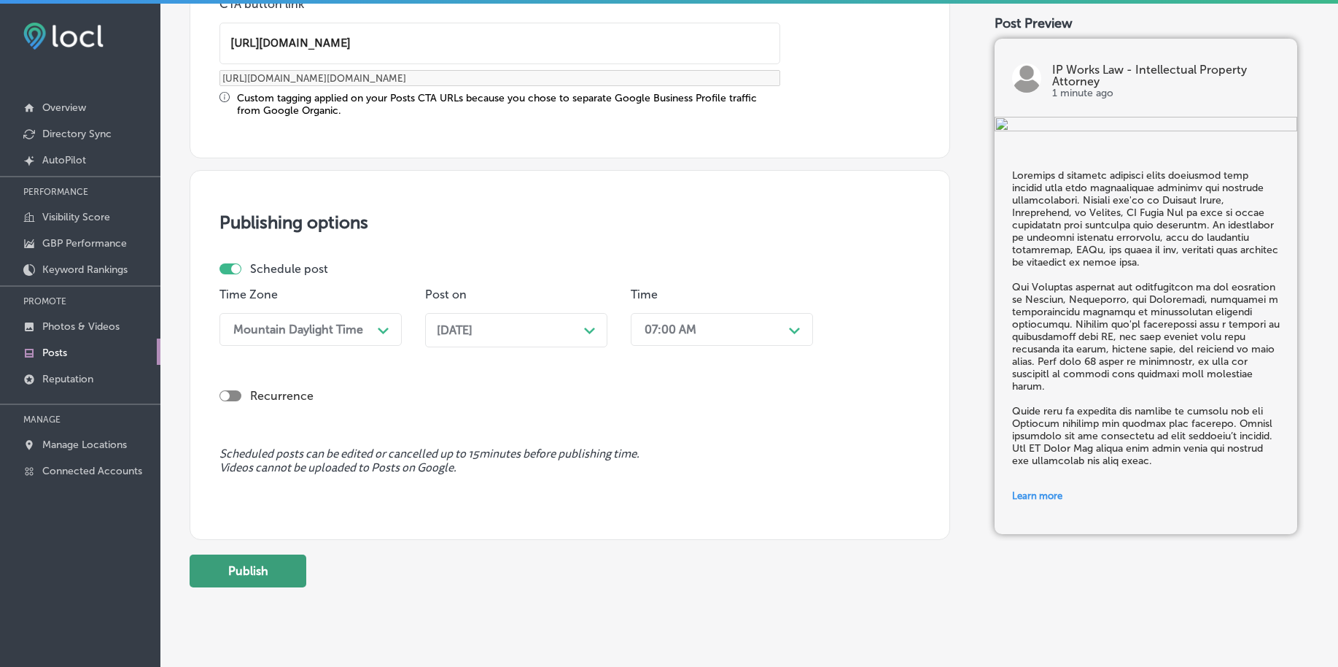
click at [271, 564] on button "Publish" at bounding box center [248, 570] width 117 height 33
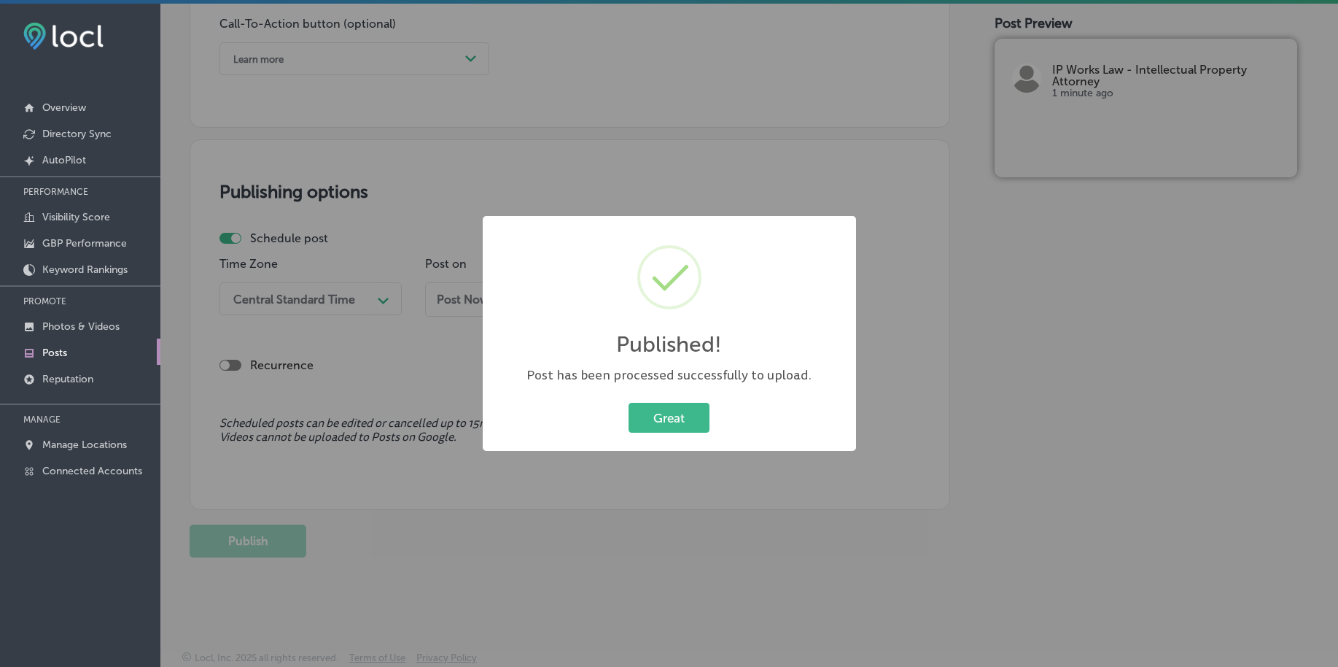
scroll to position [1083, 0]
click at [655, 408] on button "Great" at bounding box center [669, 418] width 81 height 30
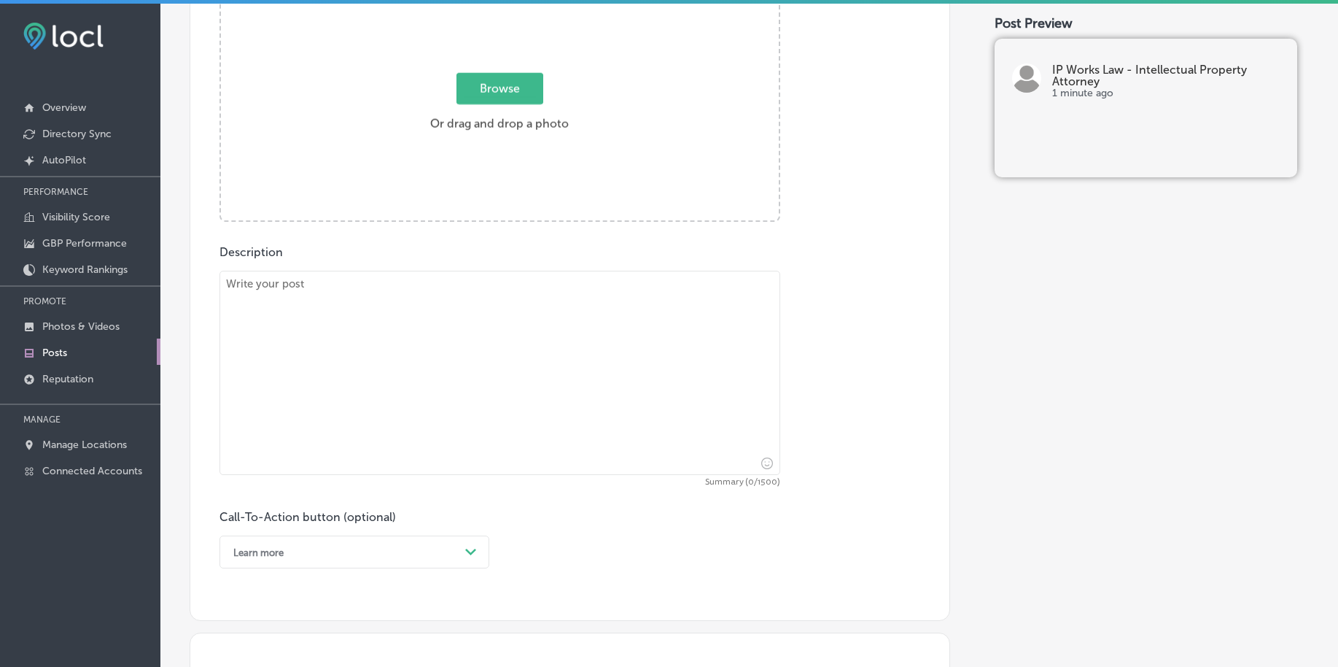
scroll to position [445, 0]
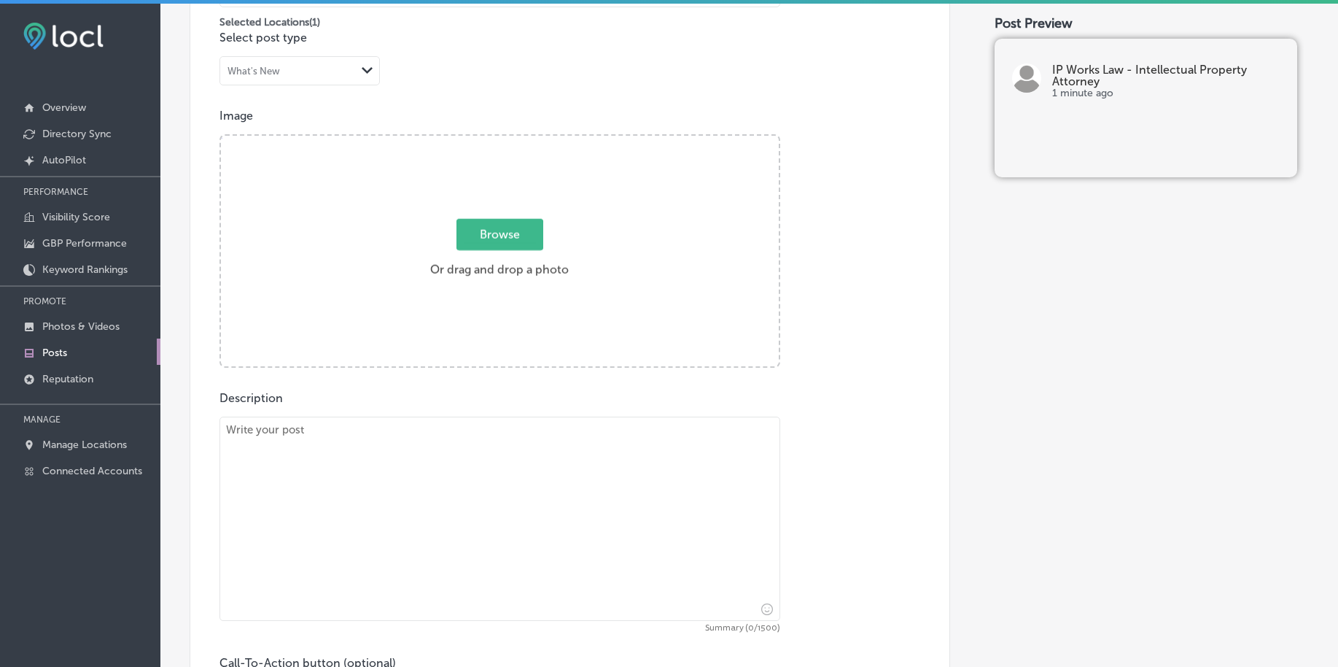
click at [282, 502] on textarea at bounding box center [500, 518] width 561 height 204
paste textarea "Imagine securing the exclusive rights to your groundbreaking invention. Whether…"
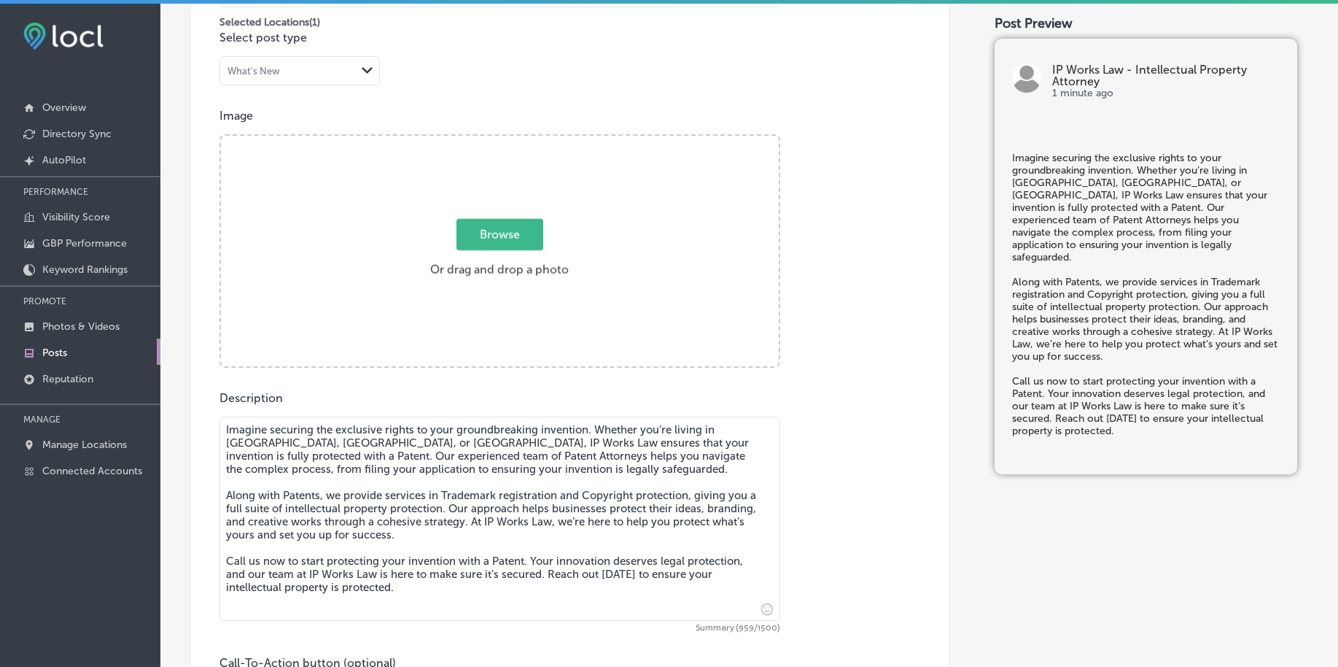
type textarea "Imagine securing the exclusive rights to your groundbreaking invention. Whether…"
click at [476, 237] on span "Browse" at bounding box center [500, 234] width 87 height 31
click at [476, 140] on input "Browse Or drag and drop a photo" at bounding box center [500, 138] width 558 height 4
type input "C:\fakepath\ip-law-patent-attorney-[US_STATE] (5).png"
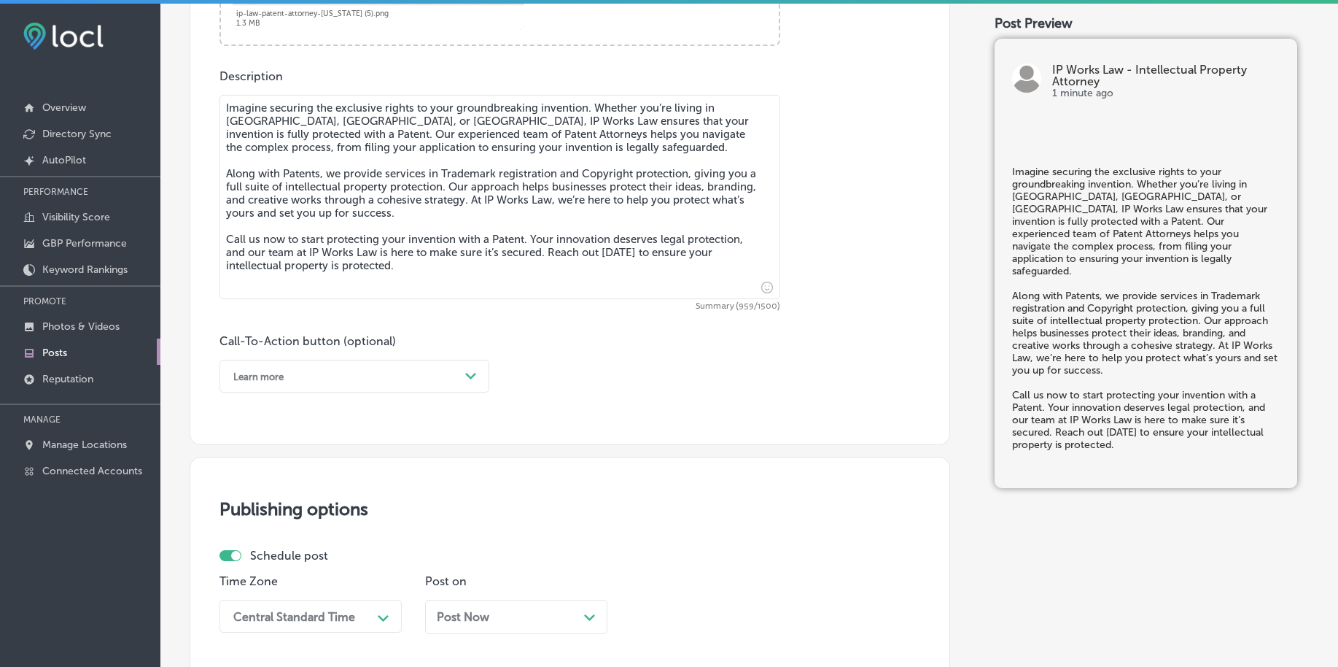
scroll to position [810, 0]
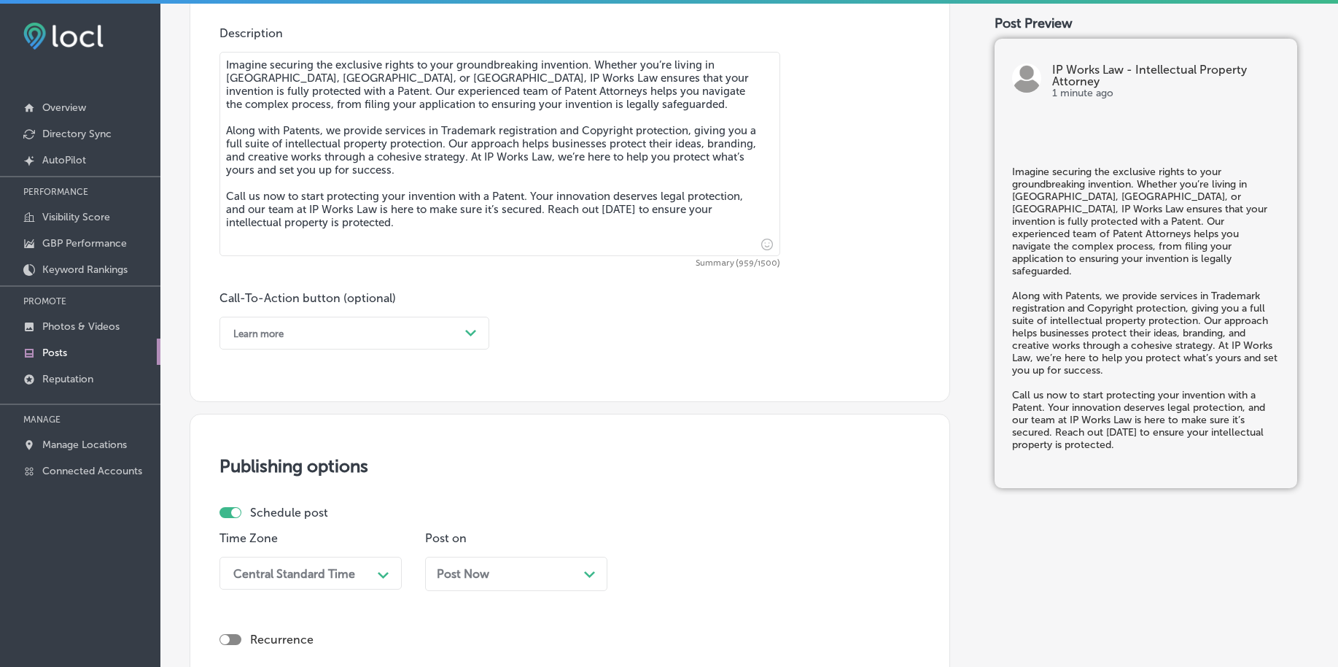
click at [302, 331] on div "Learn more" at bounding box center [342, 333] width 233 height 23
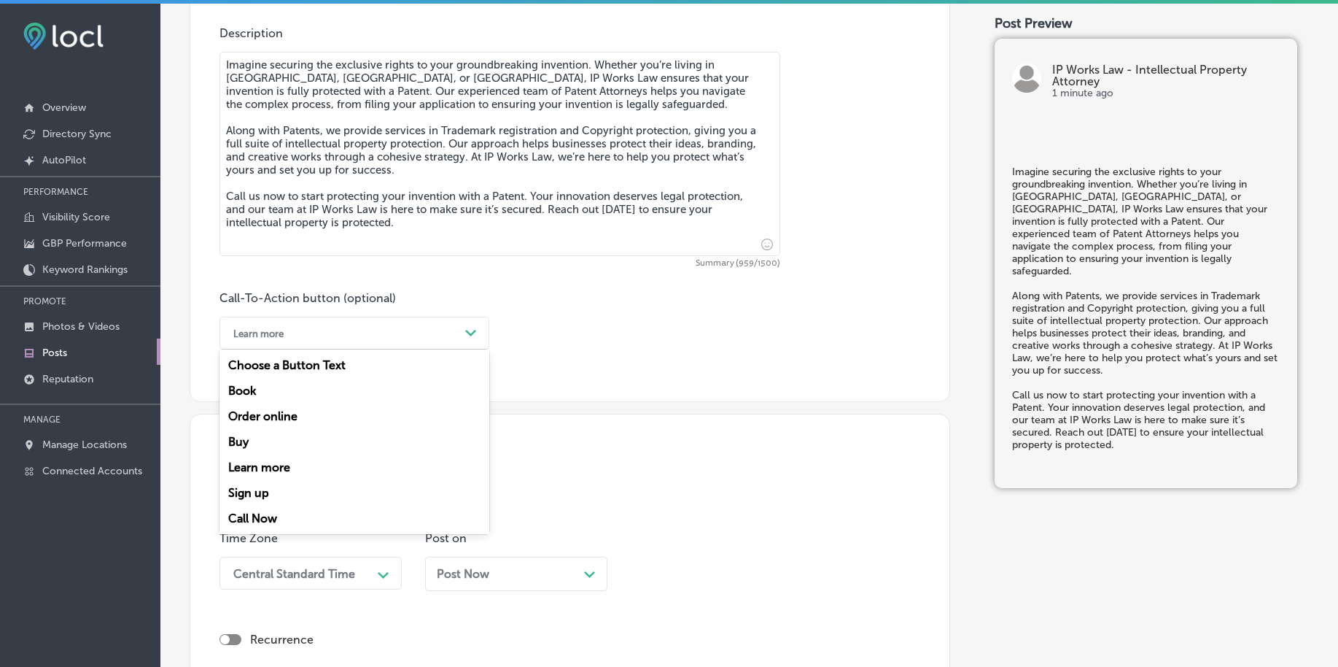
click at [266, 517] on div "Call Now" at bounding box center [355, 518] width 270 height 26
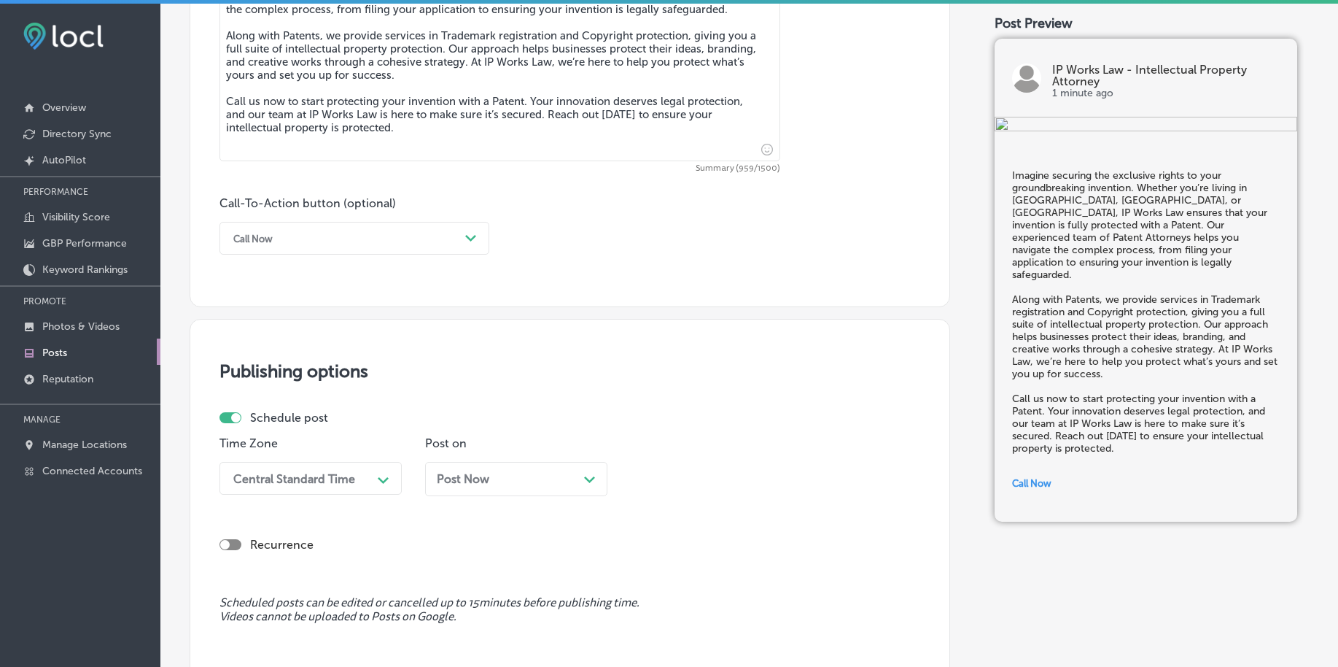
scroll to position [992, 0]
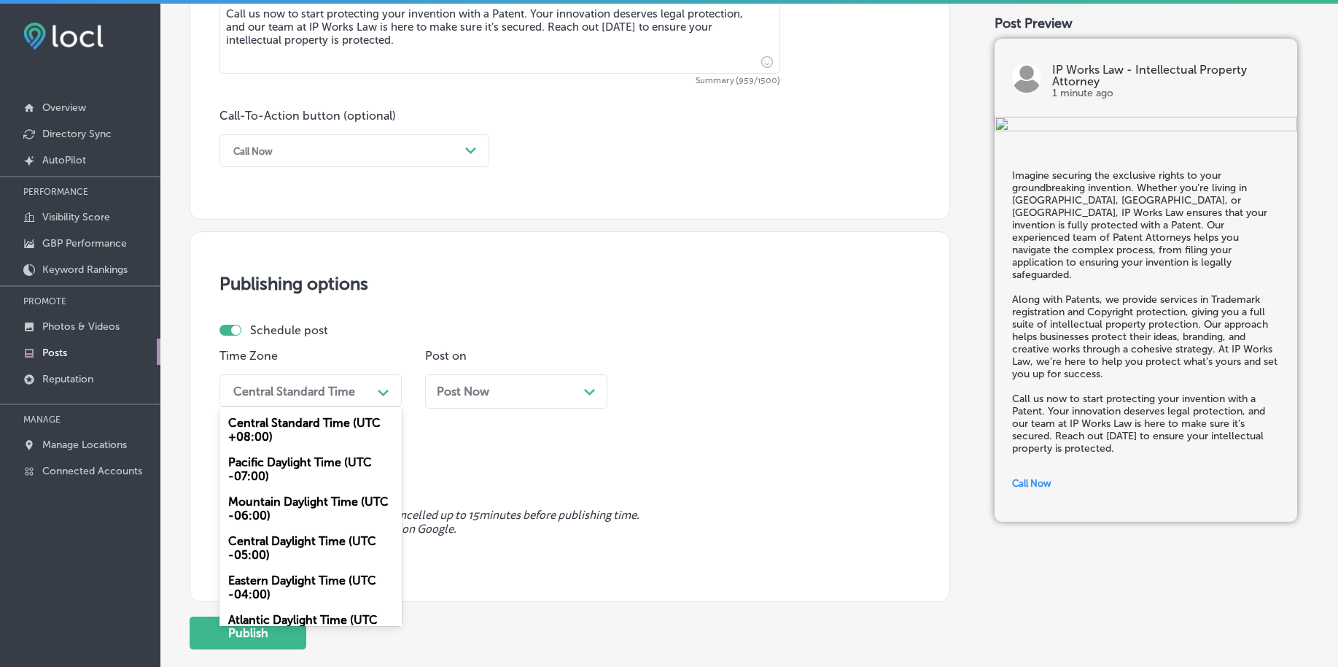
click at [300, 387] on div "Central Standard Time" at bounding box center [294, 391] width 122 height 14
click at [293, 506] on div "Mountain Daylight Time (UTC -06:00)" at bounding box center [311, 508] width 182 height 39
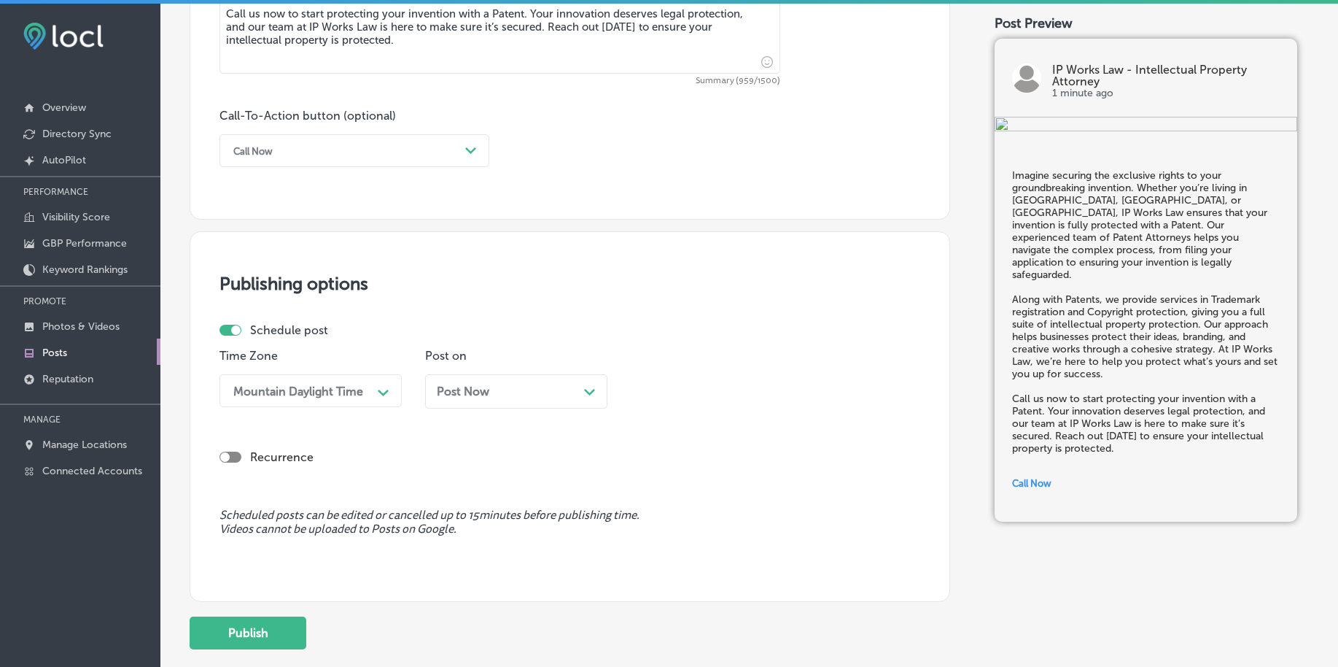
click at [478, 395] on span "Post Now" at bounding box center [463, 391] width 53 height 14
click at [643, 397] on div "04:00 PM" at bounding box center [710, 391] width 146 height 26
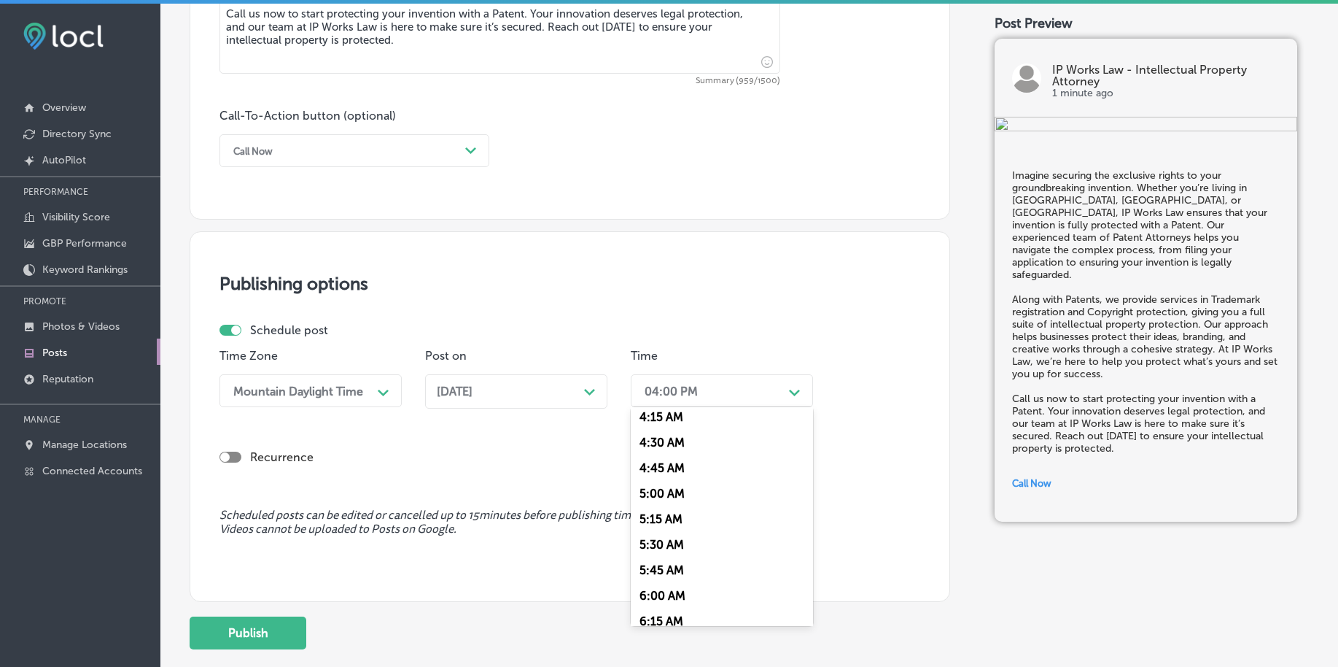
scroll to position [547, 0]
click at [672, 587] on div "7:00 AM" at bounding box center [722, 591] width 182 height 26
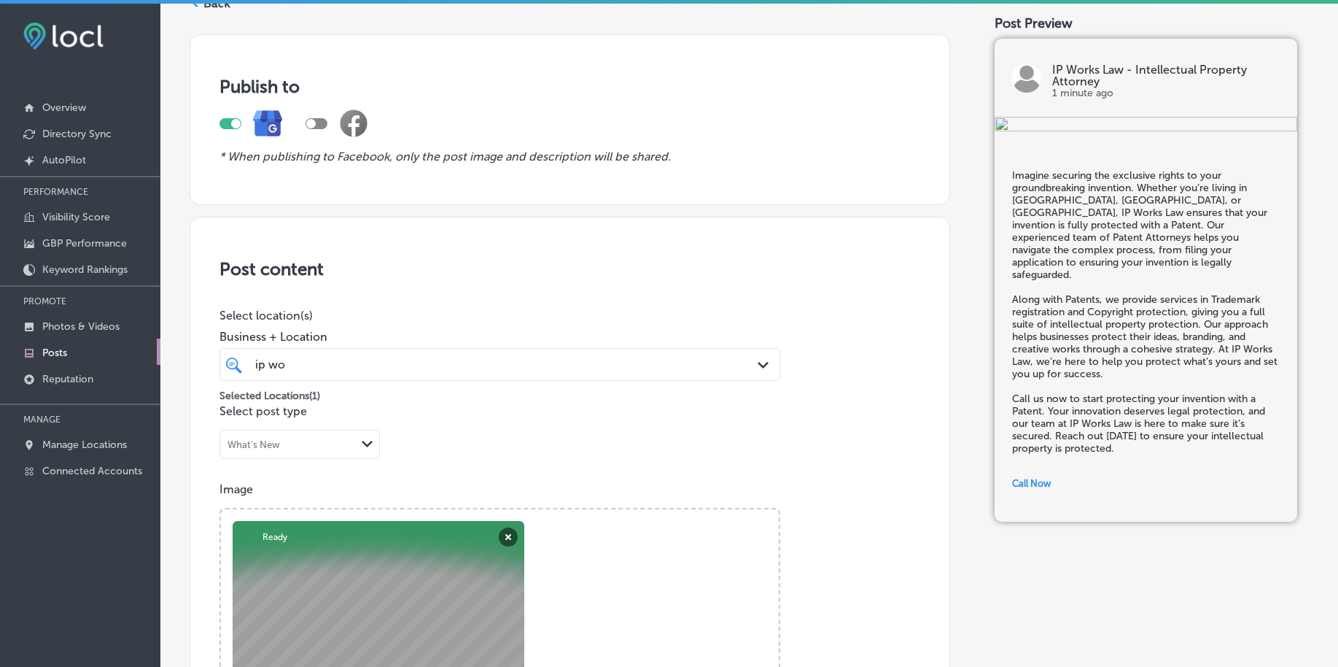
scroll to position [0, 0]
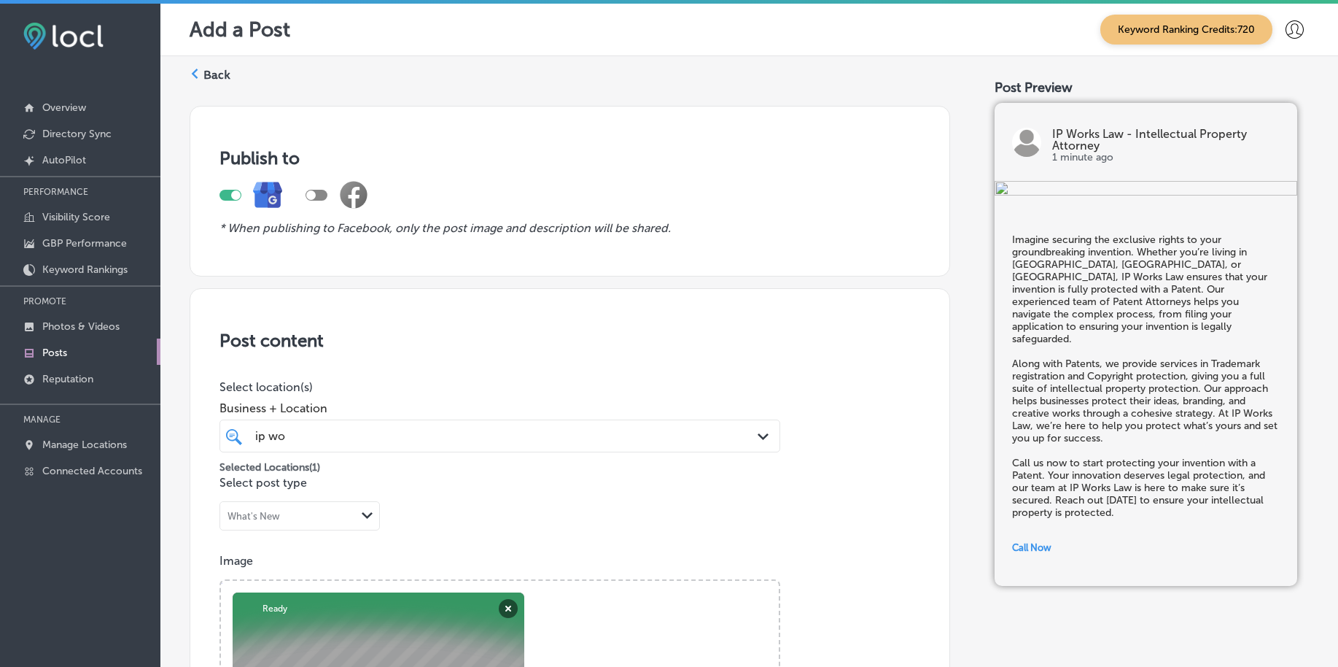
click at [525, 434] on div "ip wo ip wo" at bounding box center [475, 436] width 443 height 20
click at [525, 433] on div "ip wo ip wo" at bounding box center [475, 436] width 443 height 20
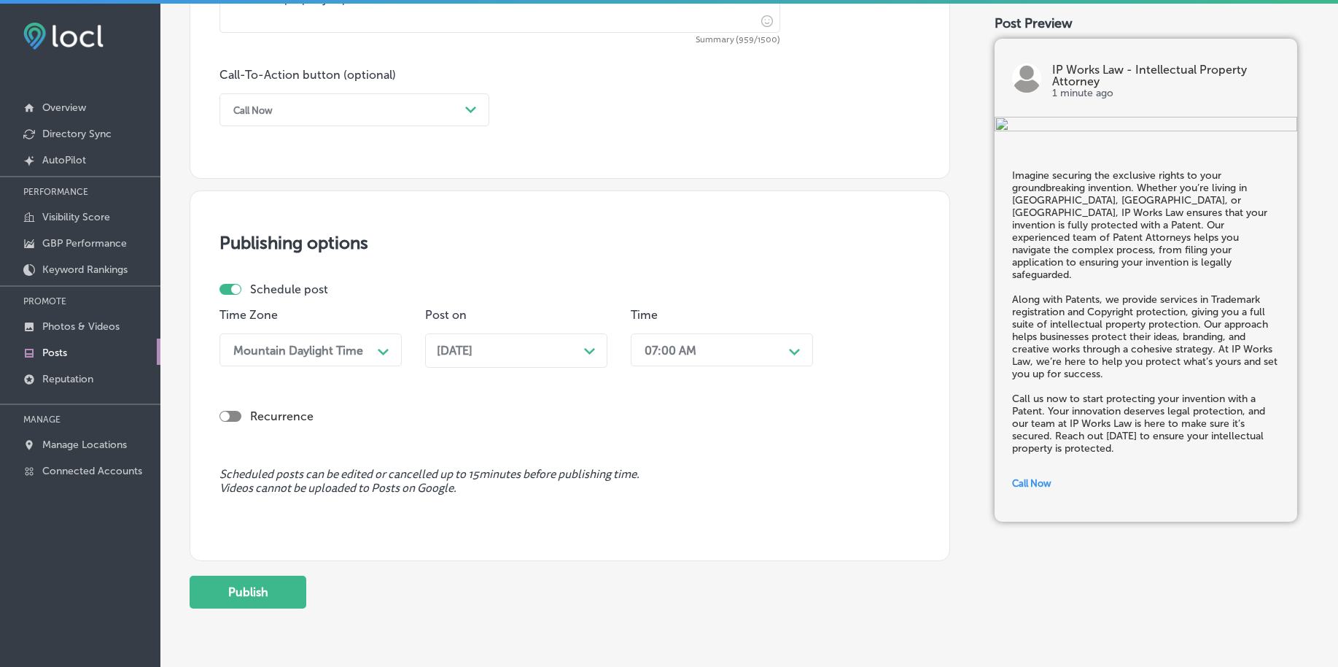
scroll to position [1083, 0]
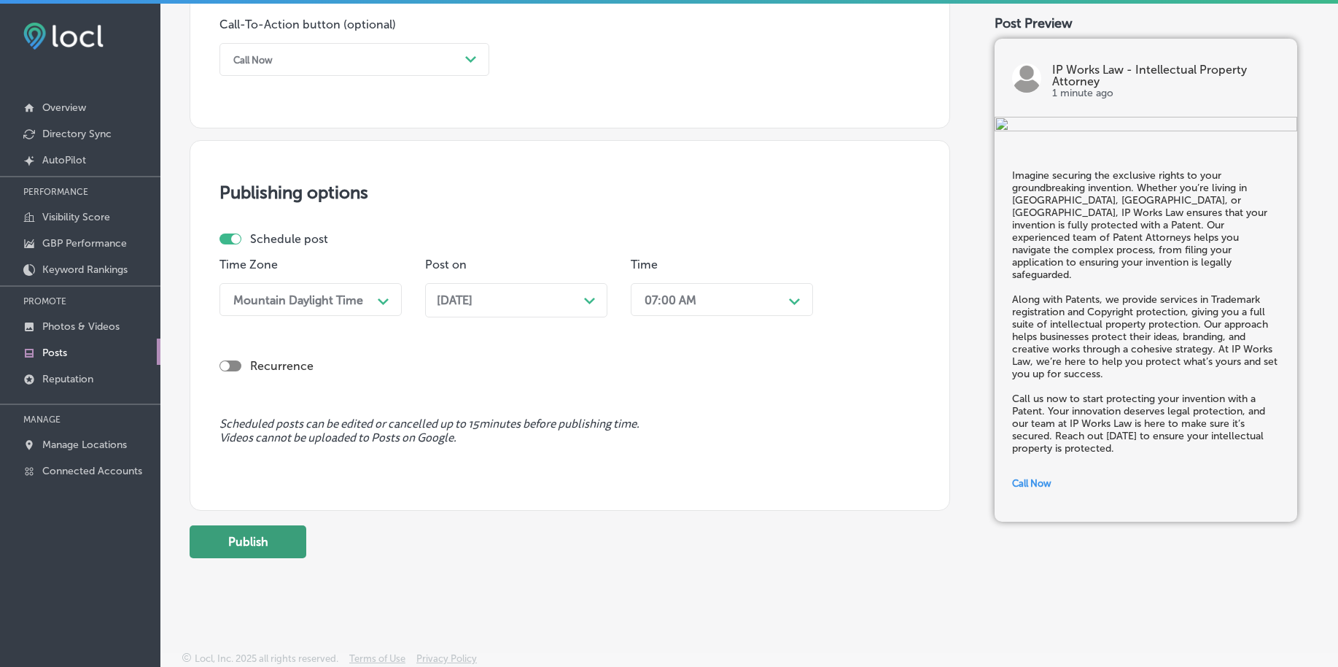
click at [222, 545] on button "Publish" at bounding box center [248, 541] width 117 height 33
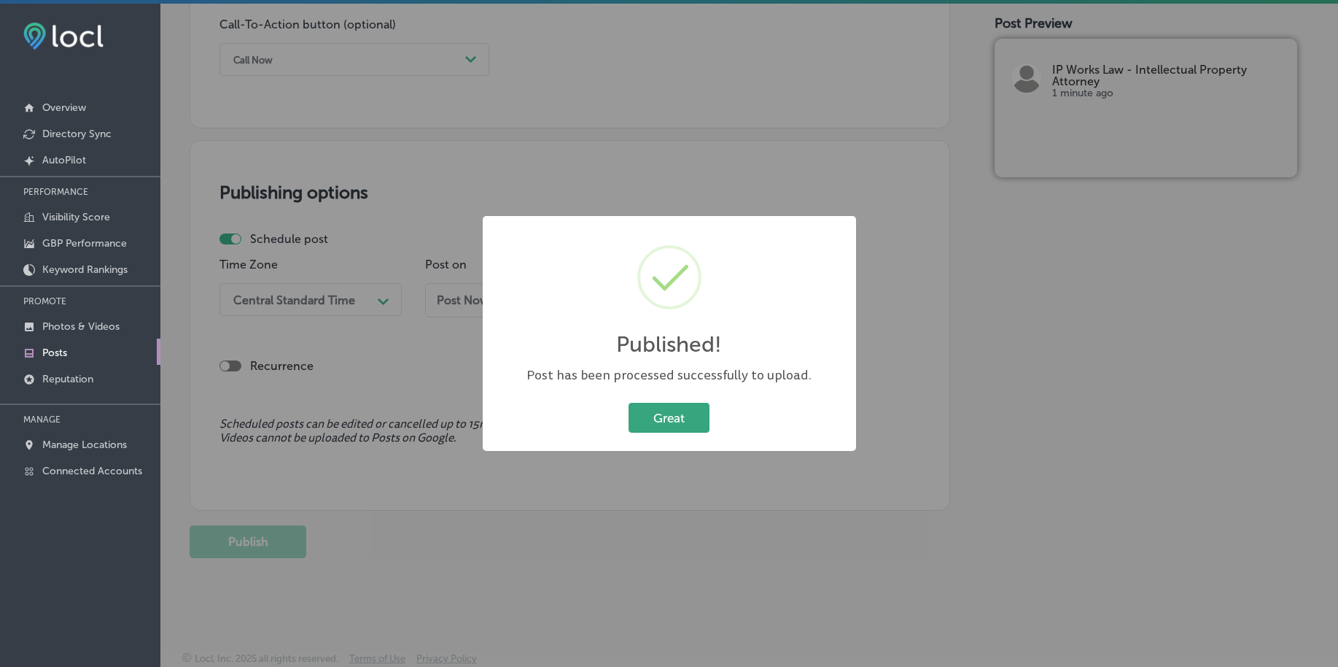
click at [696, 419] on button "Great" at bounding box center [669, 418] width 81 height 30
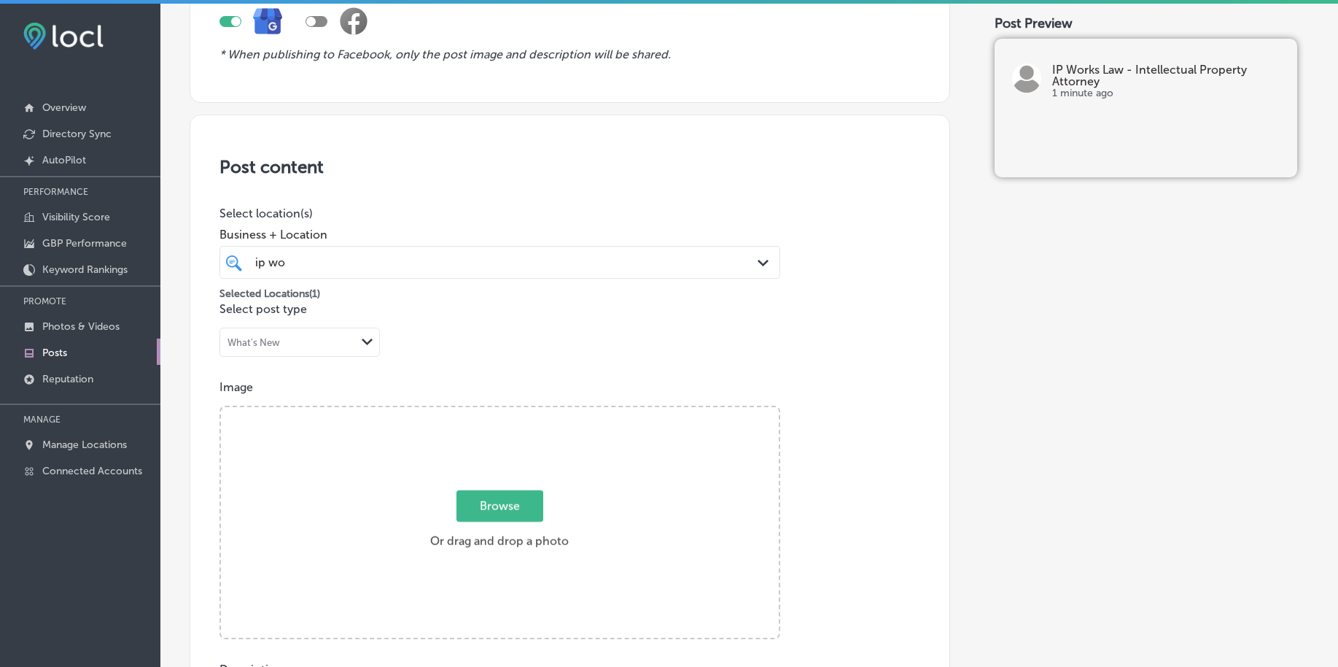
scroll to position [171, 0]
click at [503, 497] on span "Browse" at bounding box center [500, 507] width 87 height 31
click at [503, 414] on input "Browse Or drag and drop a photo" at bounding box center [500, 411] width 558 height 4
type input "C:\fakepath\ip-law-patent-attorney-[US_STATE] (6).png"
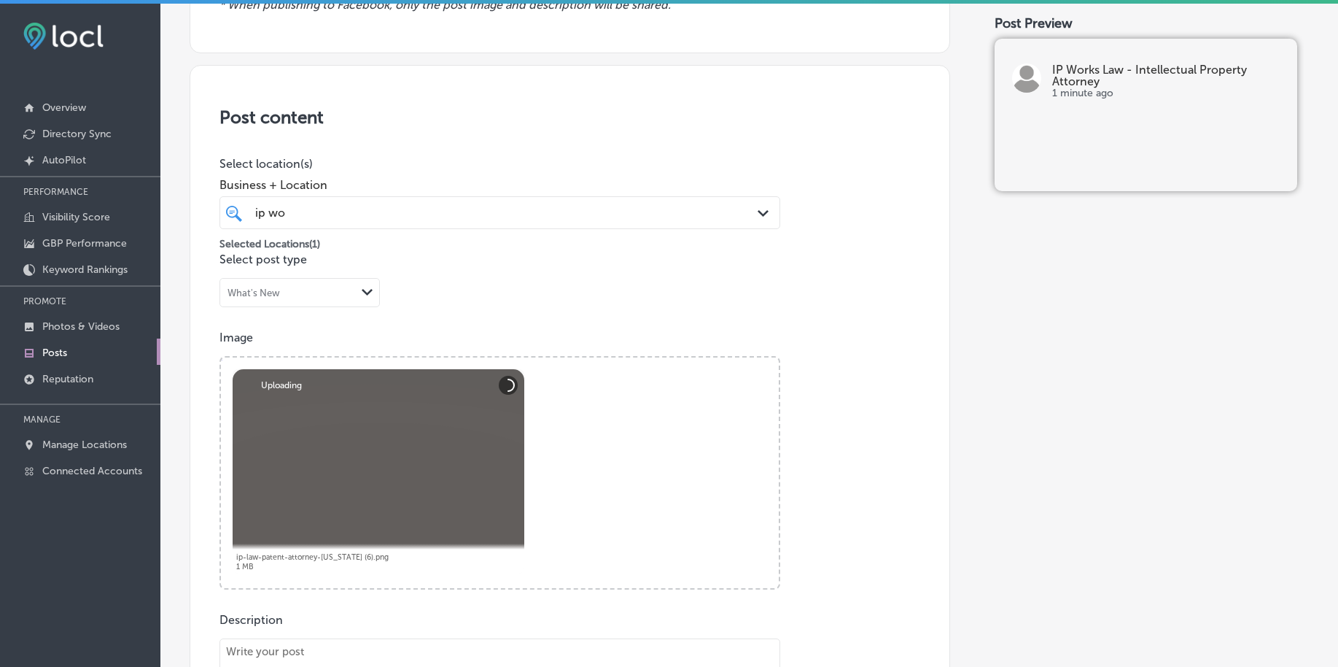
scroll to position [445, 0]
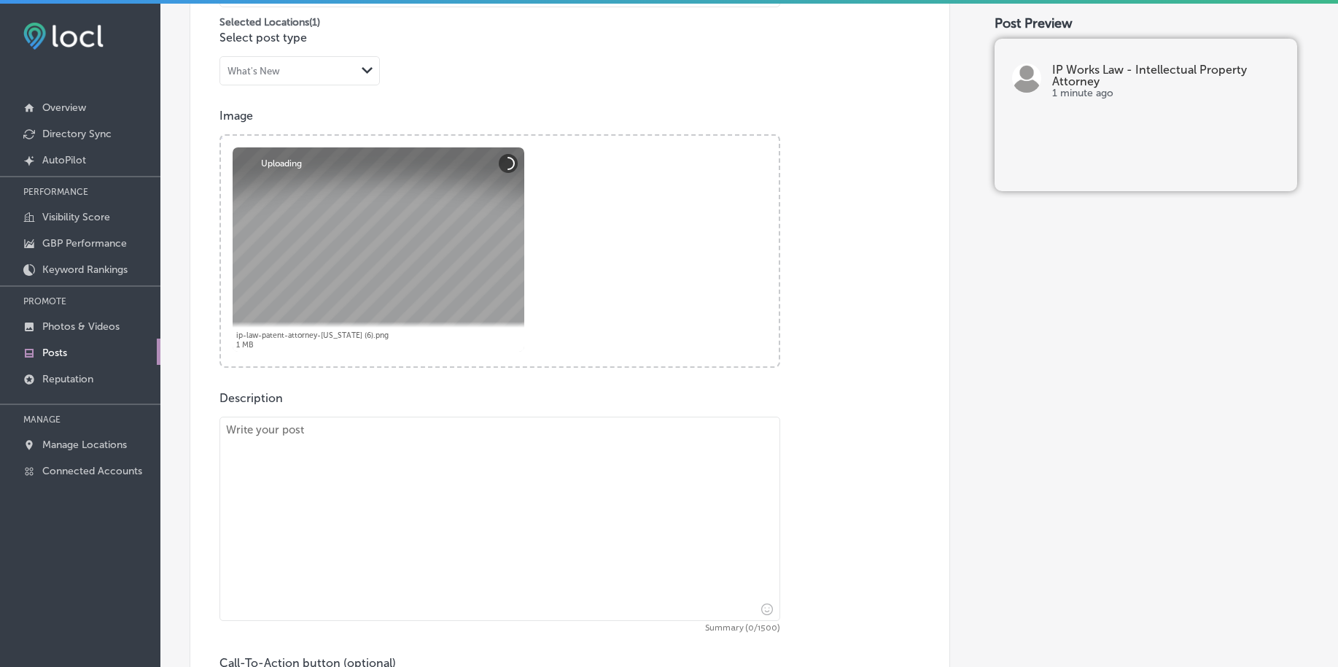
click at [385, 469] on textarea at bounding box center [500, 518] width 561 height 204
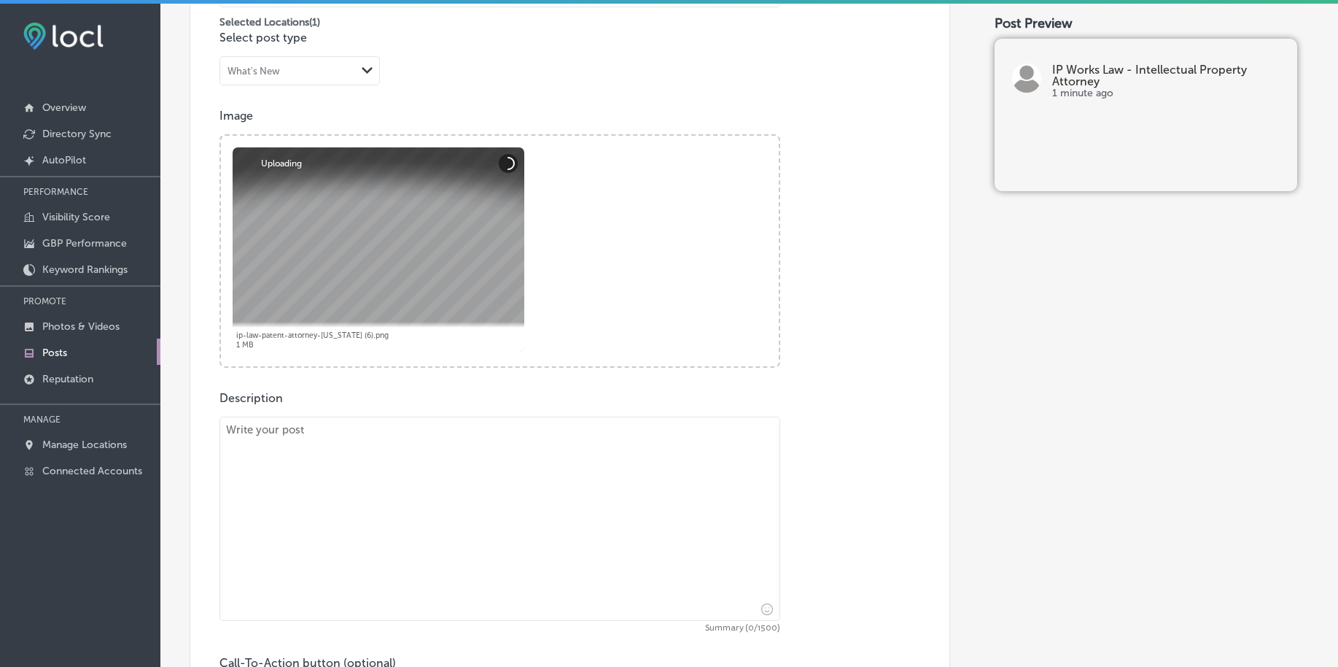
paste textarea "Your brand is one of your most valuable assets—make sure it's protected. Whethe…"
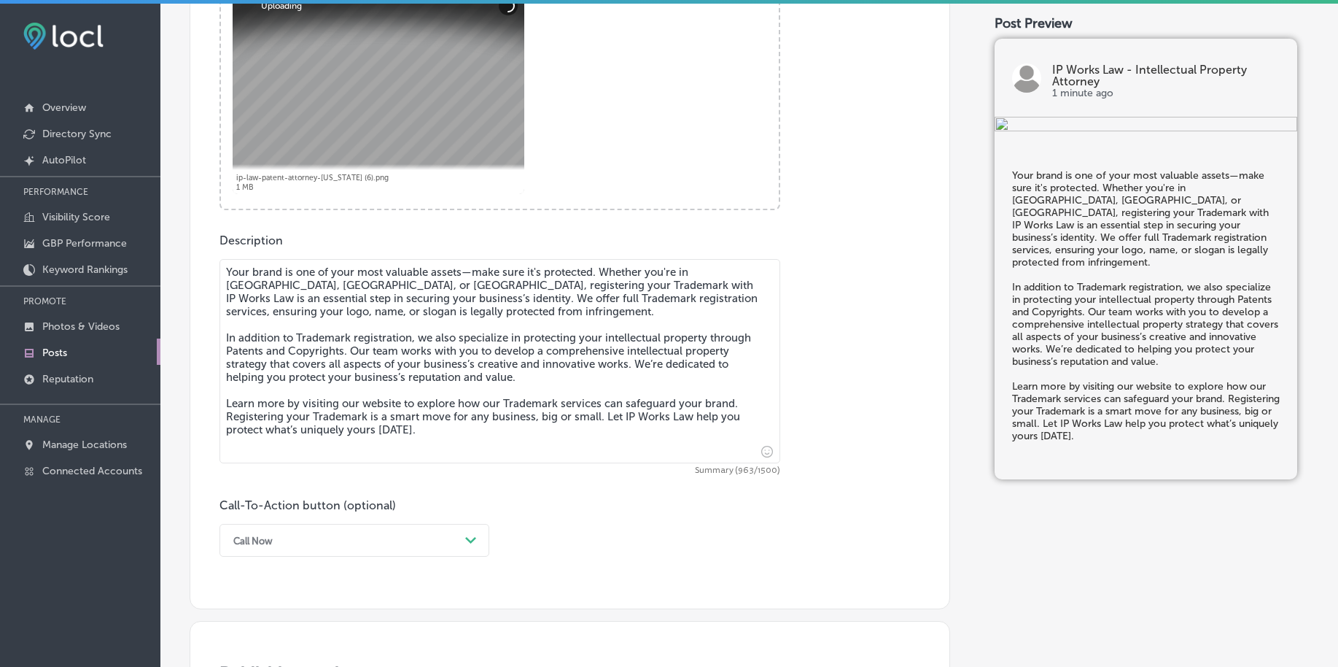
scroll to position [901, 0]
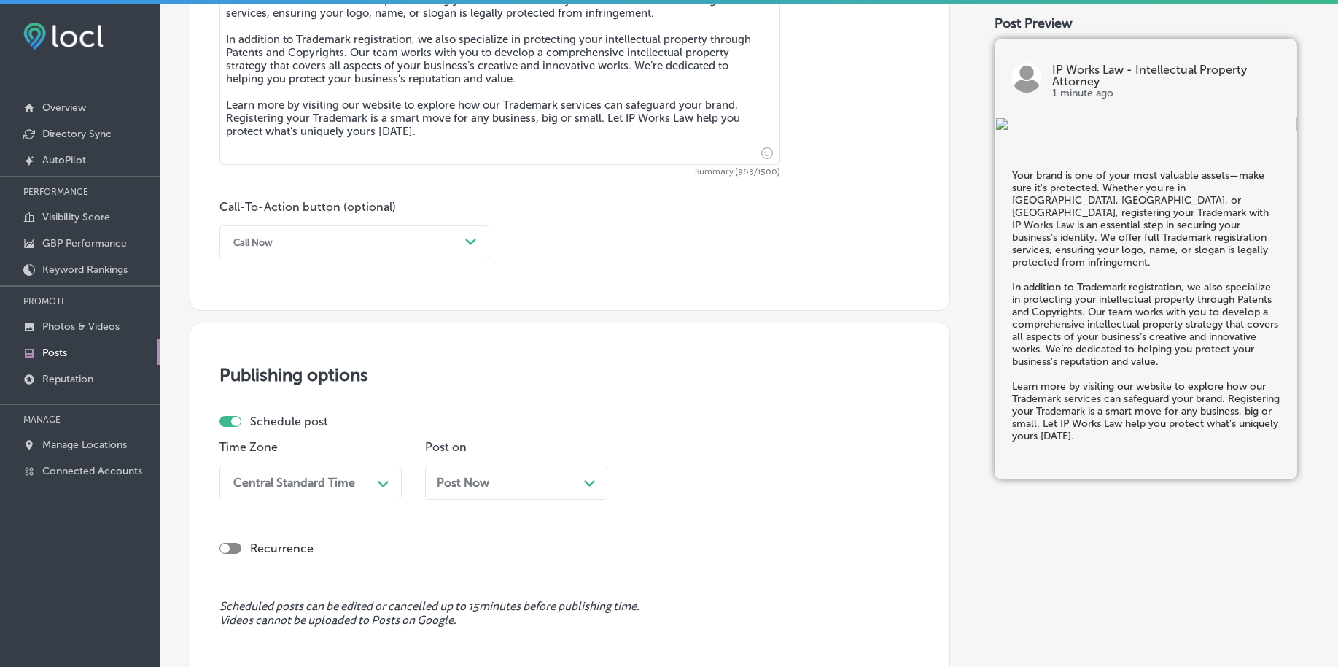
type textarea "Your brand is one of your most valuable assets—make sure it's protected. Whethe…"
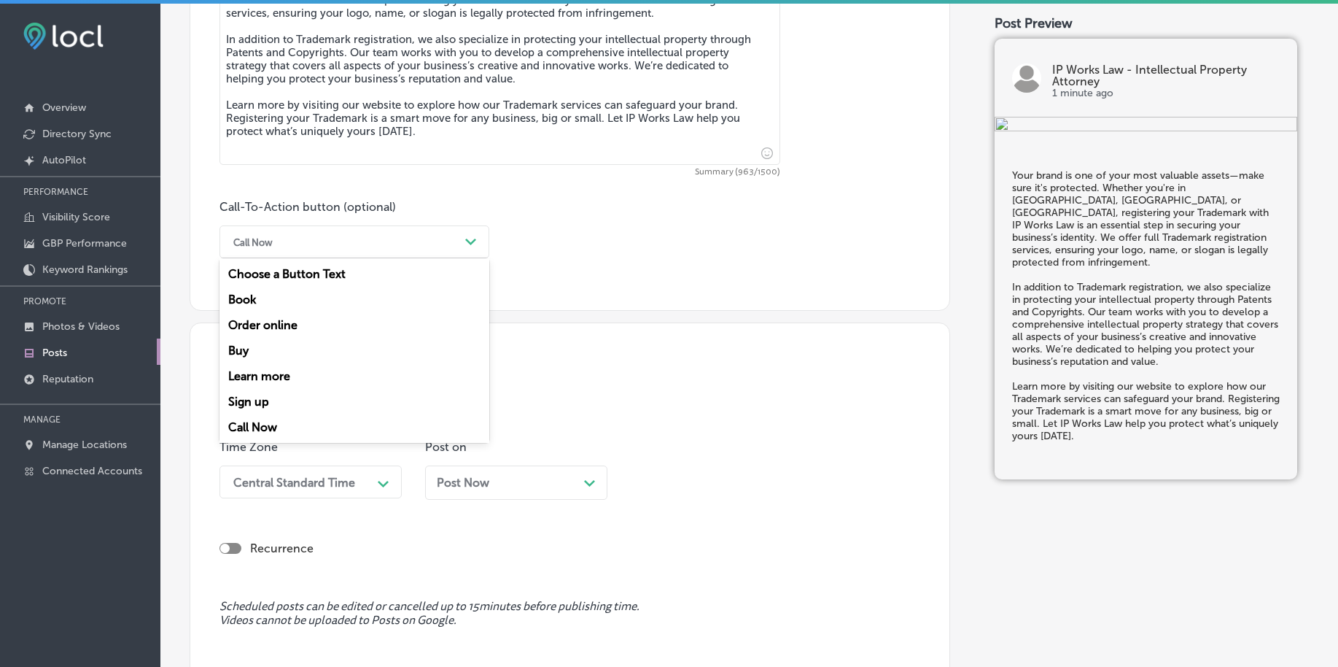
click at [313, 246] on div "Call Now" at bounding box center [342, 241] width 233 height 23
click at [280, 370] on div "Learn more" at bounding box center [355, 376] width 270 height 26
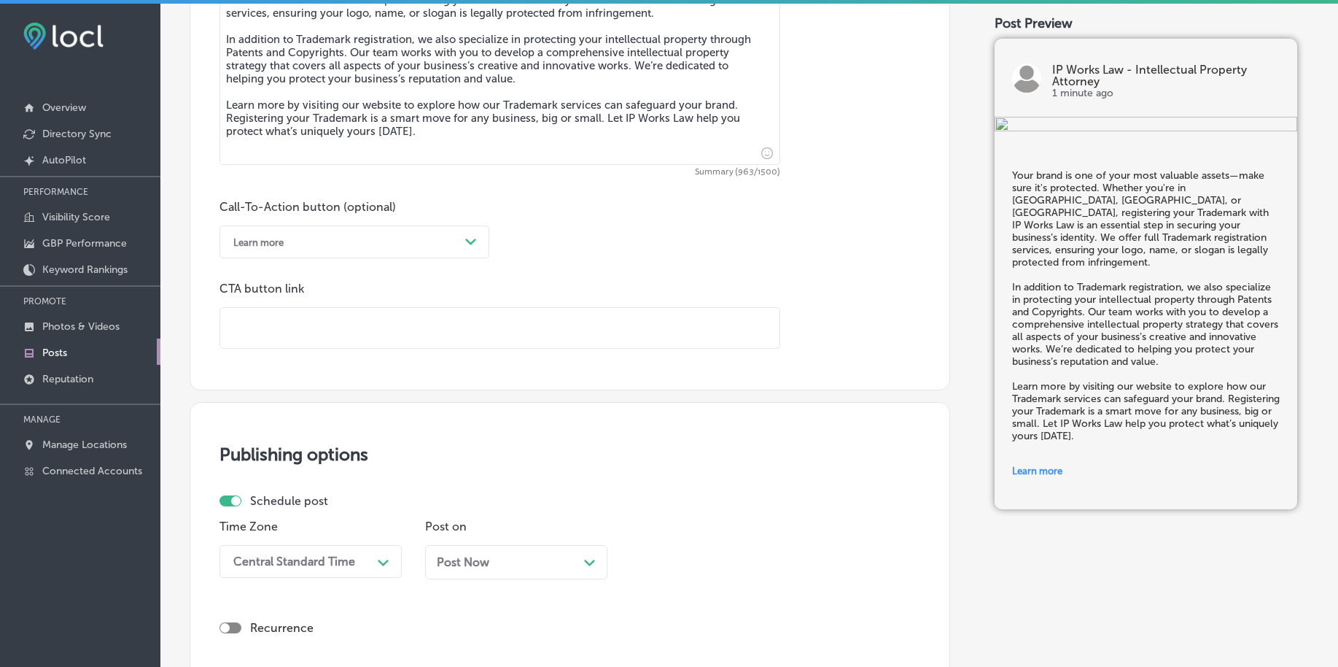
click at [304, 315] on input "text" at bounding box center [499, 328] width 559 height 40
paste input "[URL][DOMAIN_NAME]"
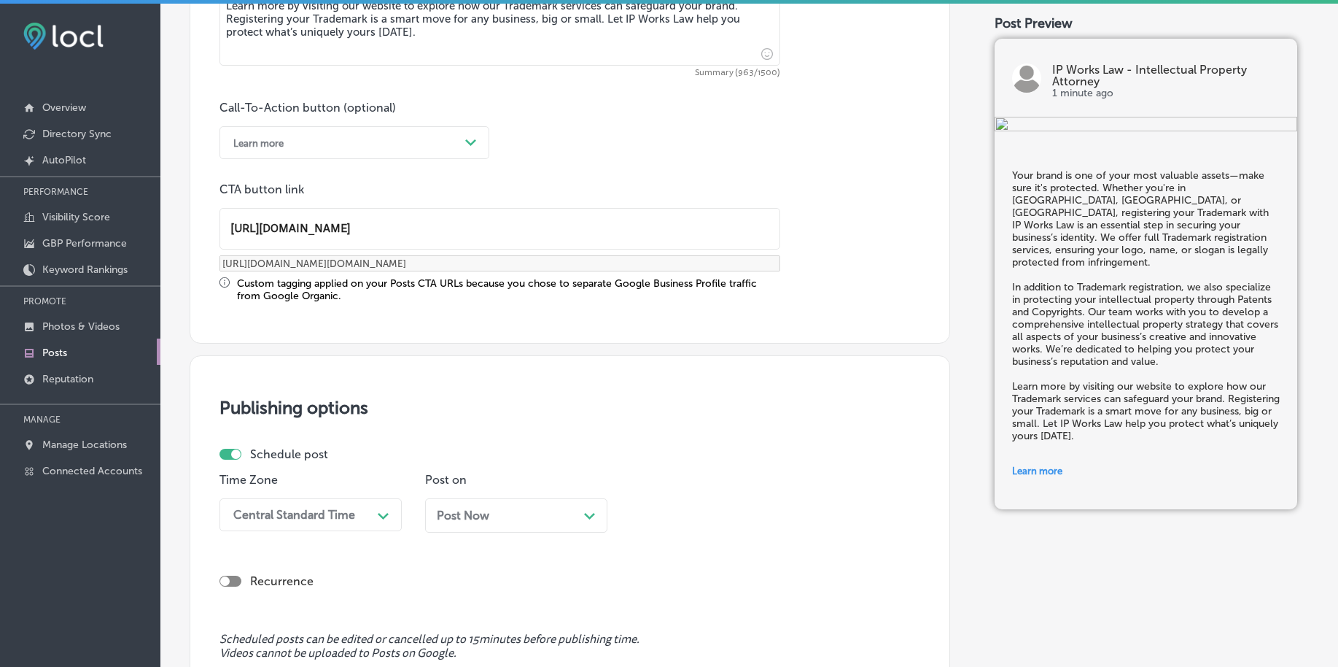
scroll to position [1174, 0]
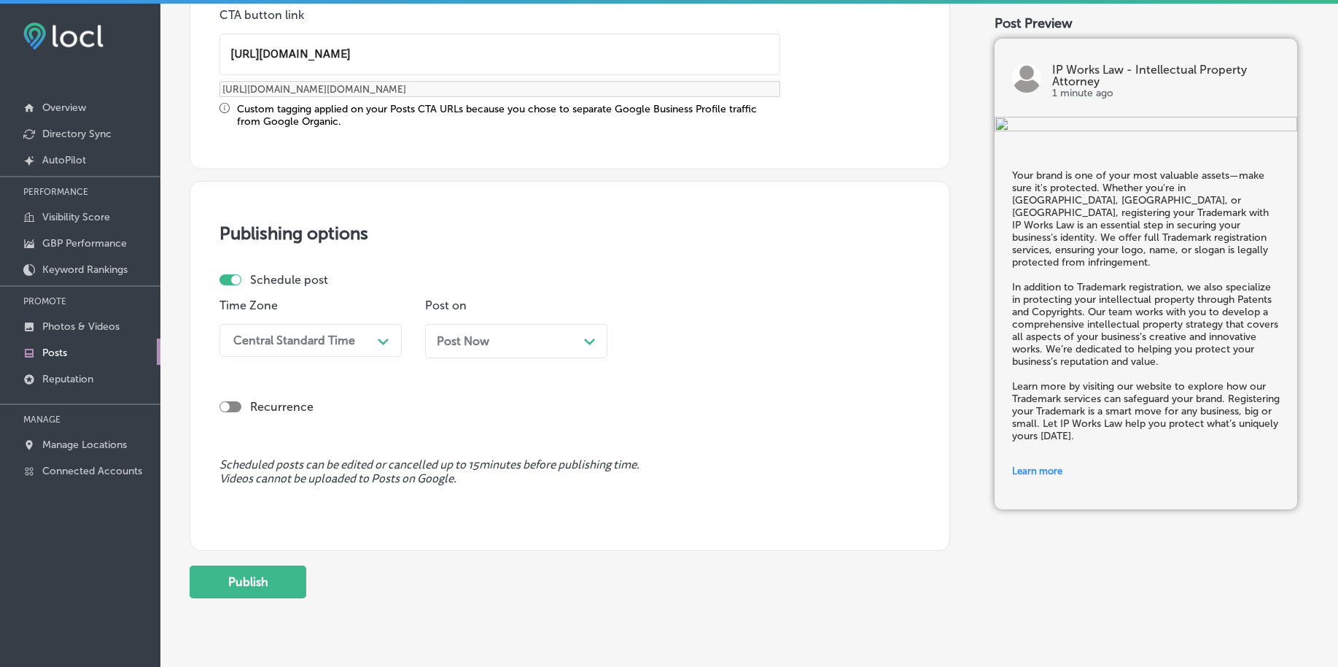
type input "[URL][DOMAIN_NAME]"
click at [322, 333] on div "Central Standard Time" at bounding box center [294, 340] width 122 height 14
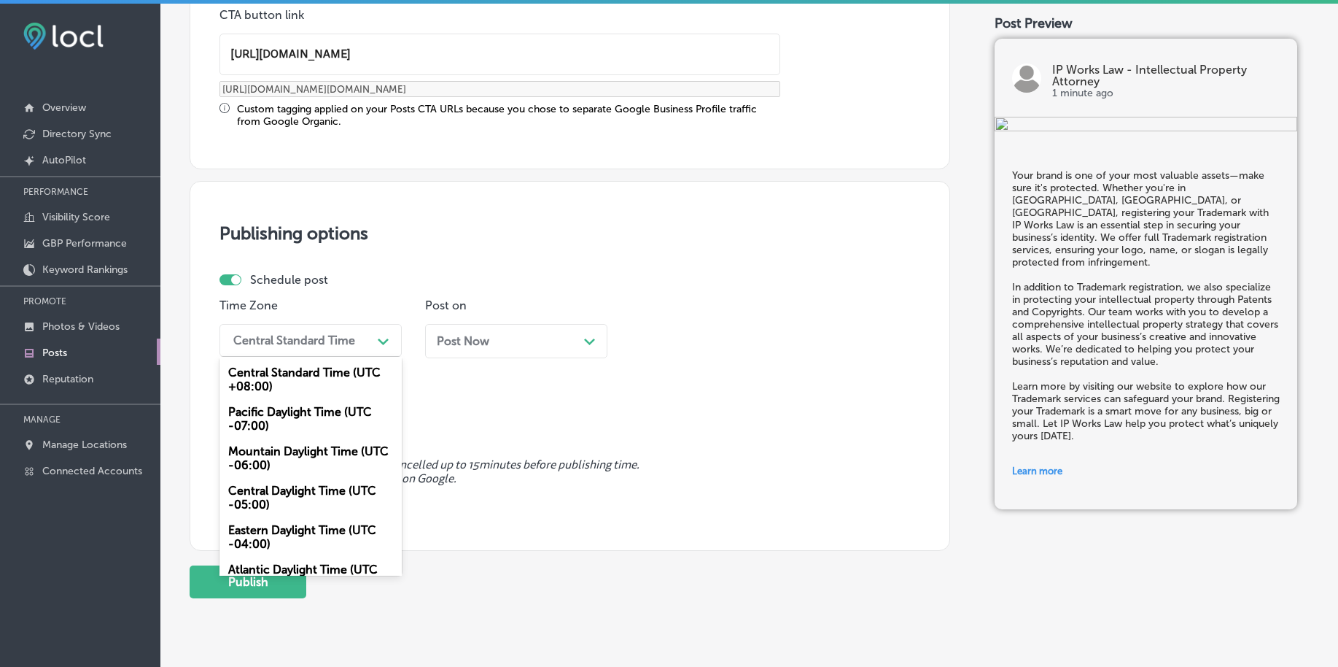
click at [273, 452] on div "Mountain Daylight Time (UTC -06:00)" at bounding box center [311, 457] width 182 height 39
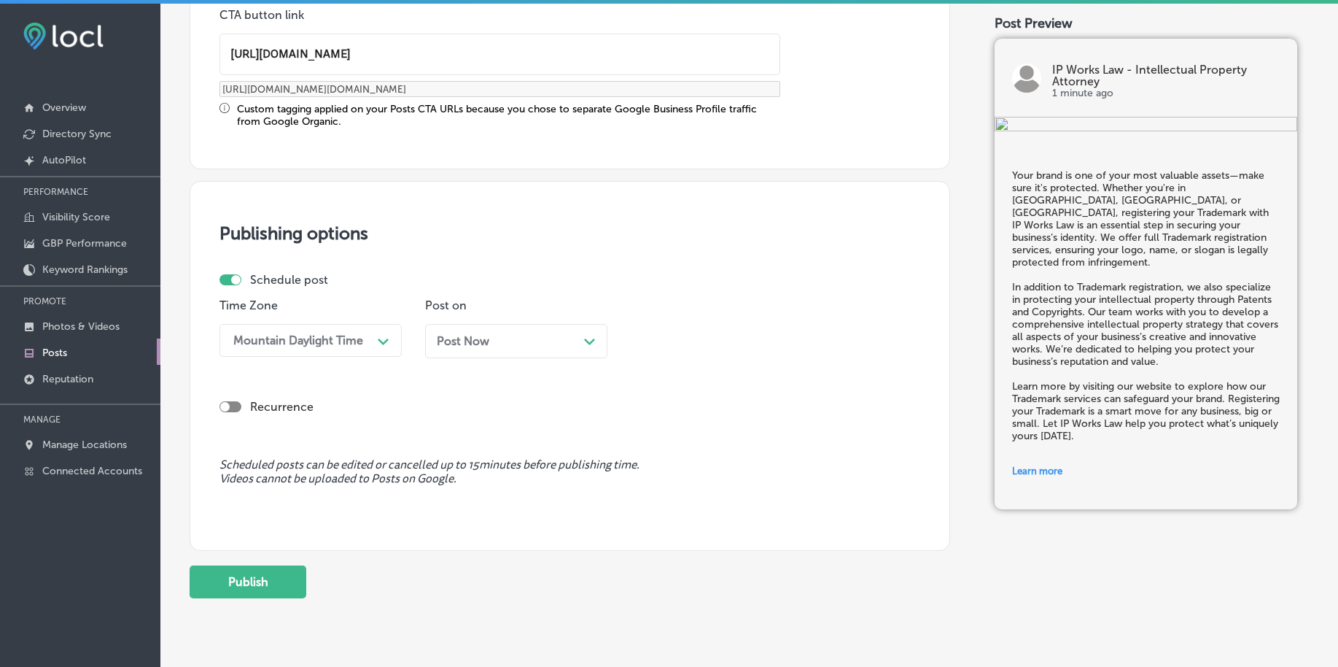
click at [481, 346] on span "Post Now" at bounding box center [463, 341] width 53 height 14
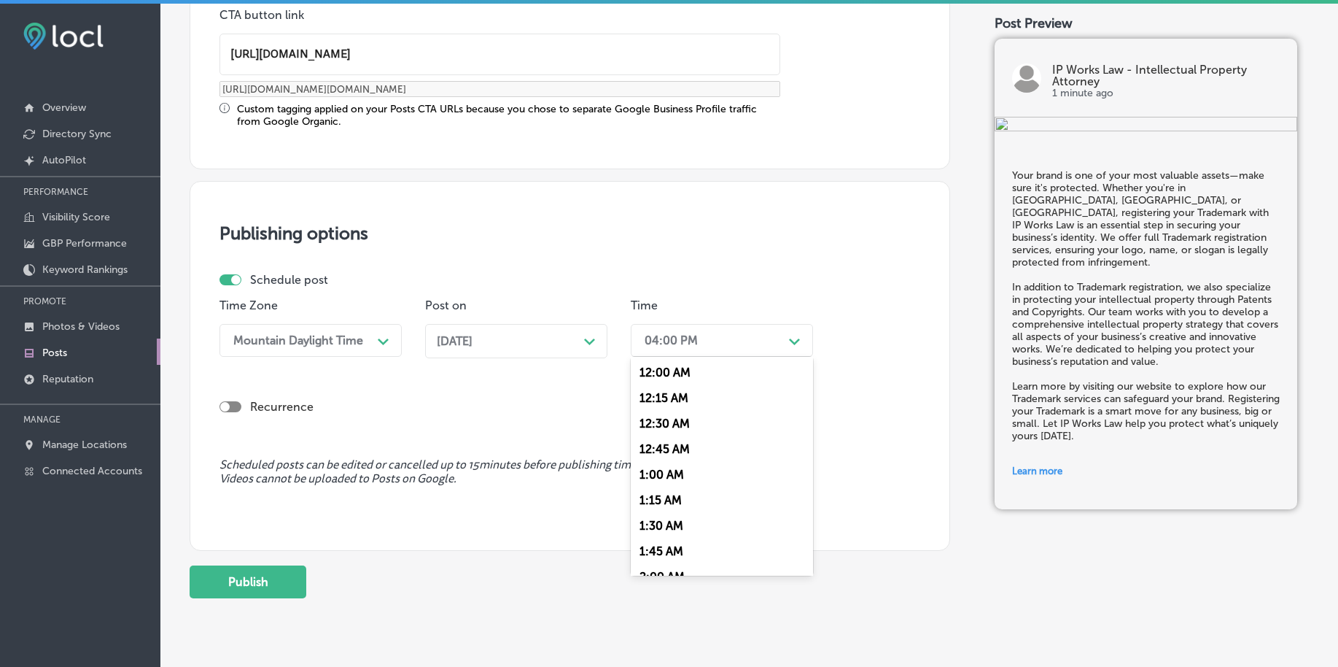
click at [656, 332] on div "04:00 PM" at bounding box center [710, 340] width 146 height 26
click at [666, 535] on div "7:00 AM" at bounding box center [722, 540] width 182 height 26
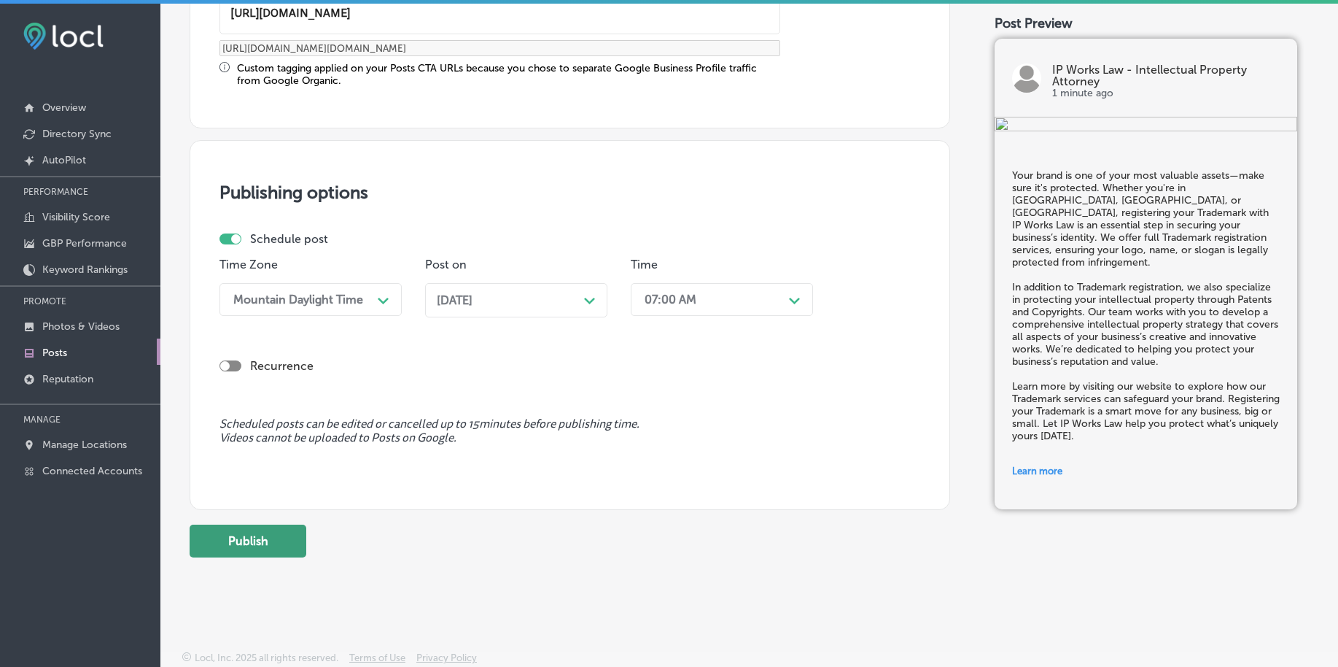
click at [238, 540] on button "Publish" at bounding box center [248, 540] width 117 height 33
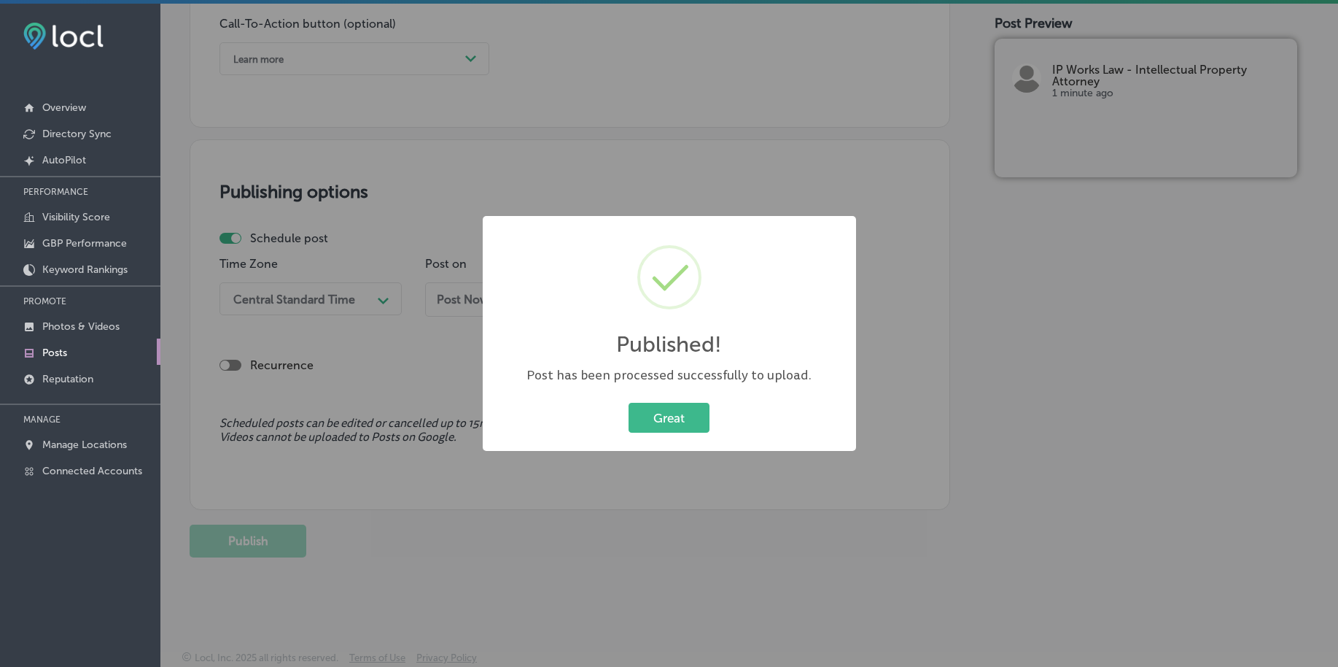
scroll to position [1083, 0]
click at [635, 408] on button "Great" at bounding box center [669, 418] width 81 height 30
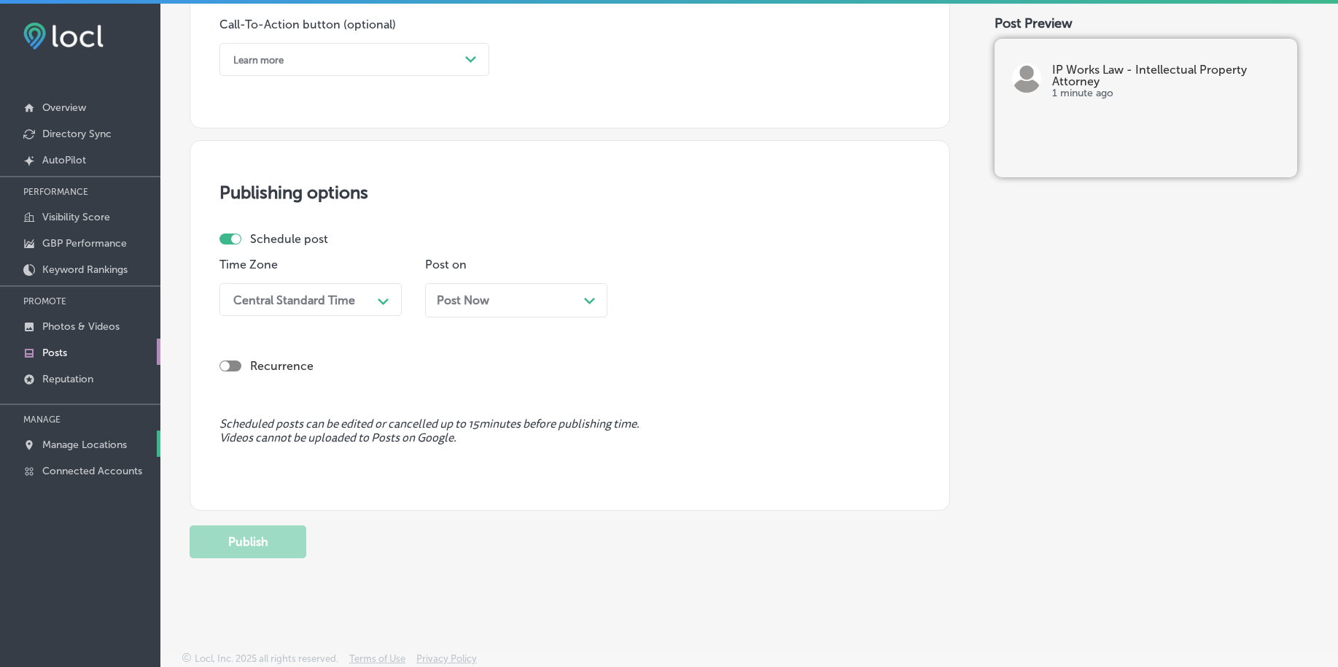
click at [84, 449] on p "Manage Locations" at bounding box center [84, 444] width 85 height 12
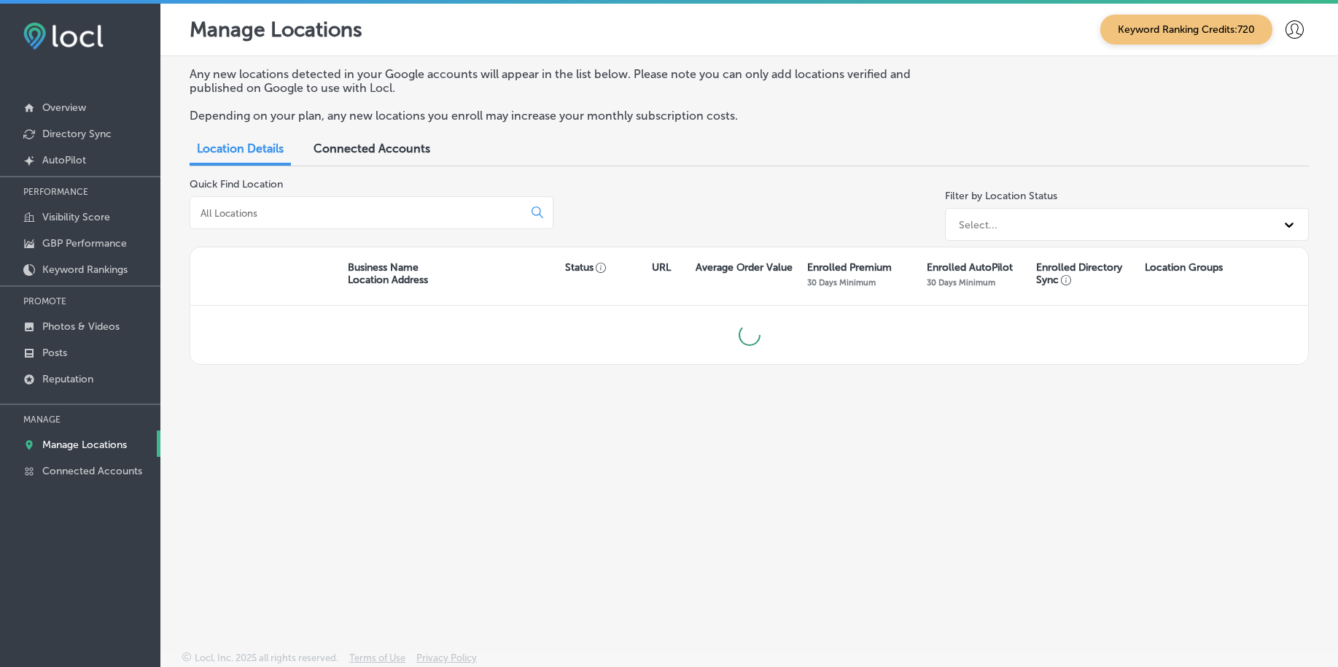
click at [442, 202] on div at bounding box center [372, 212] width 364 height 33
click at [436, 214] on input at bounding box center [359, 212] width 321 height 13
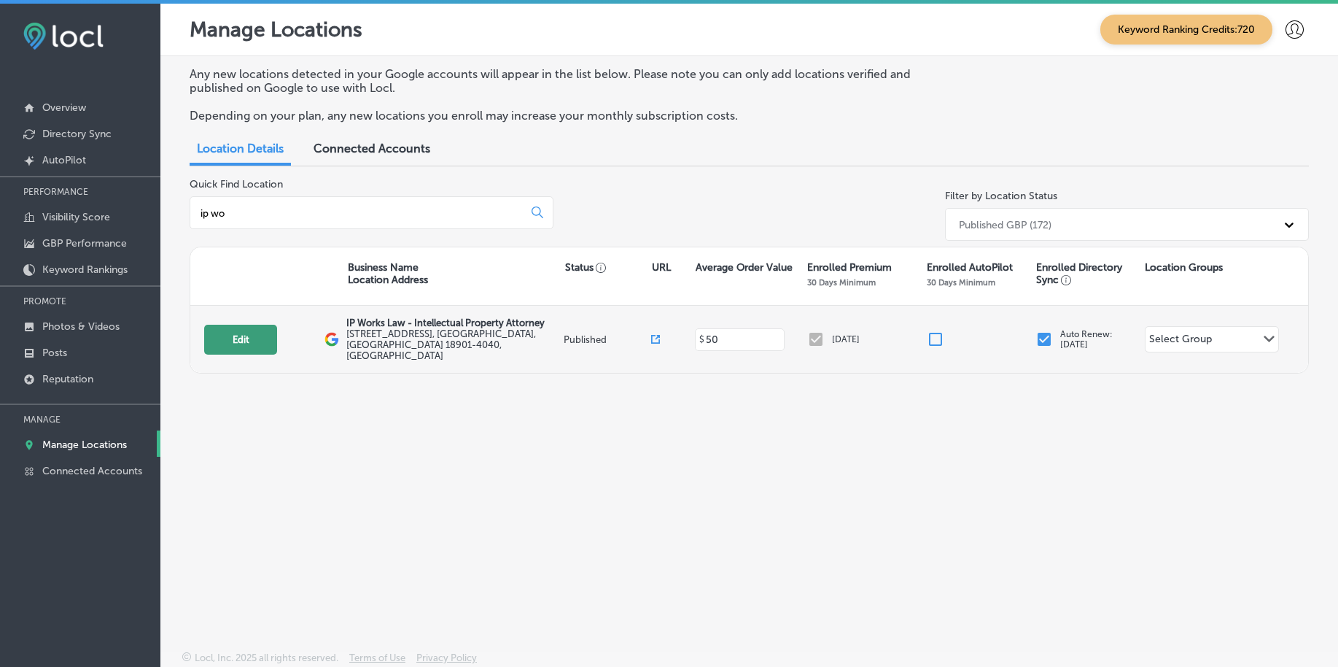
type input "ip wo"
click at [234, 335] on button "Edit" at bounding box center [240, 340] width 73 height 30
select select "US"
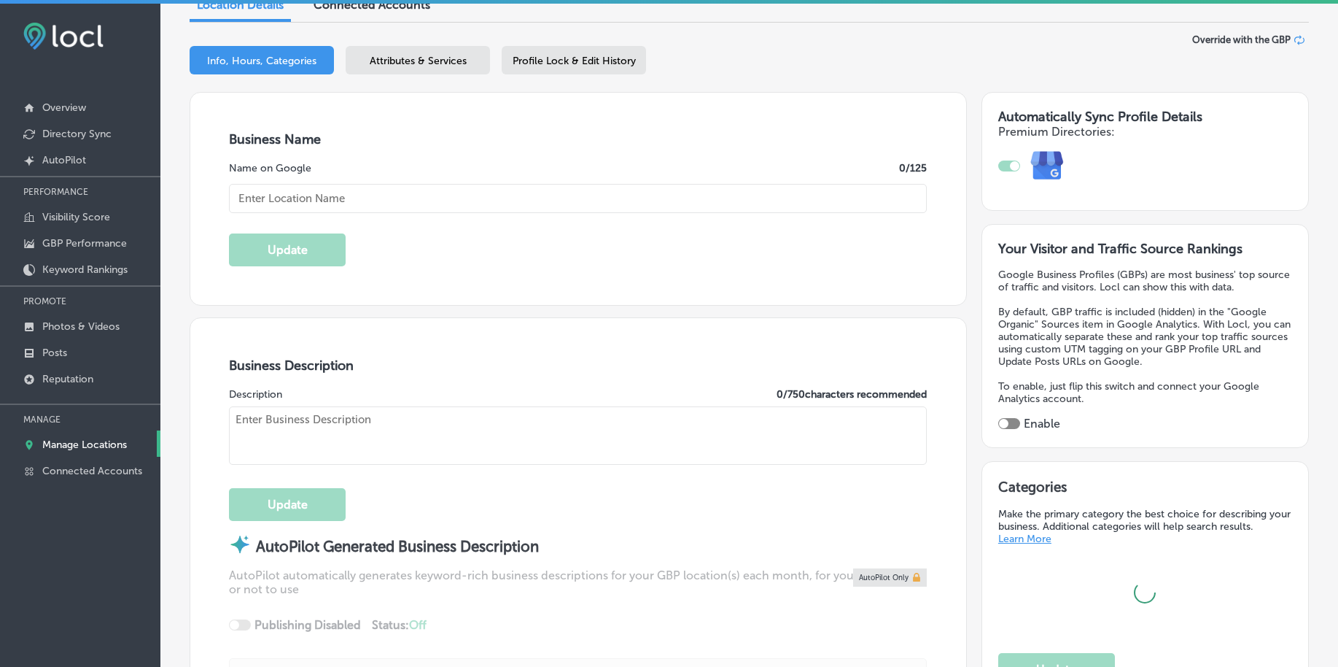
scroll to position [182, 0]
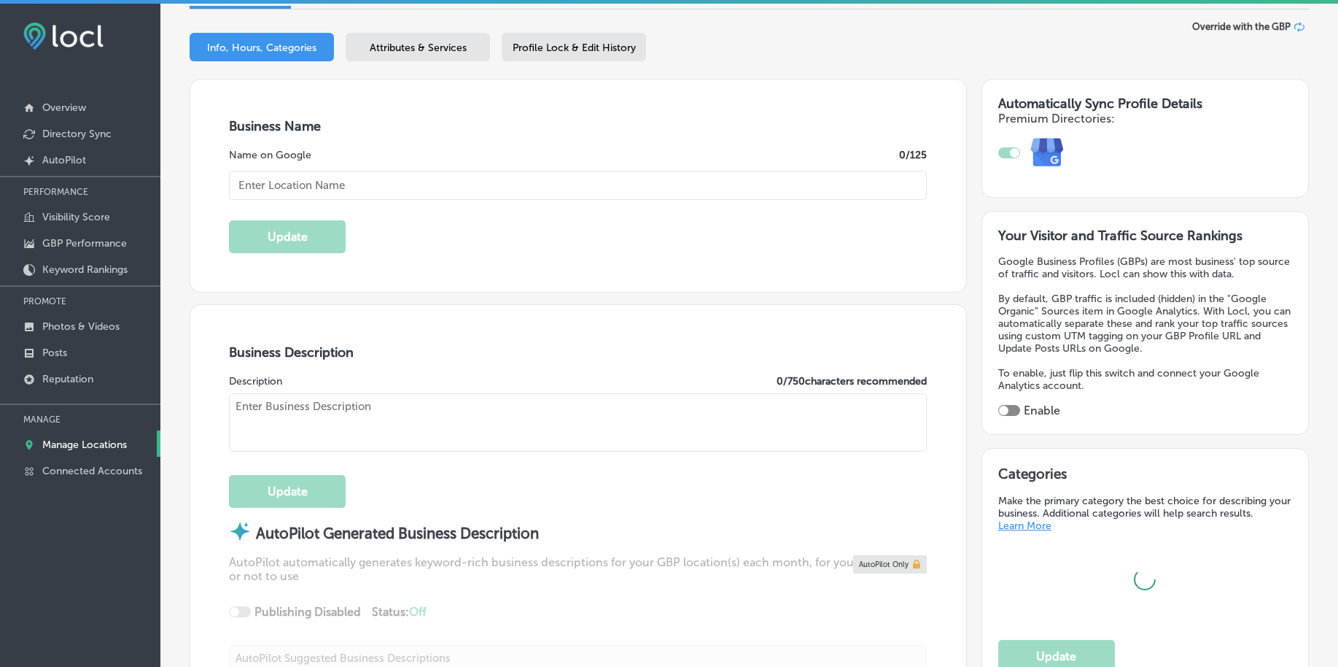
checkbox input "true"
type input "[STREET_ADDRESS]"
type input "[GEOGRAPHIC_DATA]"
type input "18901-4040"
type input "US"
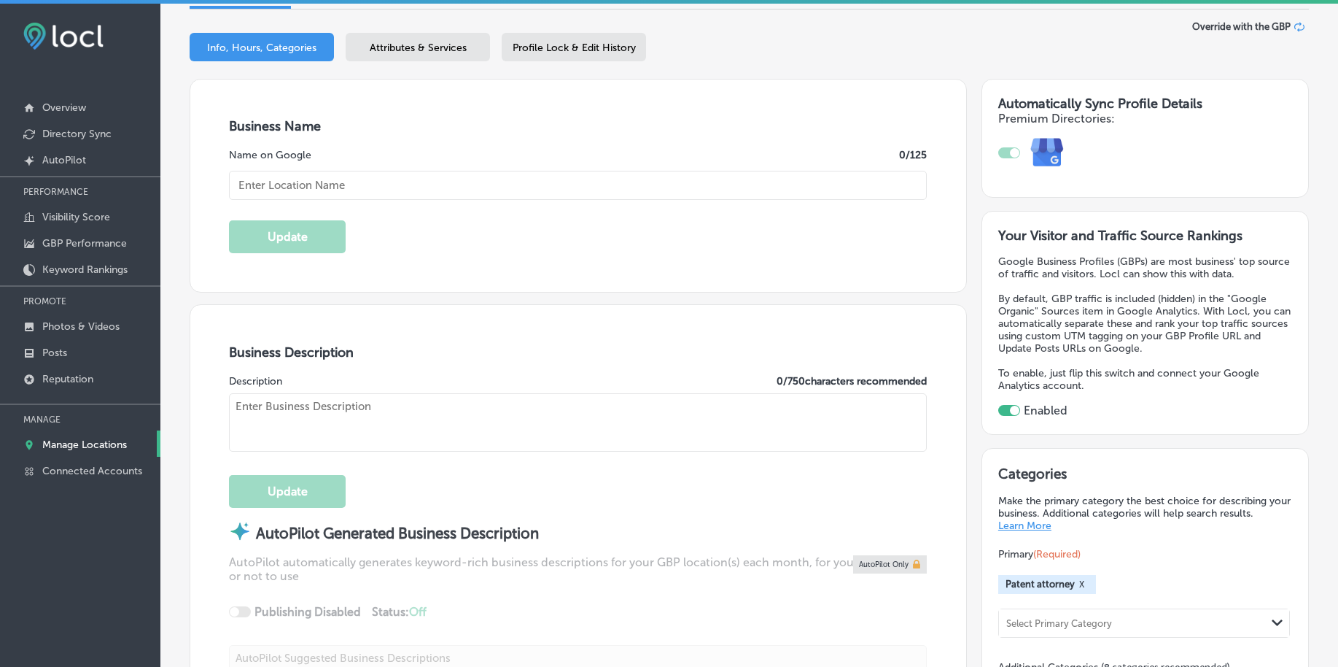
type input "IP Works Law - Intellectual Property Attorney"
type input "[URL][DOMAIN_NAME]"
type input "[PHONE_NUMBER]"
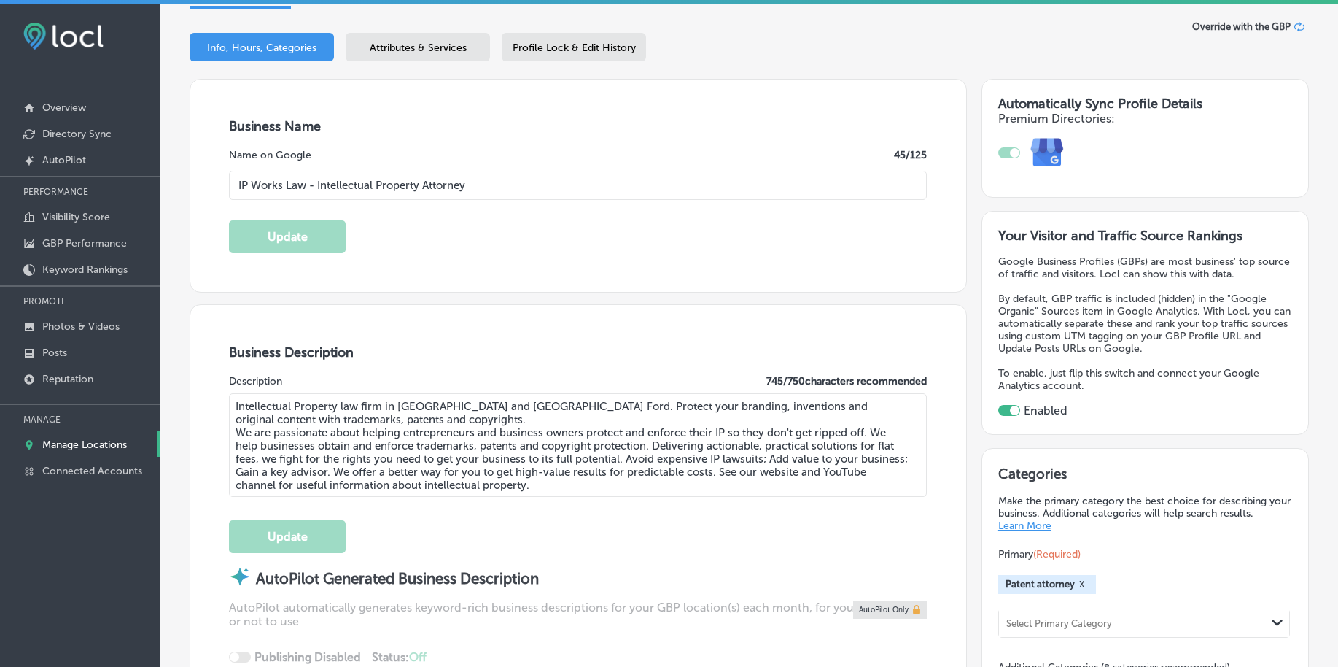
click at [392, 451] on textarea "Intellectual Property law firm in [GEOGRAPHIC_DATA] and [GEOGRAPHIC_DATA] Ford.…" at bounding box center [578, 445] width 698 height 104
paste textarea "P Works Law is a trusted intellectual property law firm located in [GEOGRAPHIC_…"
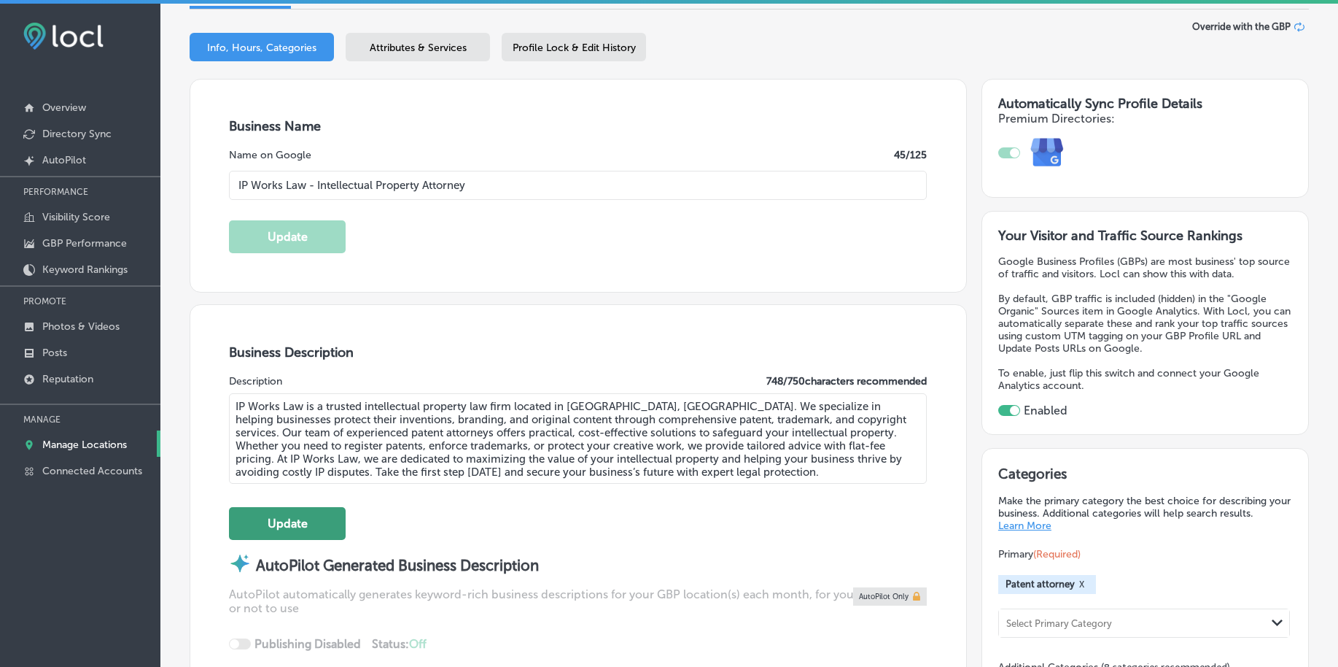
type textarea "IP Works Law is a trusted intellectual property law firm located in [GEOGRAPHIC…"
click at [312, 518] on button "Update" at bounding box center [287, 523] width 117 height 33
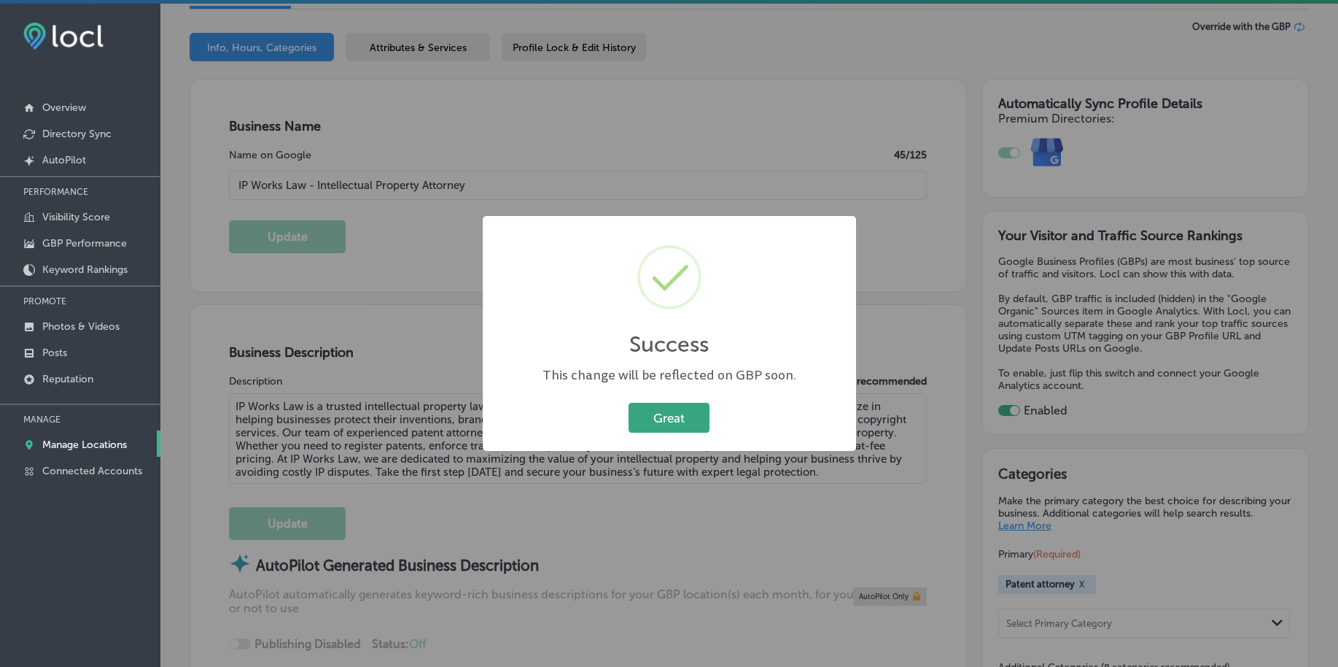
click at [651, 421] on button "Great" at bounding box center [669, 418] width 81 height 30
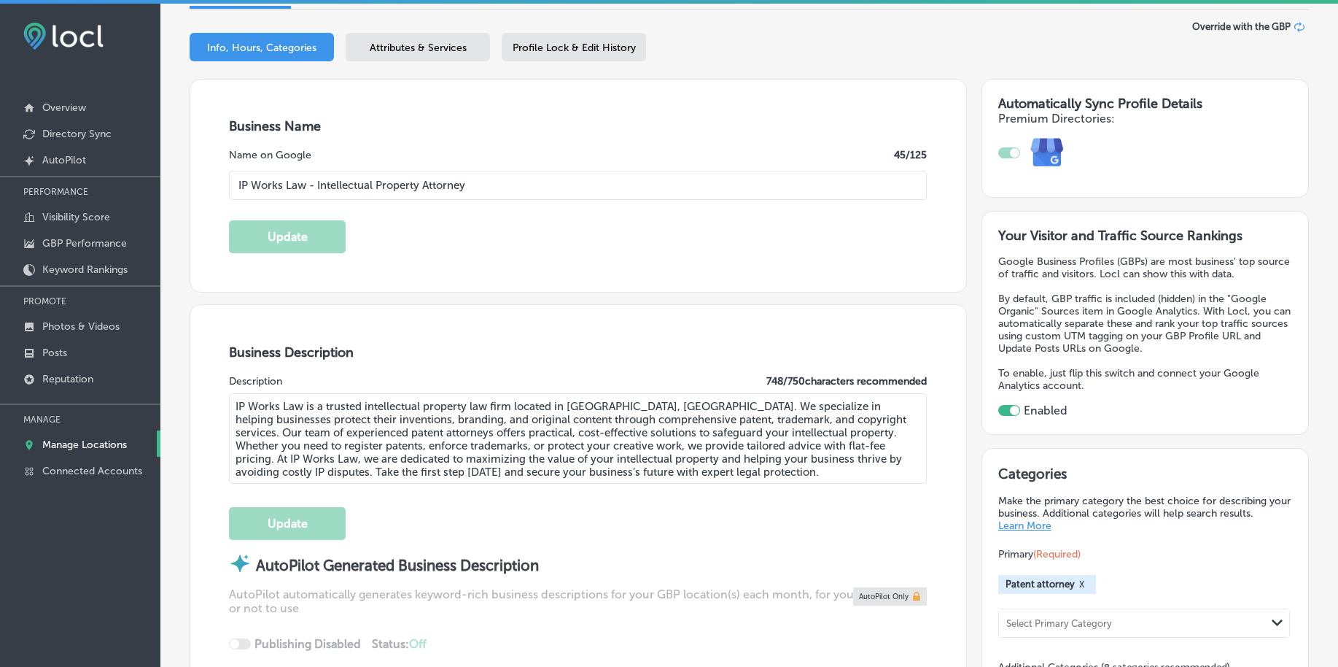
click at [535, 40] on div "Profile Lock & Edit History" at bounding box center [574, 47] width 144 height 28
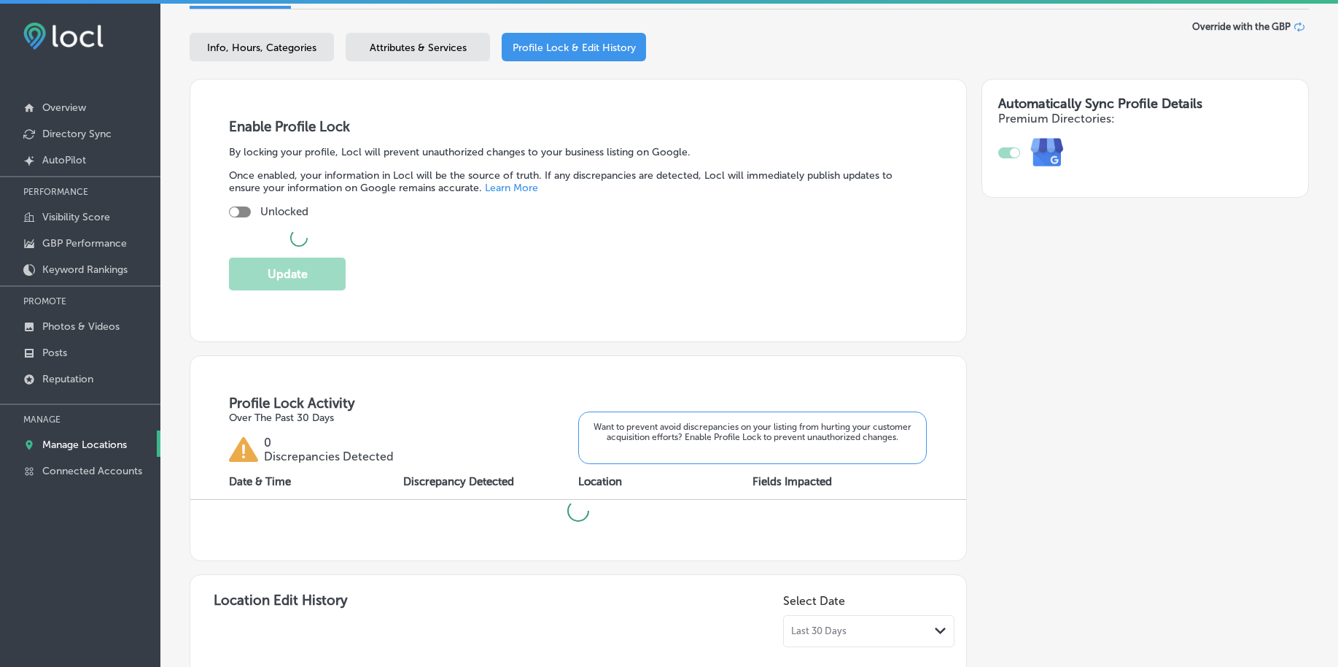
checkbox input "true"
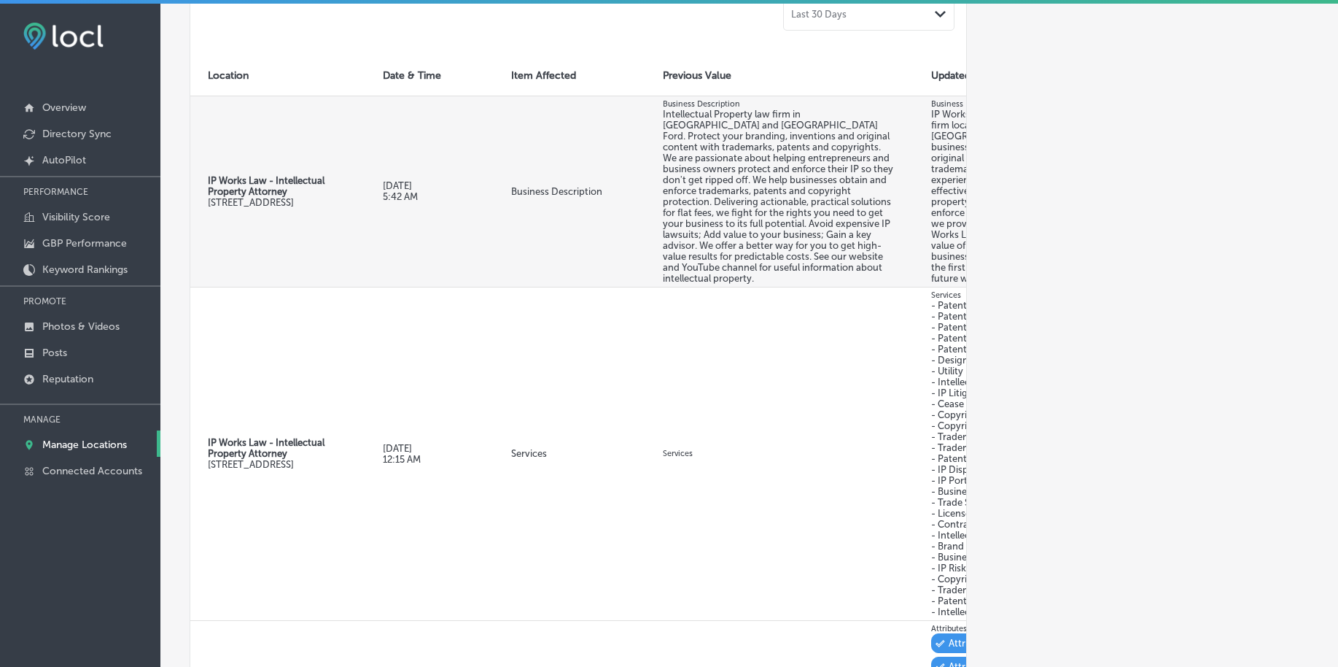
scroll to position [820, 0]
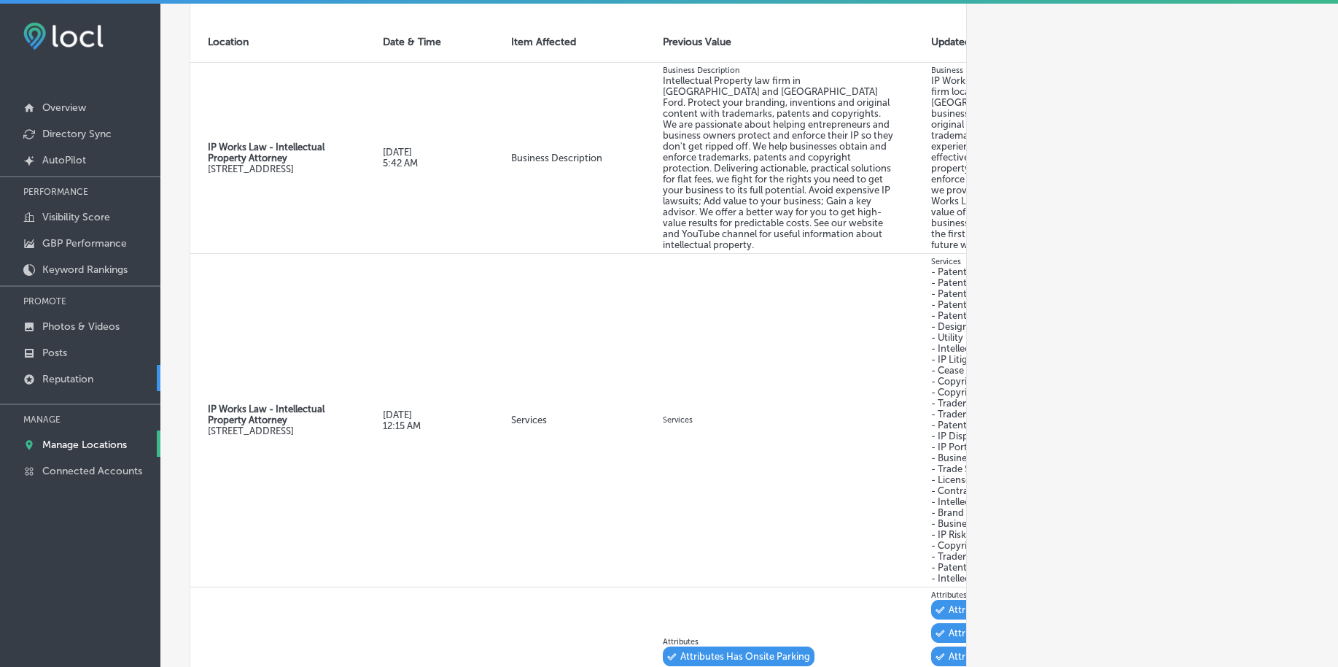
click at [78, 376] on p "Reputation" at bounding box center [67, 379] width 51 height 12
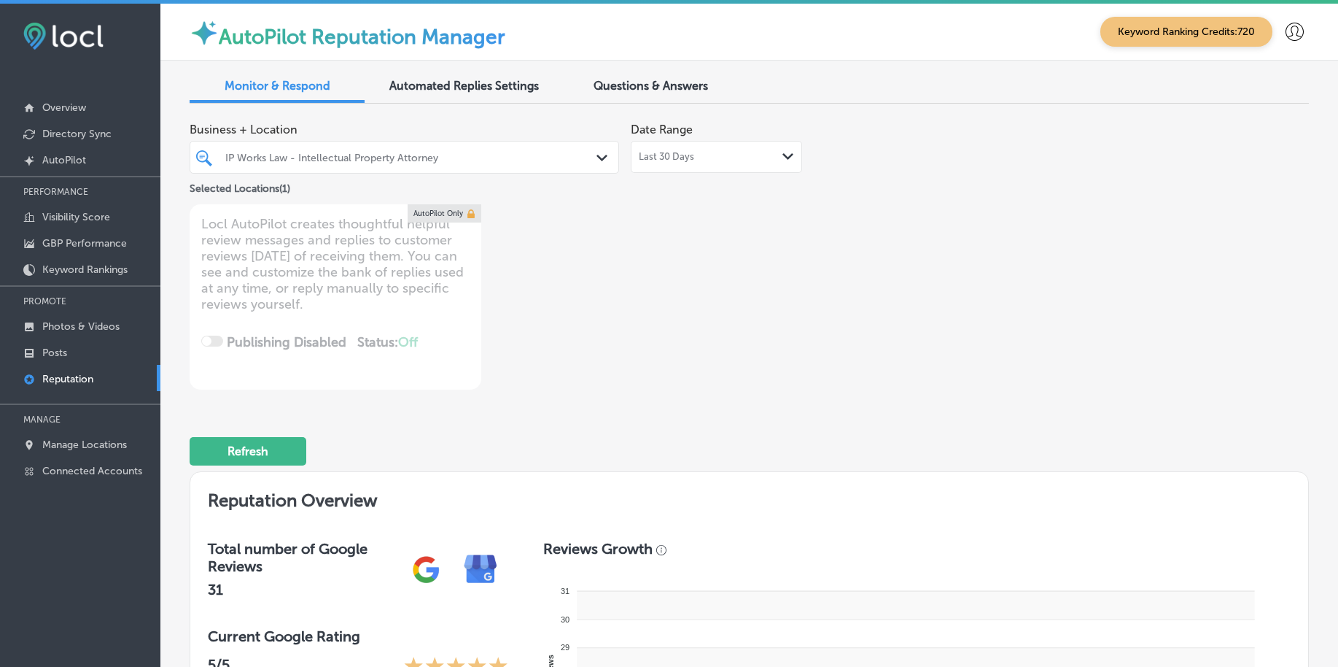
click at [473, 173] on div "IP Works Law - Intellectual Property Attorney Path Created with Sketch." at bounding box center [405, 157] width 430 height 33
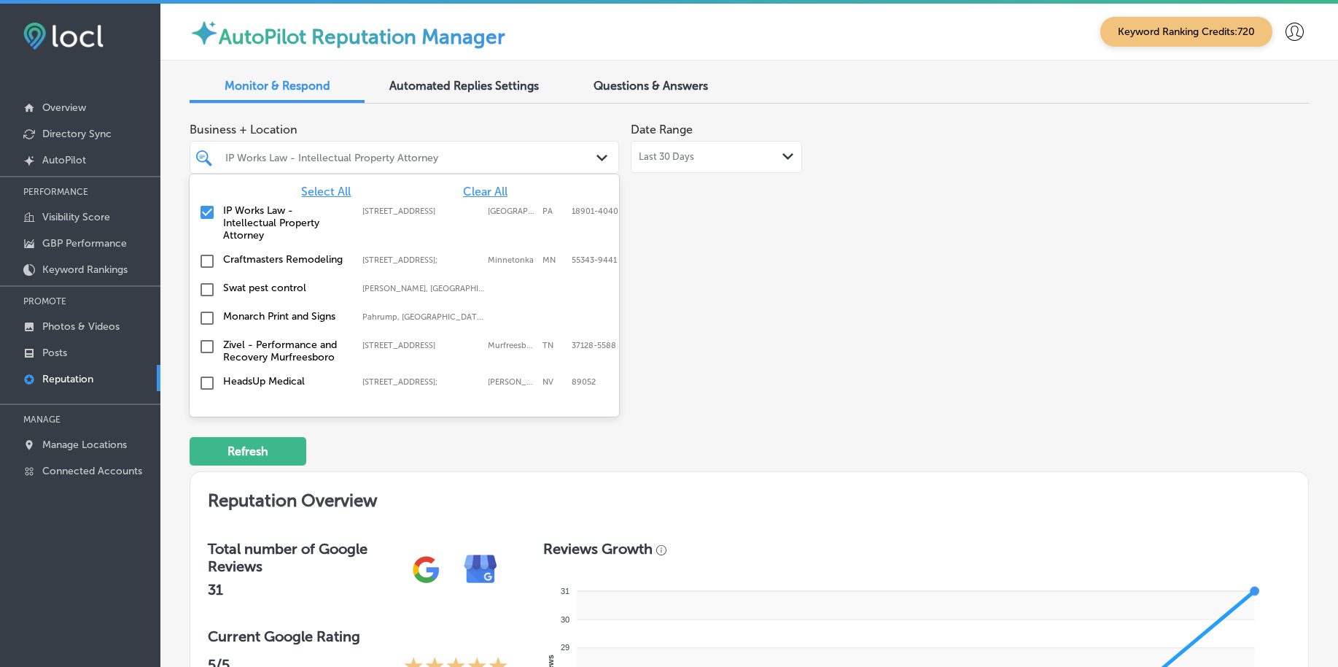
click at [324, 190] on span "Select All" at bounding box center [326, 192] width 50 height 14
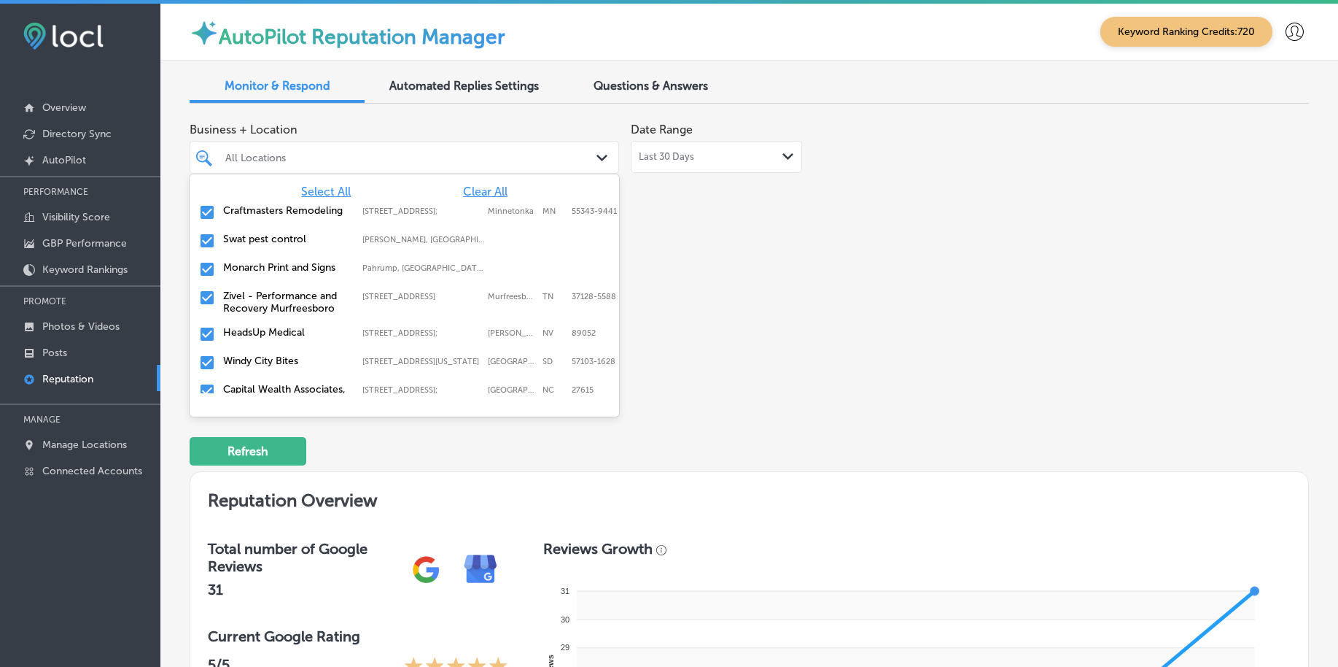
click at [953, 243] on div "Business + Location option focused, 1 of 161. 161 results available. Use Up and…" at bounding box center [750, 252] width 1120 height 274
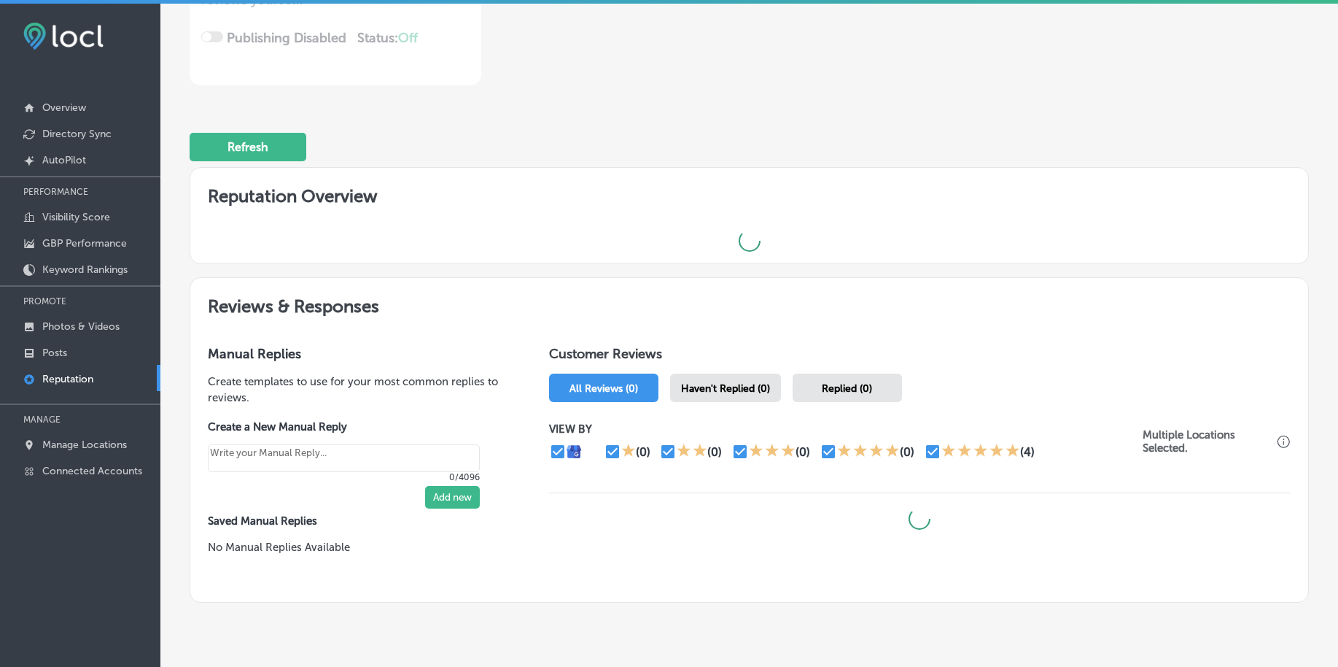
scroll to position [349, 0]
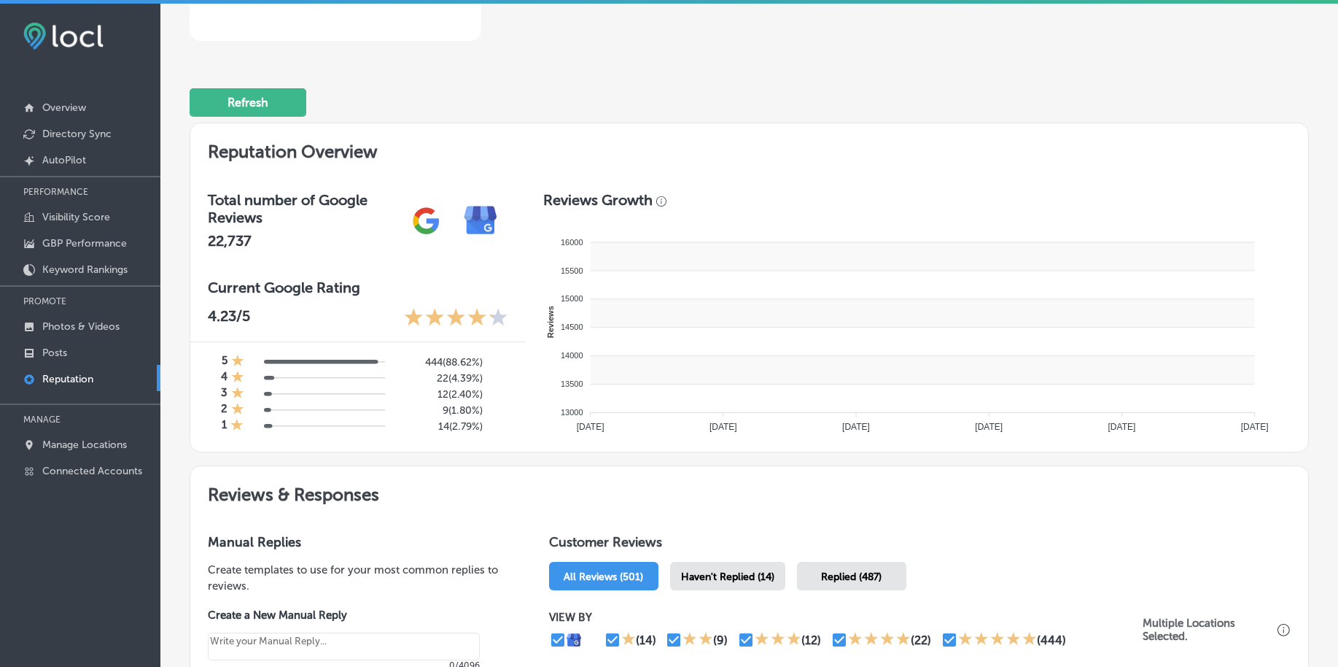
click at [740, 348] on rect at bounding box center [922, 341] width 664 height 28
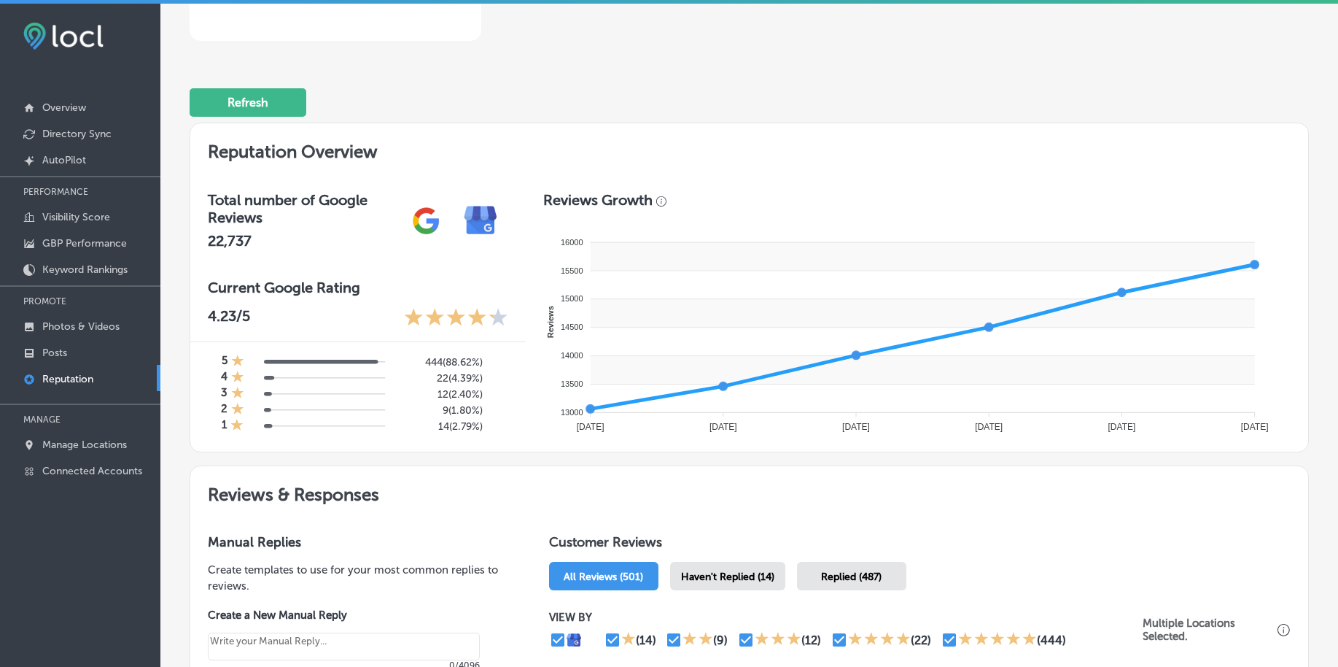
click at [709, 568] on div "Haven't Replied (14)" at bounding box center [727, 576] width 115 height 28
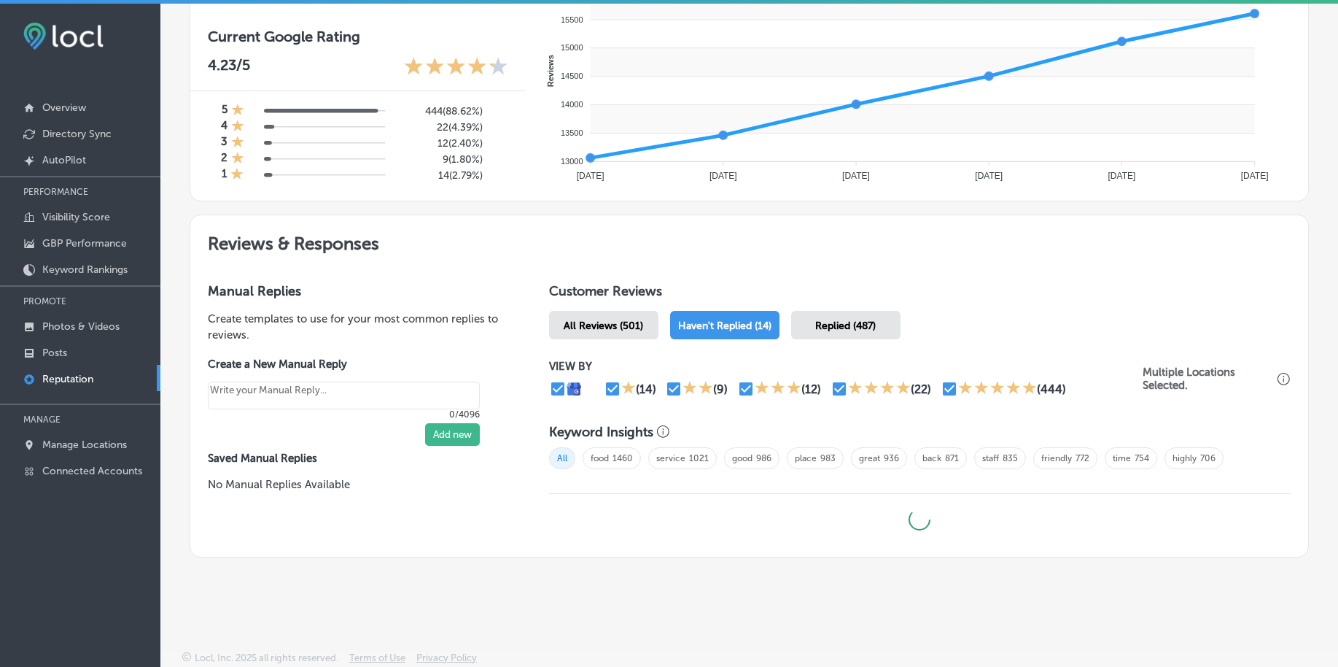
type textarea "x"
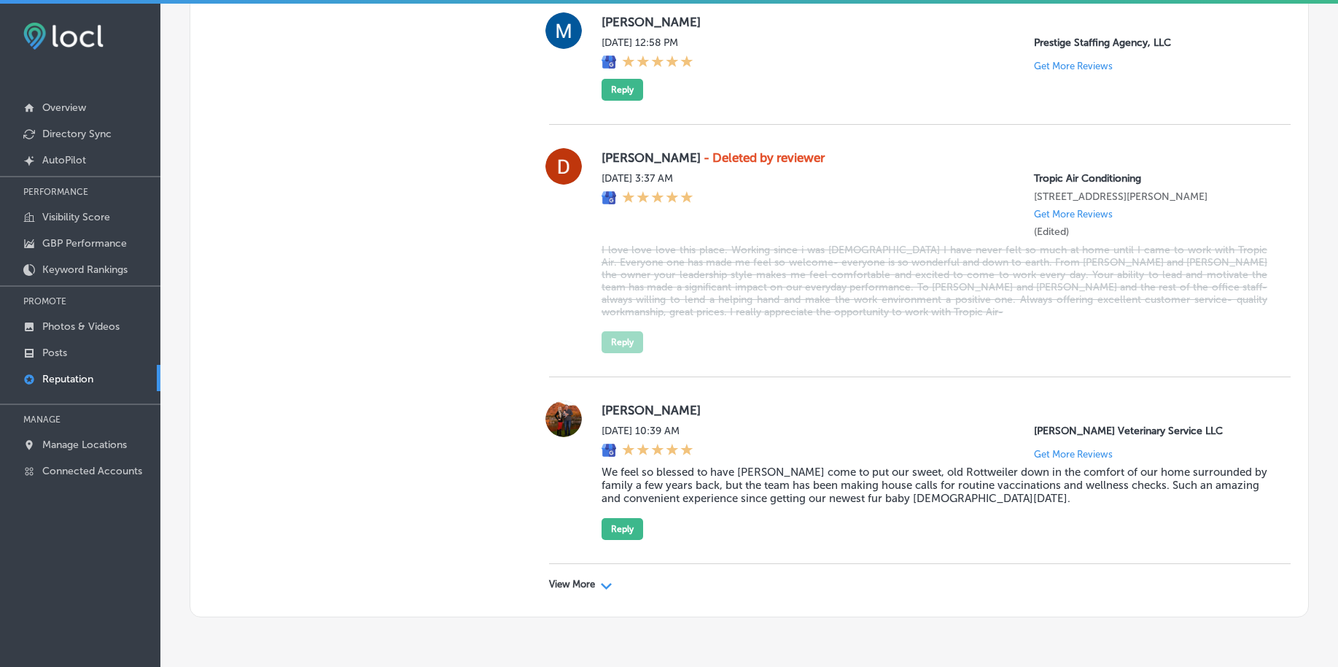
scroll to position [4068, 0]
